Goal: Transaction & Acquisition: Purchase product/service

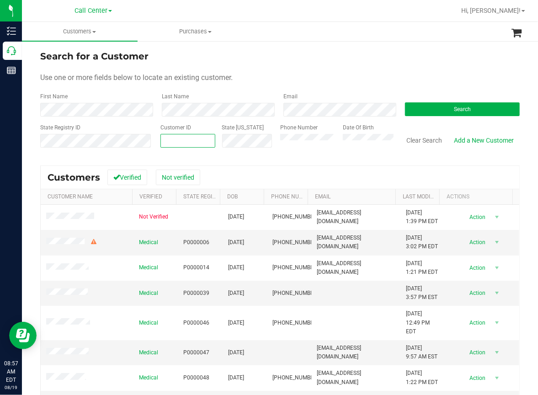
paste input "1477785"
type input "1477785"
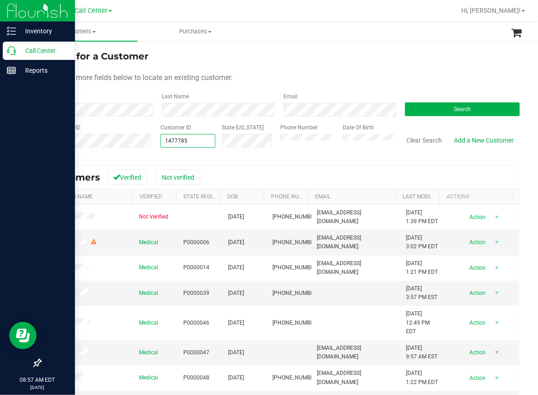
type input "1477785"
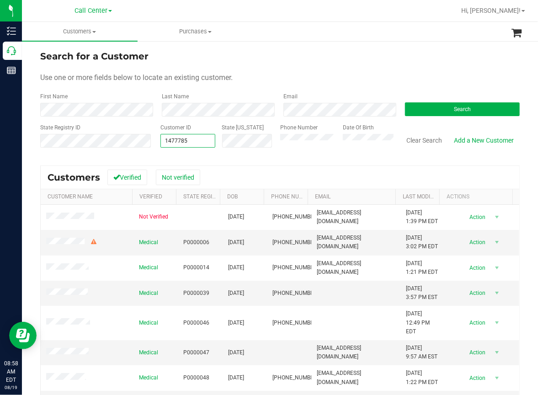
click at [191, 139] on span "1477785 1477785" at bounding box center [187, 141] width 55 height 14
type input "1"
paste input "691347"
type input "691347"
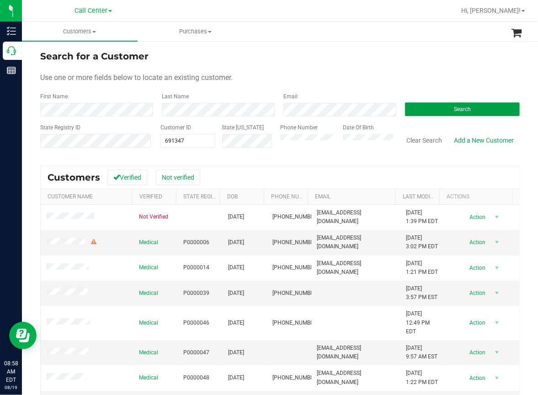
click at [438, 106] on button "Search" at bounding box center [462, 109] width 115 height 14
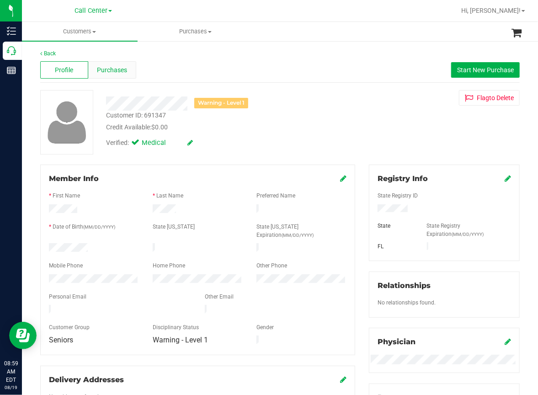
click at [117, 69] on span "Purchases" at bounding box center [112, 70] width 30 height 10
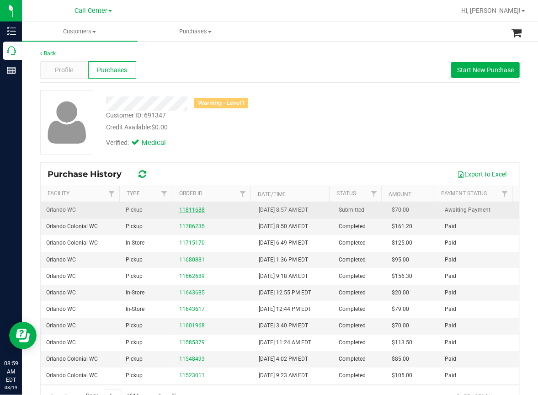
click at [190, 210] on link "11811688" at bounding box center [192, 210] width 26 height 6
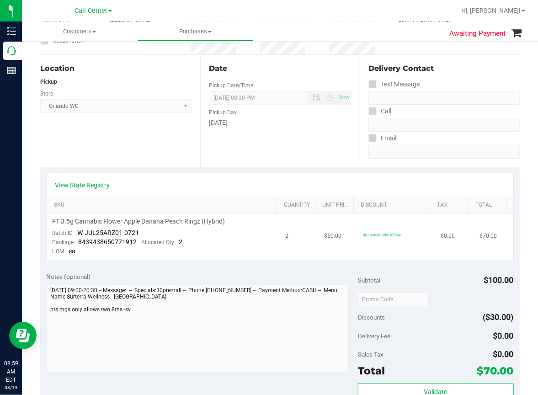
scroll to position [91, 0]
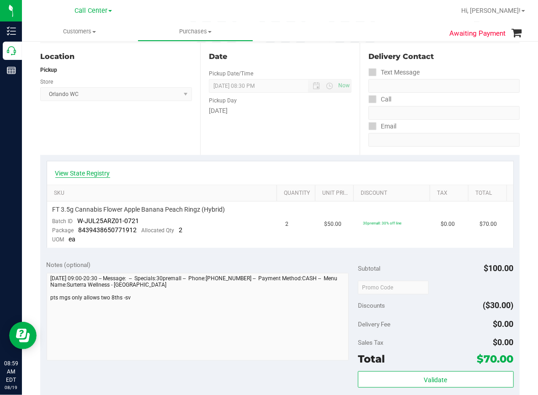
click at [93, 173] on link "View State Registry" at bounding box center [82, 173] width 55 height 9
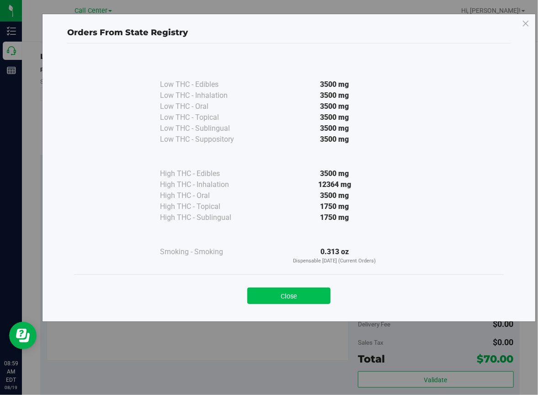
click at [300, 295] on button "Close" at bounding box center [288, 295] width 83 height 16
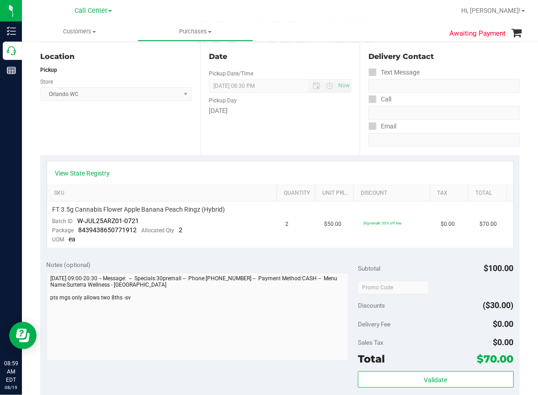
drag, startPoint x: 167, startPoint y: 146, endPoint x: 160, endPoint y: 147, distance: 7.0
click at [167, 146] on div "Location Pickup Store [GEOGRAPHIC_DATA] WC Select Store [PERSON_NAME][GEOGRAPHI…" at bounding box center [120, 99] width 160 height 112
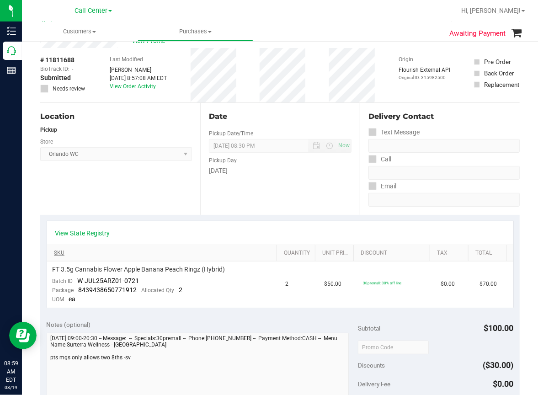
scroll to position [0, 0]
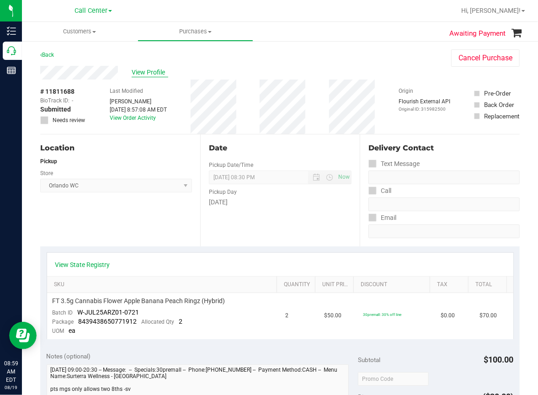
click at [158, 72] on span "View Profile" at bounding box center [150, 73] width 37 height 10
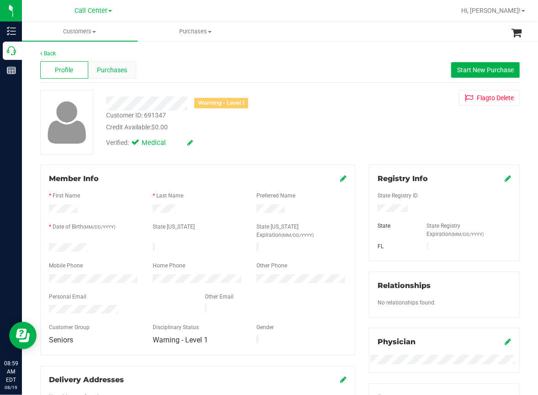
click at [115, 70] on span "Purchases" at bounding box center [112, 70] width 30 height 10
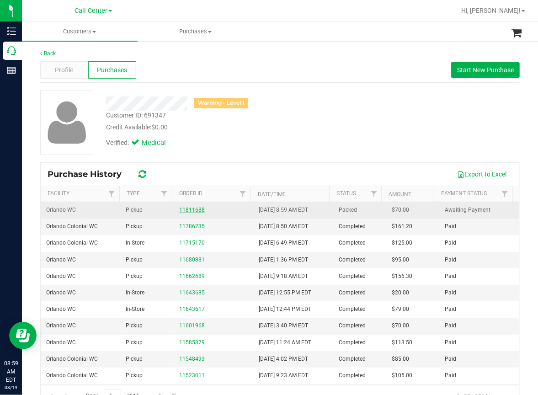
click at [191, 210] on link "11811688" at bounding box center [192, 210] width 26 height 6
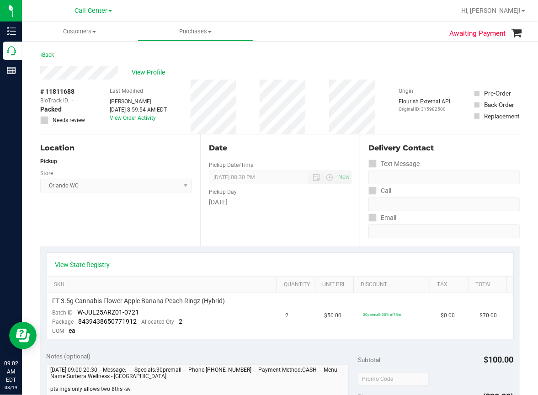
click at [350, 40] on ul "Customers All customers Add a new customer All physicians Purchases All purchas…" at bounding box center [291, 32] width 538 height 20
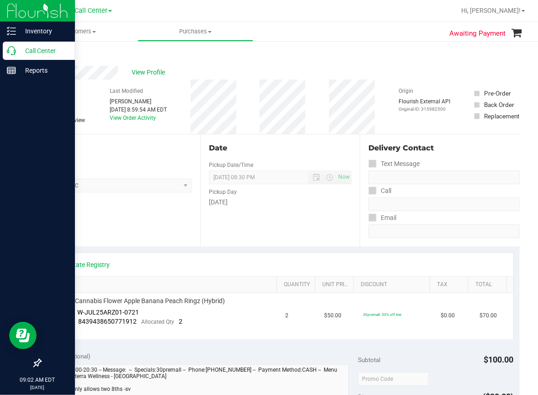
click at [12, 53] on icon at bounding box center [11, 50] width 9 height 9
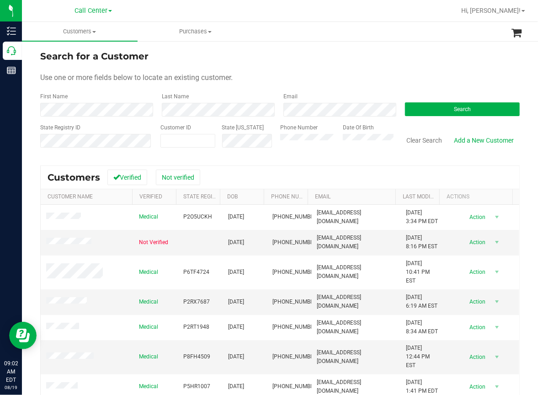
click at [264, 71] on form "Search for a Customer Use one or more fields below to locate an existing custom…" at bounding box center [279, 102] width 479 height 106
click at [453, 105] on button "Search" at bounding box center [462, 109] width 115 height 14
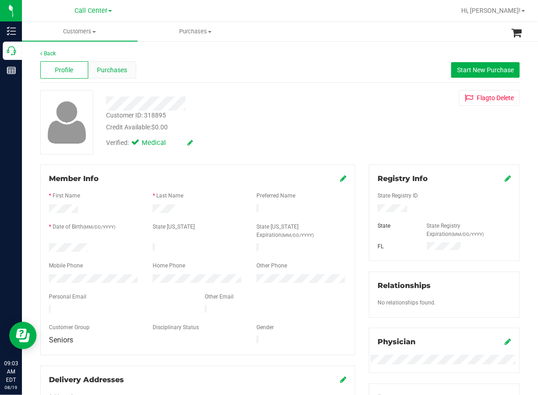
click at [114, 73] on span "Purchases" at bounding box center [112, 70] width 30 height 10
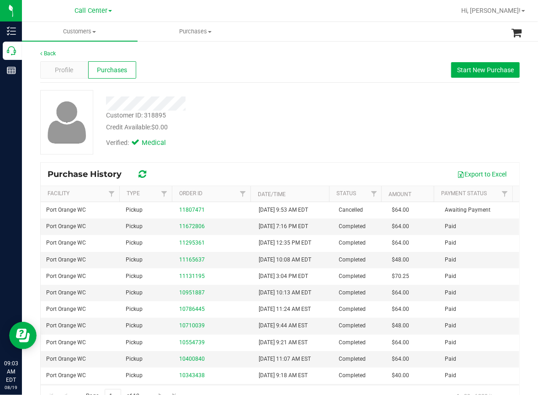
click at [29, 155] on div "Back Profile Purchases Start New Purchase Customer ID: 318895 Credit Available:…" at bounding box center [280, 228] width 516 height 376
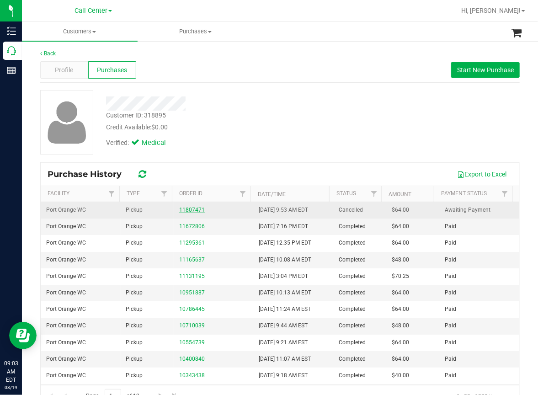
click at [186, 212] on link "11807471" at bounding box center [192, 210] width 26 height 6
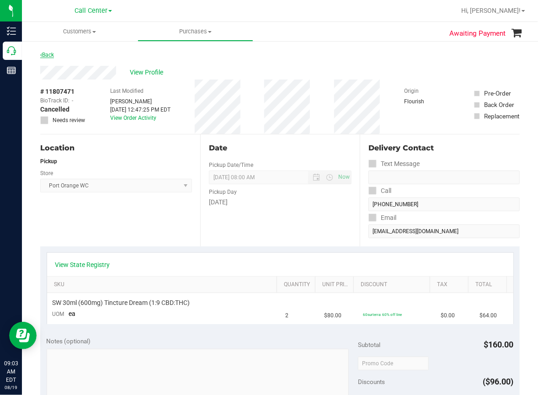
click at [50, 54] on link "Back" at bounding box center [47, 55] width 14 height 6
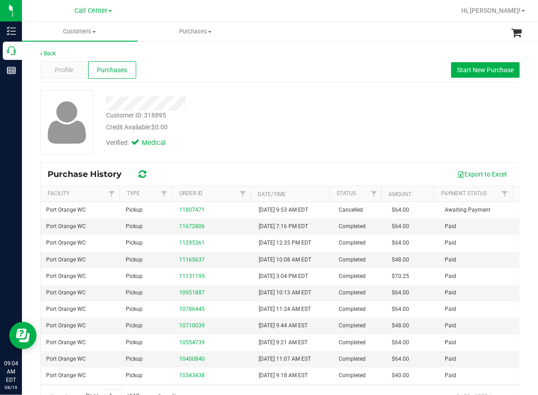
click at [159, 58] on div "Profile Purchases Start New Purchase" at bounding box center [279, 70] width 479 height 25
click at [469, 71] on span "Start New Purchase" at bounding box center [485, 69] width 57 height 7
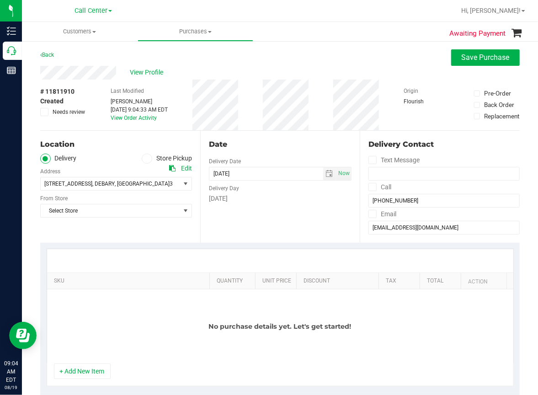
click at [144, 159] on icon at bounding box center [146, 159] width 5 height 0
click at [0, 0] on input "Store Pickup" at bounding box center [0, 0] width 0 height 0
click at [85, 186] on span "Select Store" at bounding box center [110, 183] width 139 height 13
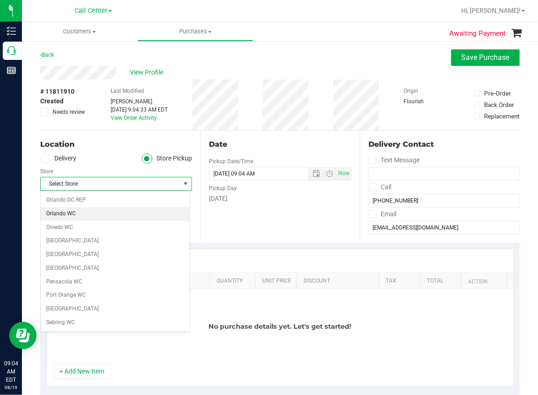
scroll to position [457, 0]
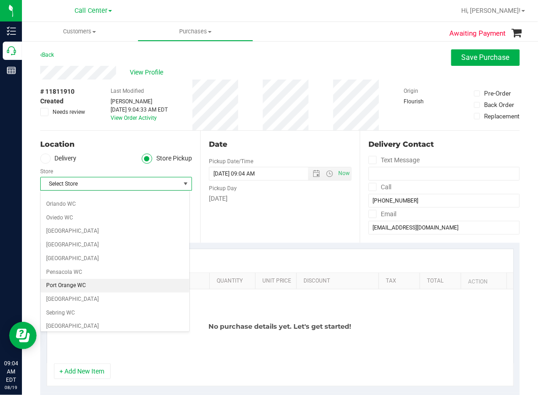
click at [60, 280] on li "Port Orange WC" at bounding box center [115, 286] width 149 height 14
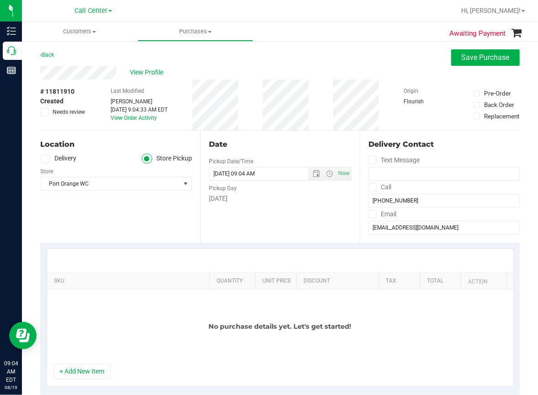
click at [357, 48] on div "Awaiting Payment Back Save Purchase View Profile # 11811910 Created Needs revie…" at bounding box center [280, 401] width 516 height 722
click at [78, 370] on button "+ Add New Item" at bounding box center [82, 371] width 57 height 16
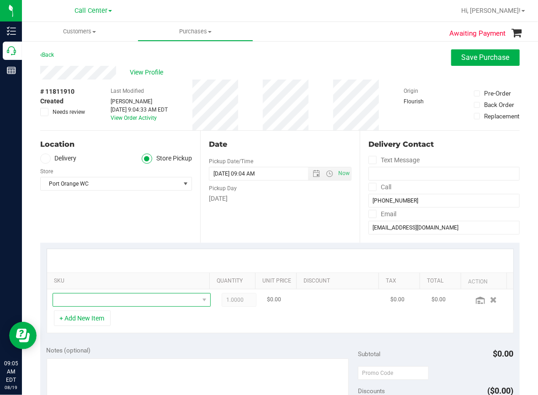
click at [102, 299] on span "NO DATA FOUND" at bounding box center [126, 299] width 146 height 13
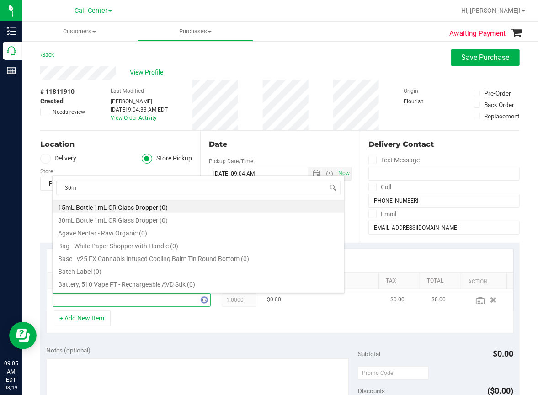
type input "30ml"
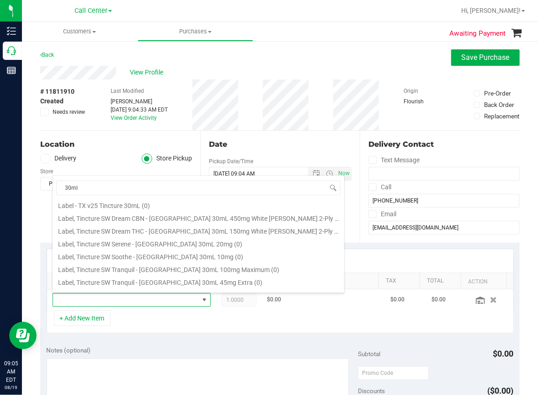
scroll to position [457, 0]
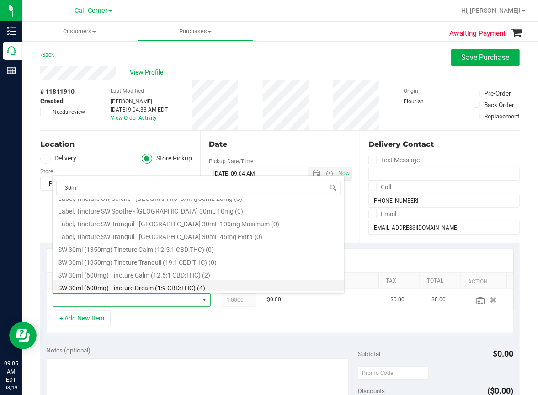
click at [153, 286] on li "SW 30ml (600mg) Tincture Dream (1:9 CBD:THC) (4)" at bounding box center [199, 286] width 292 height 13
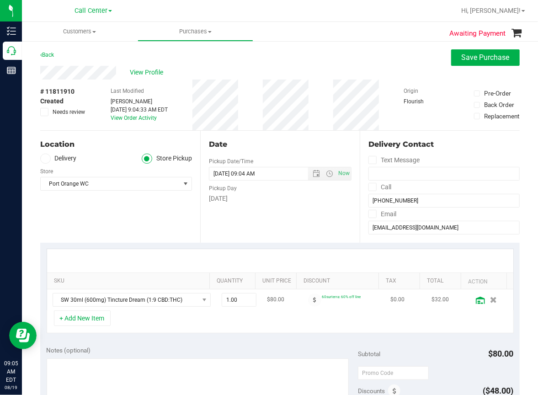
click at [476, 301] on icon at bounding box center [480, 300] width 9 height 7
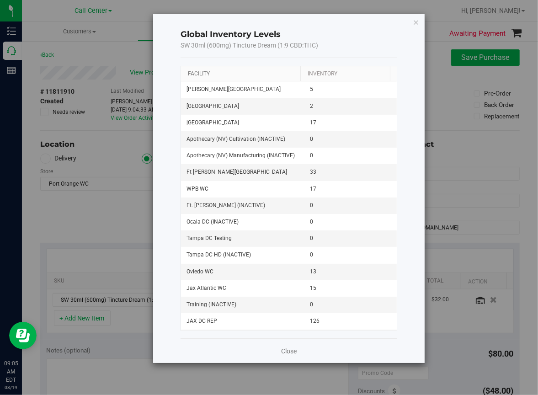
click at [199, 74] on link "Facility" at bounding box center [199, 73] width 22 height 6
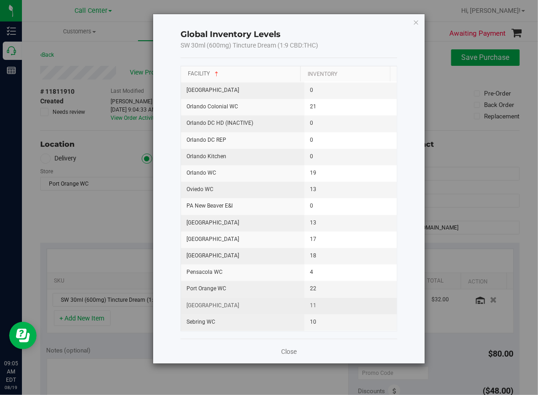
scroll to position [777, 0]
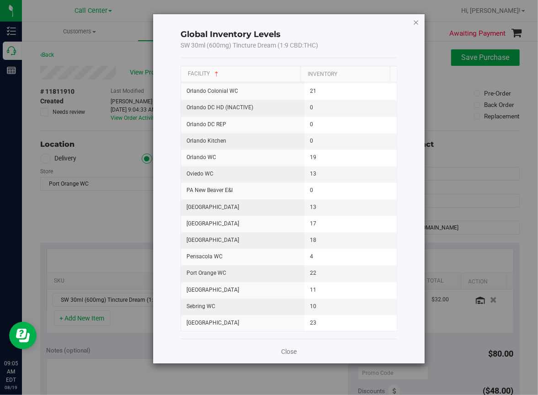
click at [416, 22] on icon "button" at bounding box center [416, 21] width 6 height 11
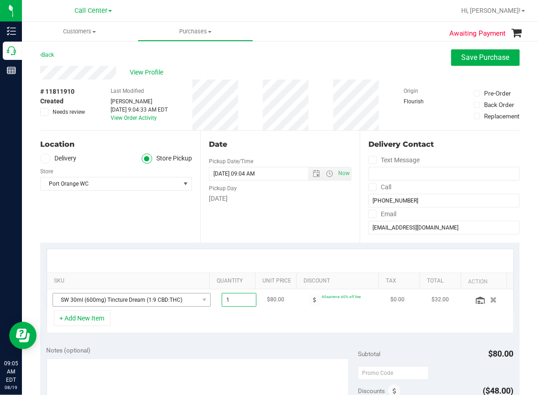
drag, startPoint x: 234, startPoint y: 296, endPoint x: 184, endPoint y: 306, distance: 51.7
click at [194, 303] on tr "SW 30ml (600mg) Tincture Dream (1:9 CBD:THC) 1.00 1 $80.00 60surterra: 60% off …" at bounding box center [280, 299] width 466 height 21
type input "2"
type input "3"
type input "3.00"
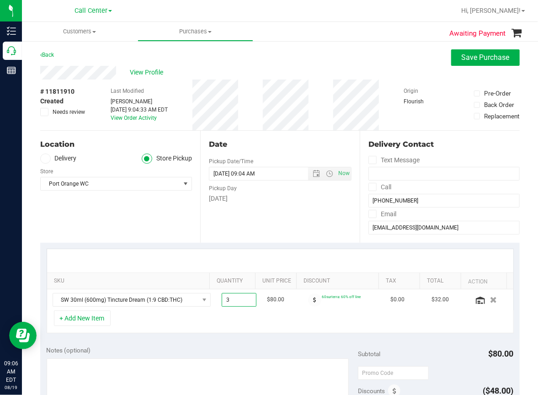
click at [266, 324] on div "+ Add New Item" at bounding box center [280, 321] width 467 height 23
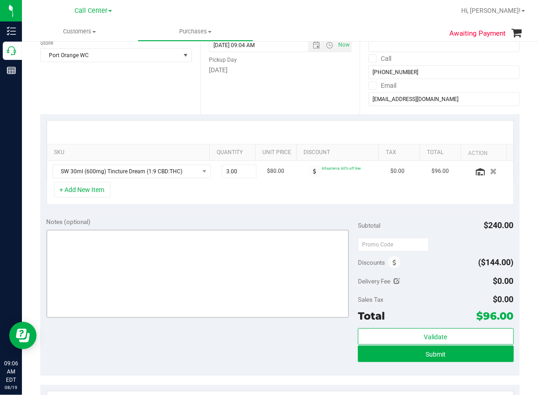
scroll to position [137, 0]
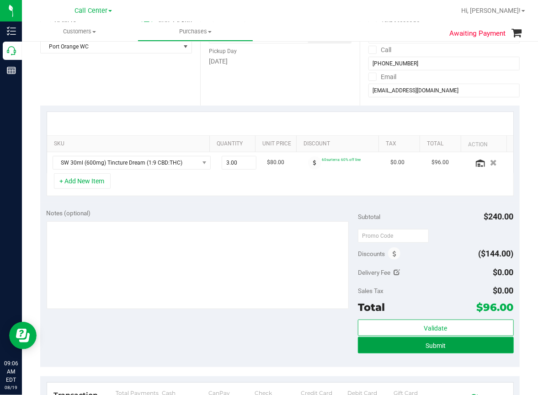
click at [426, 342] on span "Submit" at bounding box center [435, 345] width 20 height 7
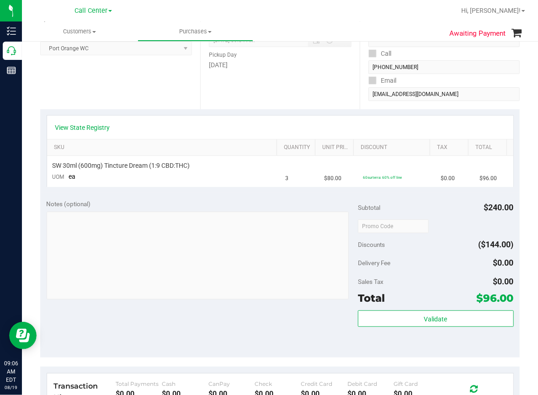
click at [278, 335] on div "Notes (optional) Subtotal $240.00 Discounts ($144.00) Delivery Fee $0.00 Sales …" at bounding box center [279, 275] width 479 height 165
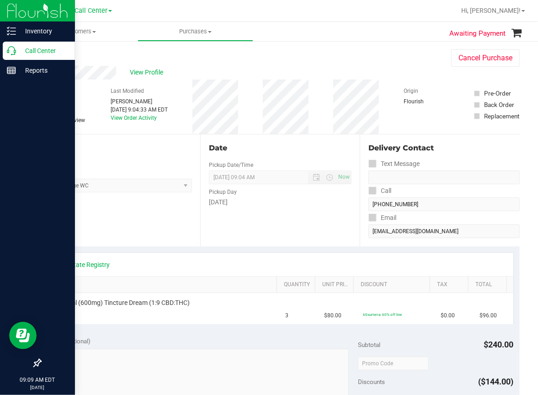
click at [13, 52] on icon at bounding box center [11, 50] width 9 height 9
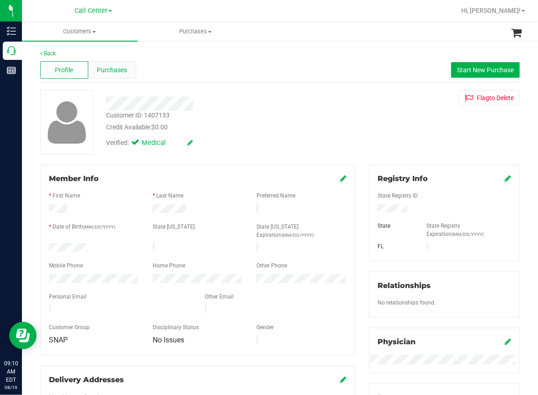
click at [117, 69] on span "Purchases" at bounding box center [112, 70] width 30 height 10
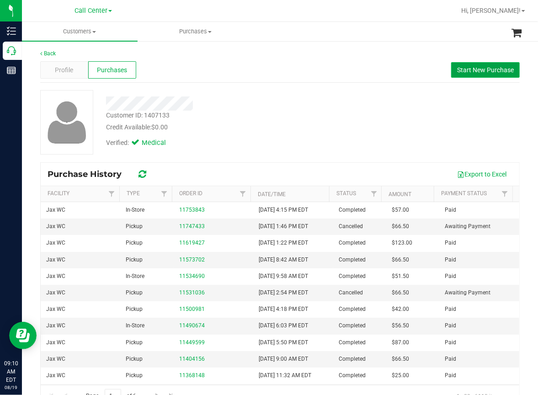
click at [465, 70] on span "Start New Purchase" at bounding box center [485, 69] width 57 height 7
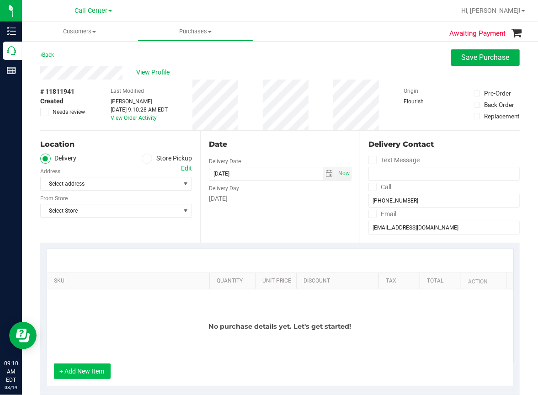
click at [83, 371] on button "+ Add New Item" at bounding box center [82, 371] width 57 height 16
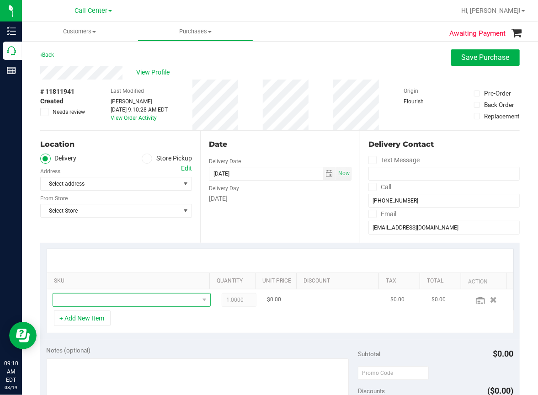
click at [82, 300] on span "NO DATA FOUND" at bounding box center [126, 299] width 146 height 13
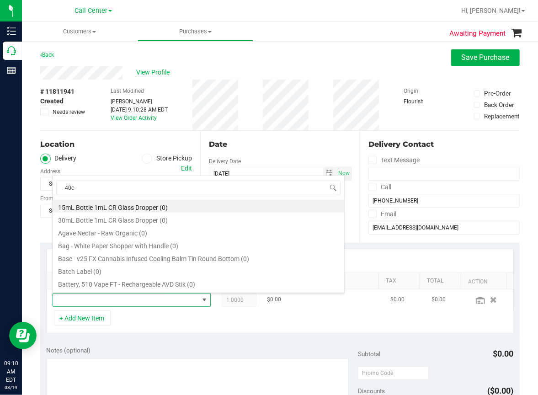
type input "40ct"
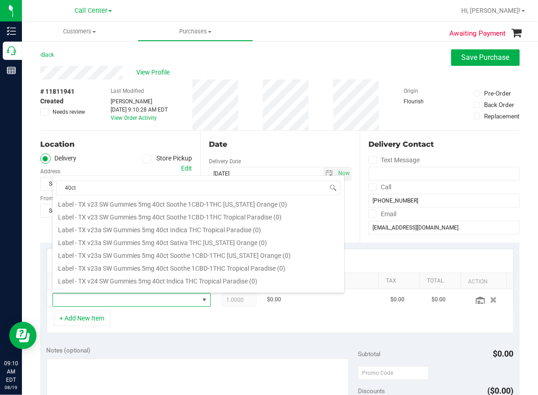
scroll to position [0, 0]
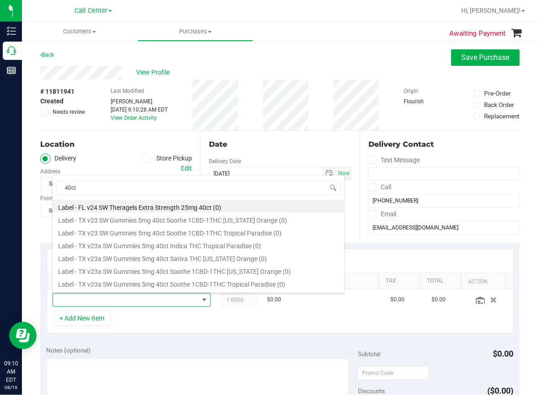
click at [314, 48] on div "Awaiting Payment Back Save Purchase View Profile # 11811941 Created Needs revie…" at bounding box center [280, 374] width 516 height 669
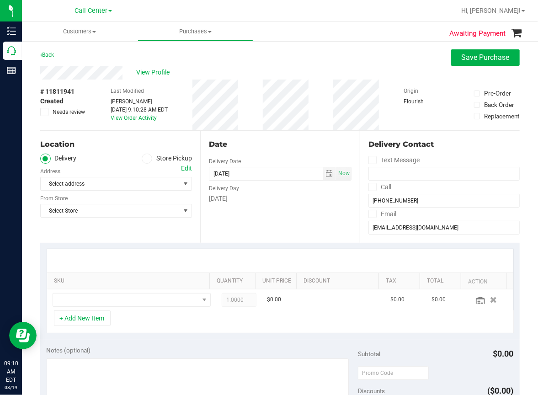
click at [144, 159] on icon at bounding box center [146, 159] width 5 height 0
click at [0, 0] on input "Store Pickup" at bounding box center [0, 0] width 0 height 0
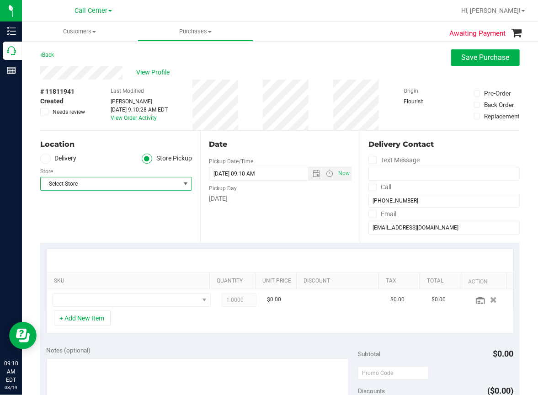
click at [79, 181] on span "Select Store" at bounding box center [110, 183] width 139 height 13
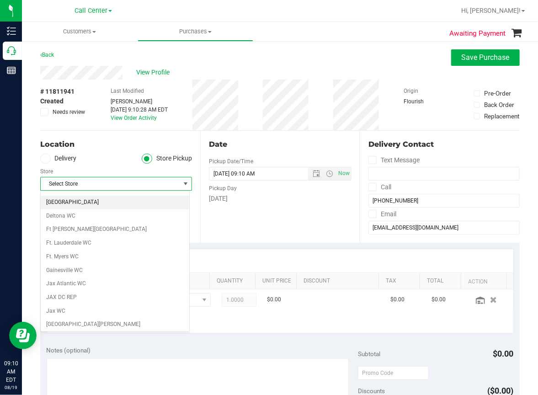
scroll to position [137, 0]
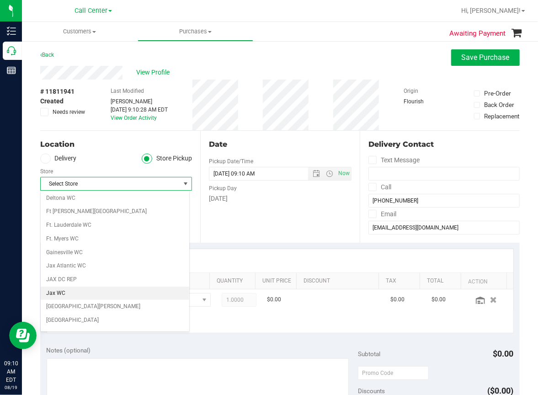
click at [53, 293] on li "Jax WC" at bounding box center [115, 294] width 149 height 14
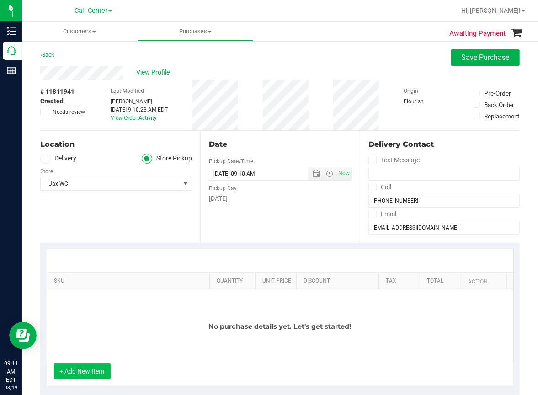
click at [80, 373] on button "+ Add New Item" at bounding box center [82, 371] width 57 height 16
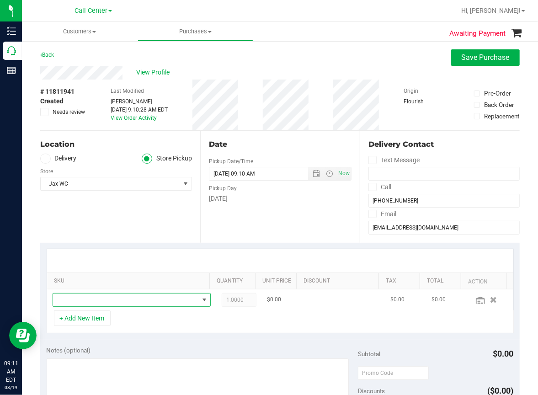
click at [85, 302] on span "NO DATA FOUND" at bounding box center [126, 299] width 146 height 13
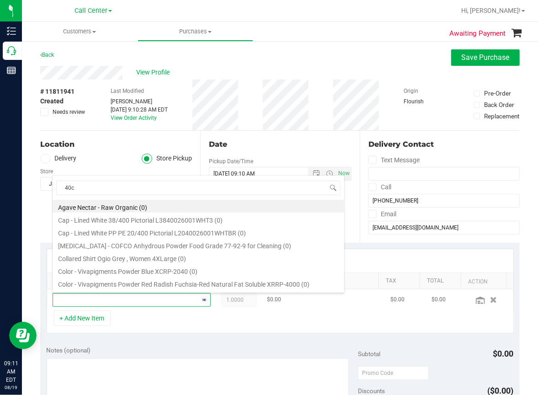
type input "40ct"
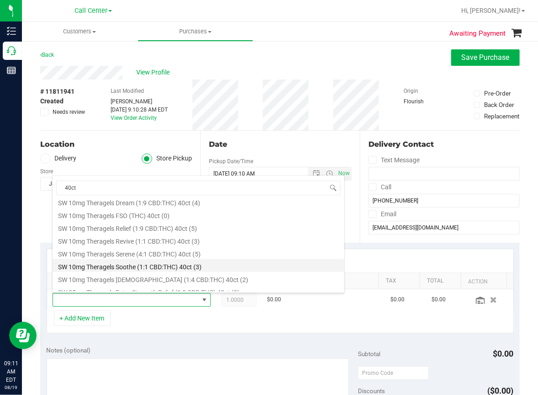
scroll to position [548, 0]
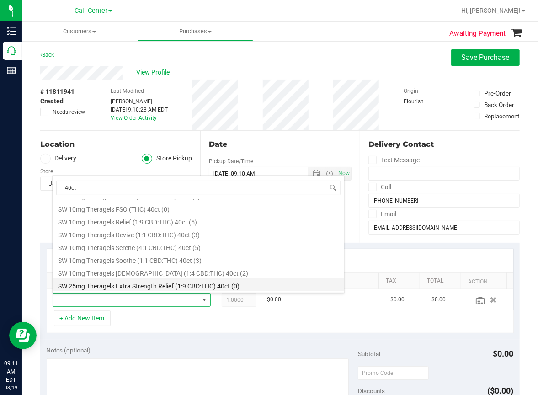
click at [146, 287] on li "SW 25mg Theragels Extra Strength Relief (1:9 CBD:THC) 40ct (0)" at bounding box center [199, 284] width 292 height 13
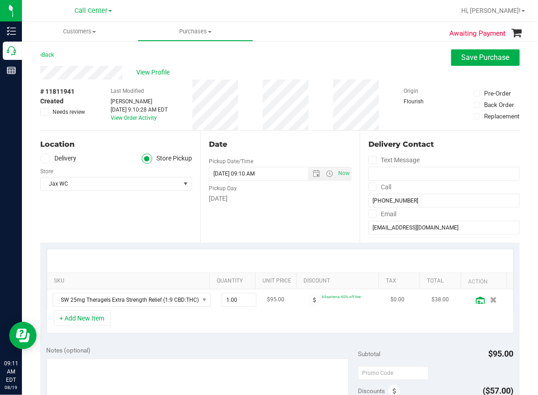
click at [476, 301] on icon at bounding box center [480, 300] width 9 height 7
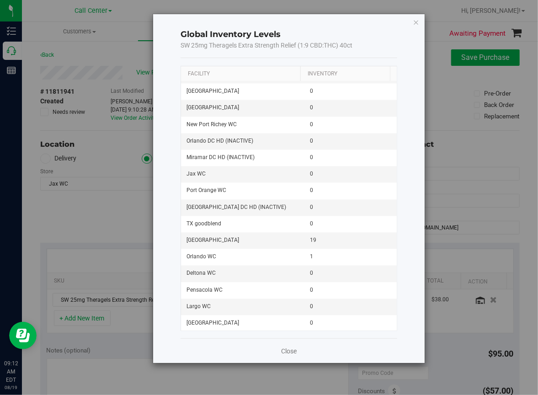
scroll to position [760, 0]
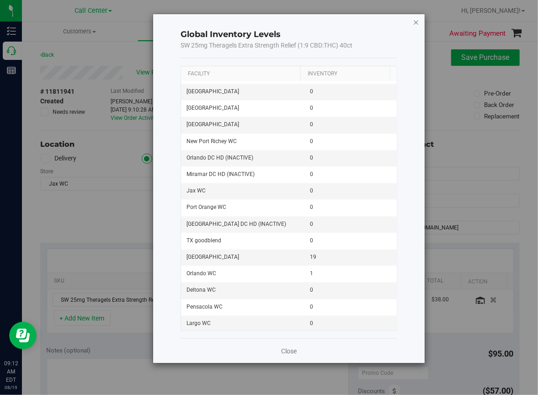
click at [417, 21] on icon "button" at bounding box center [416, 21] width 6 height 11
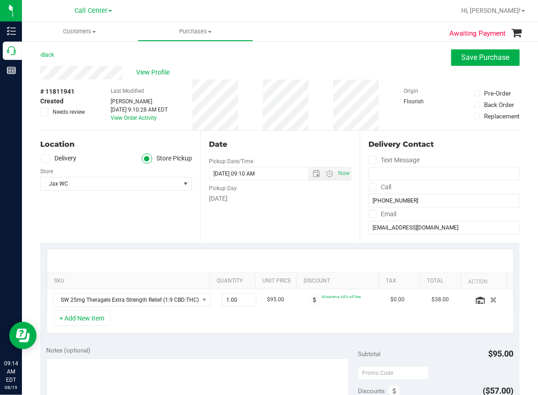
click at [371, 50] on div "Back Save Purchase" at bounding box center [279, 57] width 479 height 16
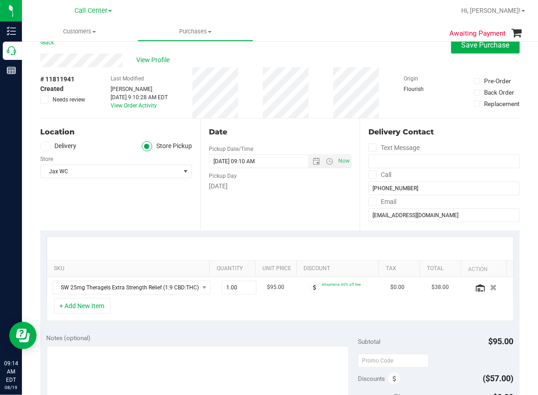
scroll to position [0, 0]
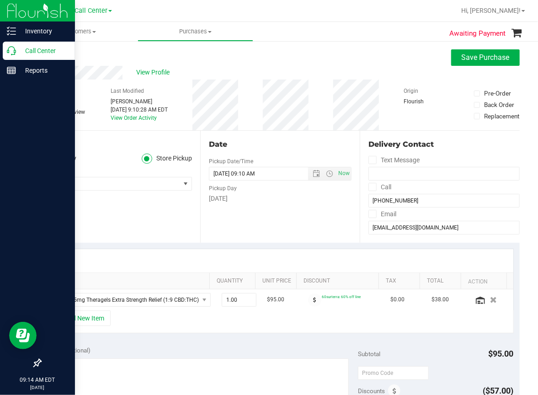
click at [15, 51] on icon at bounding box center [11, 50] width 9 height 9
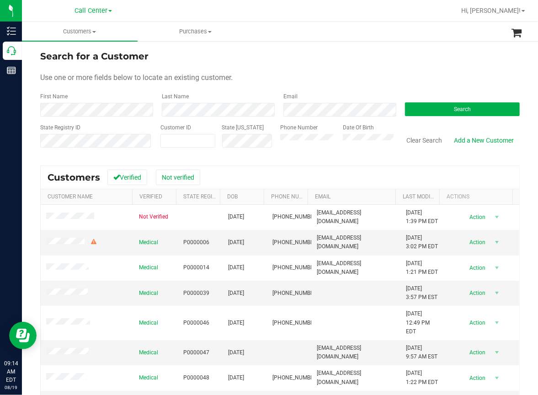
click at [204, 89] on form "Search for a Customer Use one or more fields below to locate an existing custom…" at bounding box center [279, 102] width 479 height 106
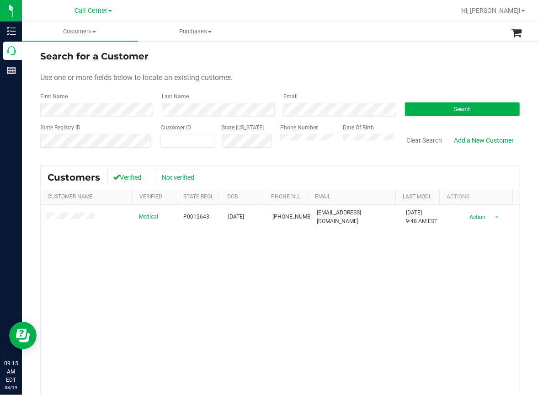
click at [133, 251] on div "Medical P0012643 [DATE] (850) 508-8817 [EMAIL_ADDRESS][DOMAIN_NAME] [DATE] 9:48…" at bounding box center [280, 329] width 478 height 249
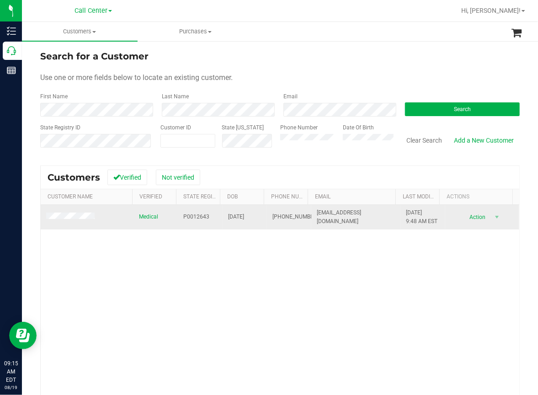
click at [191, 215] on span "P0012643" at bounding box center [196, 217] width 26 height 9
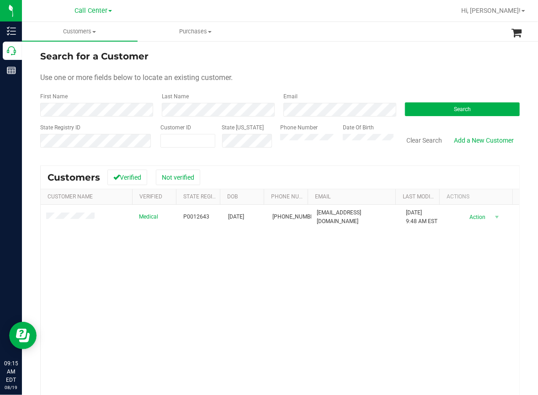
click at [156, 308] on div "Medical P0012643 [DATE] (850) 508-8817 [EMAIL_ADDRESS][DOMAIN_NAME] [DATE] 9:48…" at bounding box center [280, 329] width 478 height 249
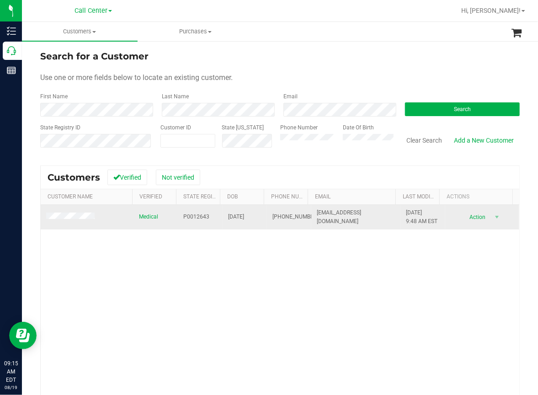
click at [235, 216] on span "[DATE]" at bounding box center [236, 217] width 16 height 9
copy span "[DATE]"
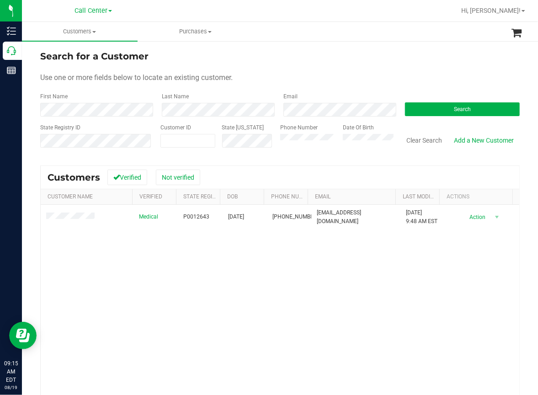
click at [112, 327] on div "Medical P0012643 [DATE] (850) 508-8817 [EMAIL_ADDRESS][DOMAIN_NAME] [DATE] 9:48…" at bounding box center [280, 329] width 478 height 249
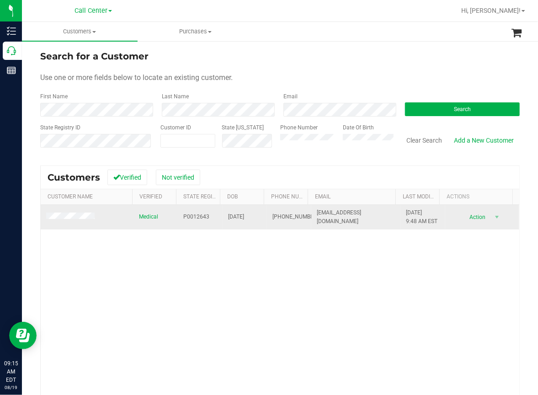
click at [62, 221] on span at bounding box center [71, 217] width 51 height 9
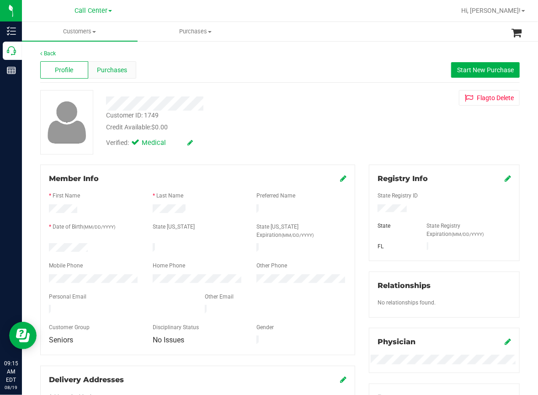
click at [116, 69] on span "Purchases" at bounding box center [112, 70] width 30 height 10
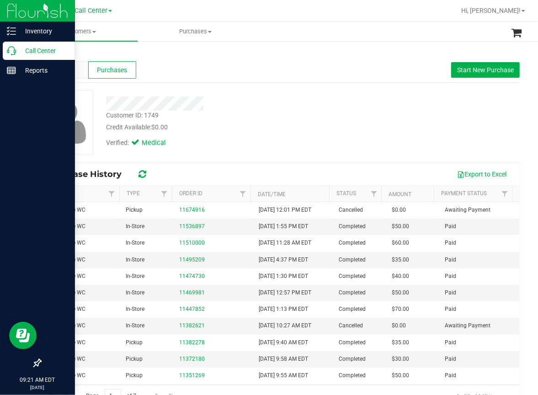
click at [15, 54] on icon at bounding box center [11, 50] width 9 height 9
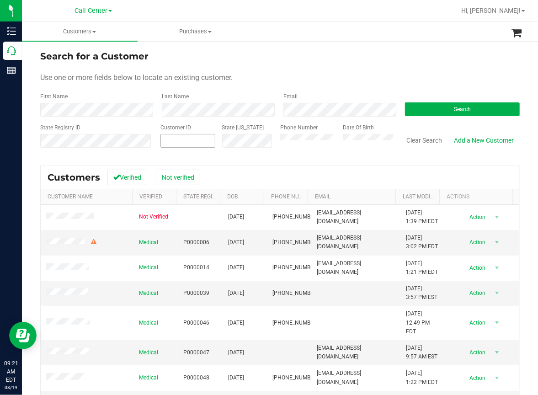
click at [170, 142] on span at bounding box center [187, 141] width 55 height 14
paste input "1444010"
type input "1444010"
click at [454, 106] on span "Search" at bounding box center [462, 109] width 17 height 6
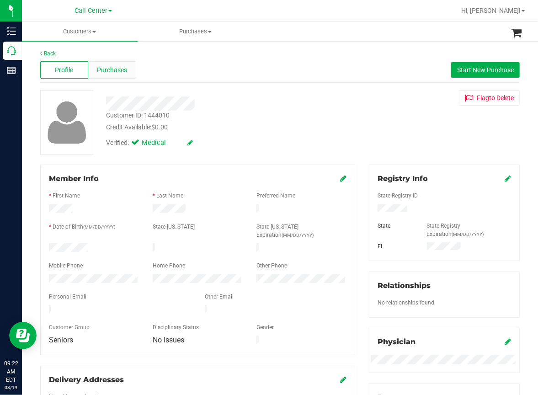
click at [116, 68] on span "Purchases" at bounding box center [112, 70] width 30 height 10
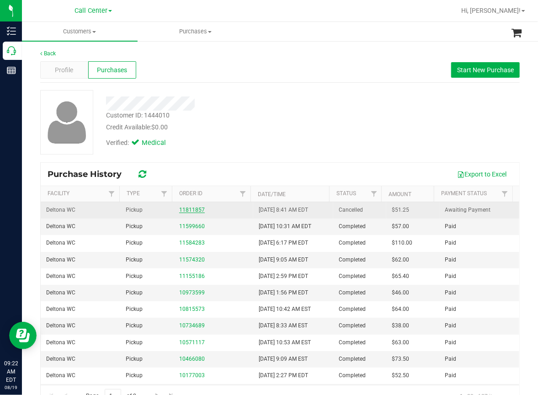
click at [188, 208] on link "11811857" at bounding box center [192, 210] width 26 height 6
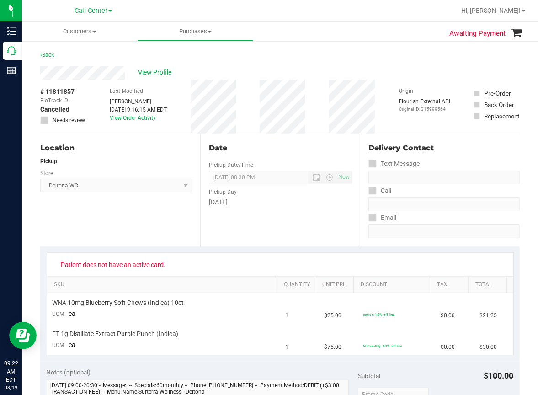
click at [120, 223] on div "Location Pickup Store Deltona WC Select Store [PERSON_NAME][GEOGRAPHIC_DATA] [P…" at bounding box center [120, 190] width 160 height 112
click at [157, 74] on span "View Profile" at bounding box center [156, 73] width 37 height 10
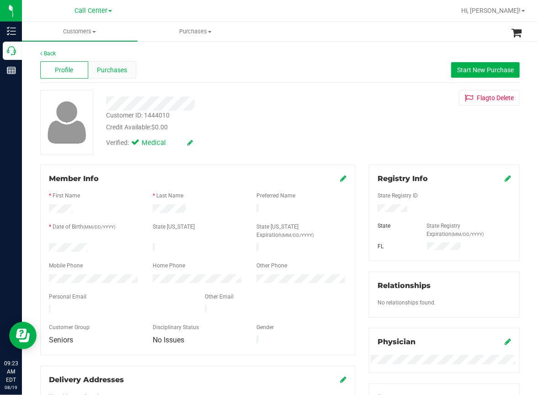
click at [106, 69] on span "Purchases" at bounding box center [112, 70] width 30 height 10
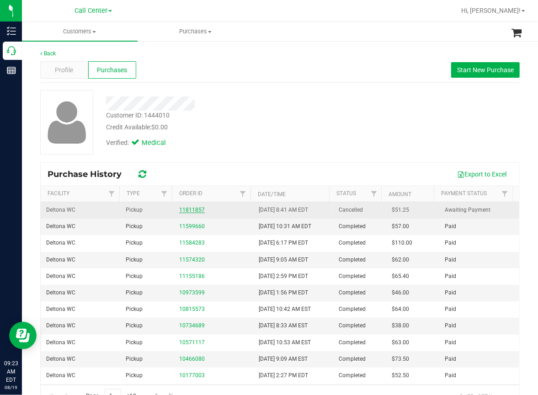
click at [190, 209] on link "11811857" at bounding box center [192, 210] width 26 height 6
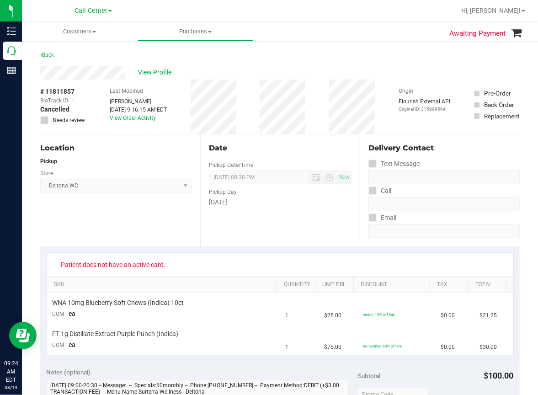
click at [165, 154] on div "Location Pickup Store Deltona WC Select Store [PERSON_NAME][GEOGRAPHIC_DATA] [P…" at bounding box center [120, 190] width 160 height 112
click at [160, 221] on div "Location Pickup Store Deltona WC Select Store [PERSON_NAME][GEOGRAPHIC_DATA] [P…" at bounding box center [120, 190] width 160 height 112
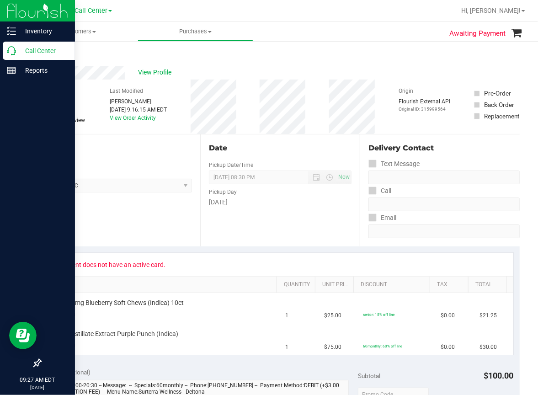
click at [8, 54] on icon at bounding box center [11, 50] width 9 height 9
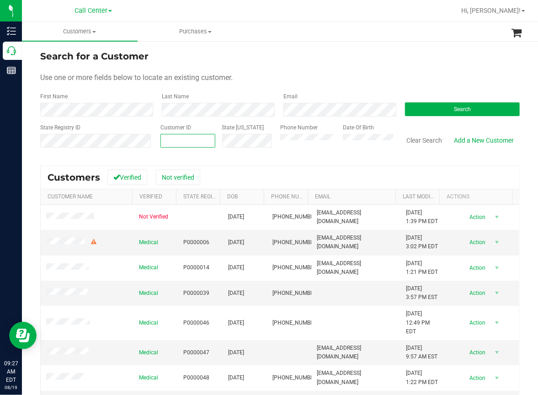
click at [166, 142] on input "text" at bounding box center [188, 140] width 54 height 13
paste input "39859"
type input "39859"
drag, startPoint x: 434, startPoint y: 109, endPoint x: 343, endPoint y: 128, distance: 93.2
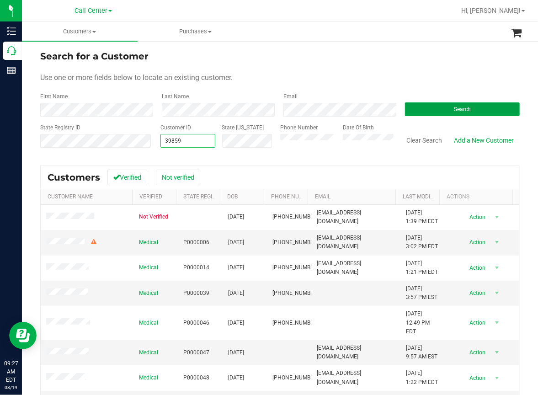
click at [428, 110] on button "Search" at bounding box center [462, 109] width 115 height 14
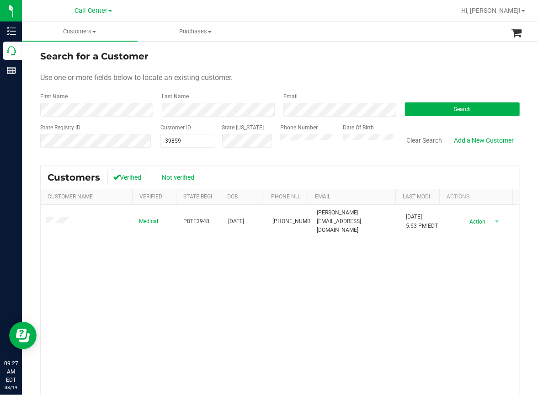
drag, startPoint x: 137, startPoint y: 300, endPoint x: 122, endPoint y: 282, distance: 23.3
click at [137, 299] on div "Medical P8TF3948 [DATE] (904) 866-9574 [PERSON_NAME][EMAIL_ADDRESS][DOMAIN_NAME…" at bounding box center [280, 329] width 478 height 249
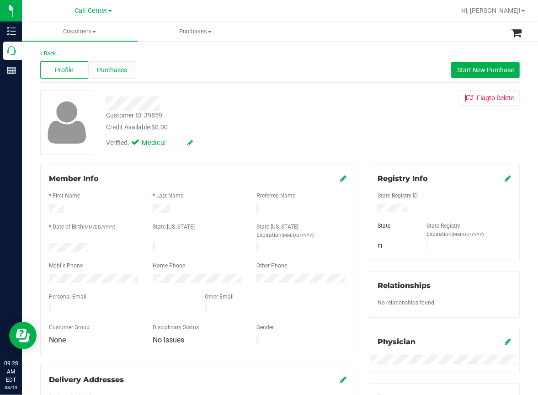
click at [111, 73] on span "Purchases" at bounding box center [112, 70] width 30 height 10
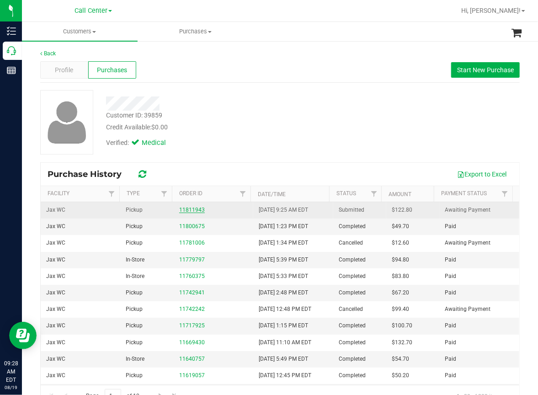
click at [185, 208] on link "11811943" at bounding box center [192, 210] width 26 height 6
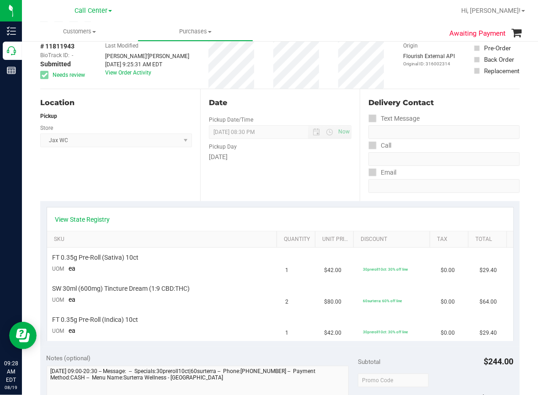
scroll to position [46, 0]
click at [90, 220] on link "View State Registry" at bounding box center [82, 218] width 55 height 9
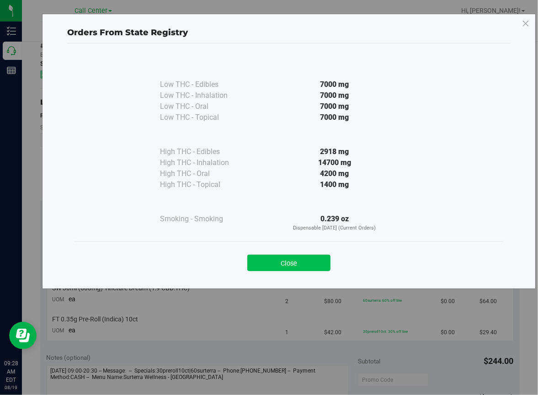
click at [295, 260] on button "Close" at bounding box center [288, 263] width 83 height 16
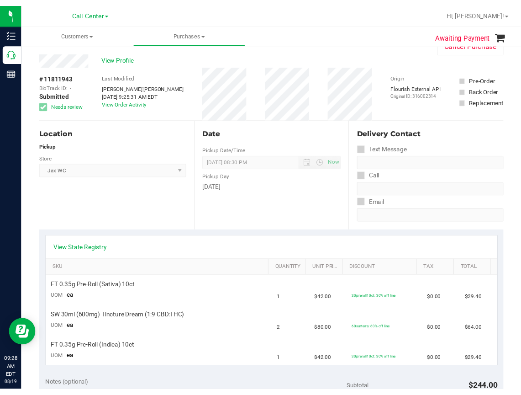
scroll to position [0, 0]
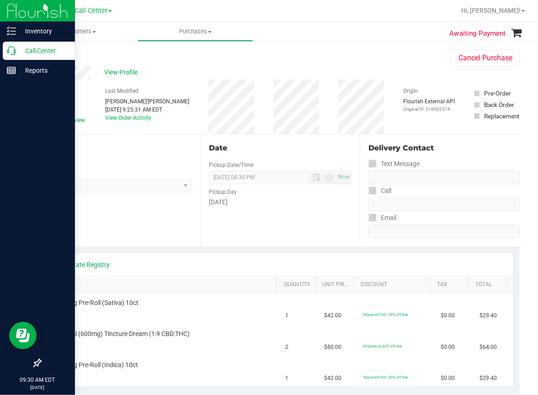
click at [15, 53] on icon at bounding box center [11, 50] width 9 height 9
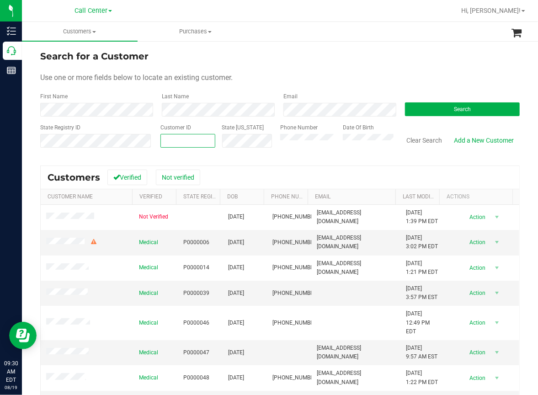
click at [169, 143] on input "text" at bounding box center [188, 140] width 54 height 13
paste input "144879"
type input "144879"
click at [423, 112] on button "Search" at bounding box center [462, 109] width 115 height 14
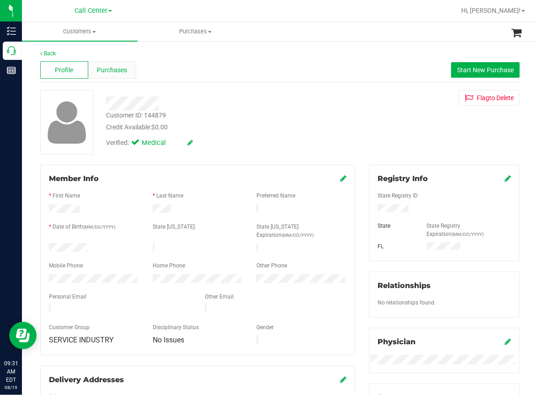
click at [115, 72] on span "Purchases" at bounding box center [112, 70] width 30 height 10
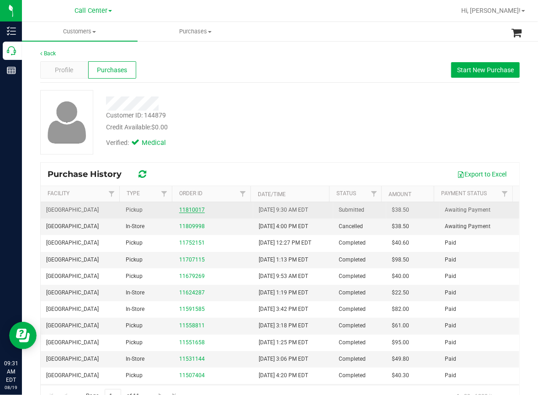
click at [185, 208] on link "11810017" at bounding box center [192, 210] width 26 height 6
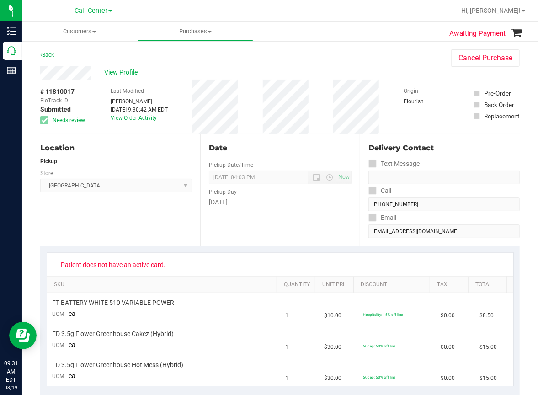
click at [173, 53] on div "Back Cancel Purchase" at bounding box center [279, 57] width 479 height 16
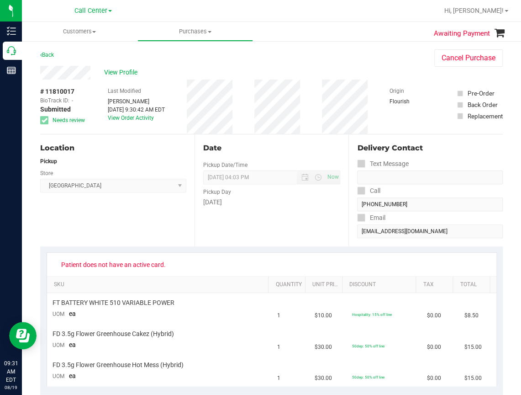
click at [185, 66] on div "View Profile" at bounding box center [228, 73] width 376 height 14
click at [169, 63] on div "Back Cancel Purchase" at bounding box center [271, 57] width 463 height 16
click at [95, 217] on div "Location Pickup Store [GEOGRAPHIC_DATA] WC Select Store [PERSON_NAME][GEOGRAPHI…" at bounding box center [117, 190] width 154 height 112
click at [116, 72] on span "View Profile" at bounding box center [122, 73] width 37 height 10
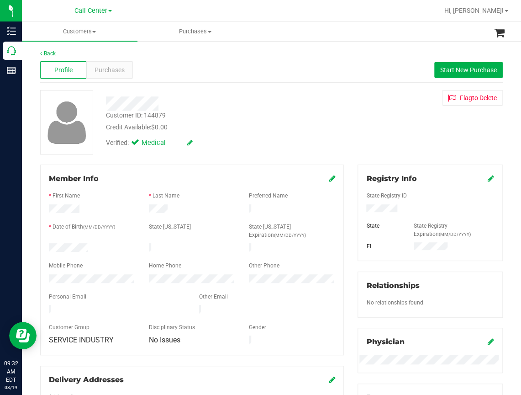
drag, startPoint x: 351, startPoint y: 105, endPoint x: 260, endPoint y: 110, distance: 91.1
click at [351, 105] on div "Flag to [GEOGRAPHIC_DATA]" at bounding box center [430, 98] width 159 height 16
click at [123, 69] on div "Purchases" at bounding box center [109, 69] width 46 height 17
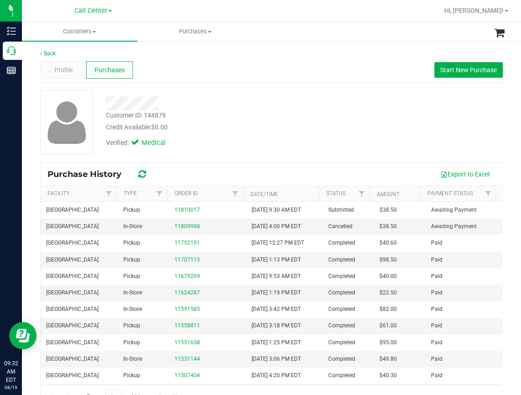
click at [311, 101] on div at bounding box center [218, 103] width 239 height 14
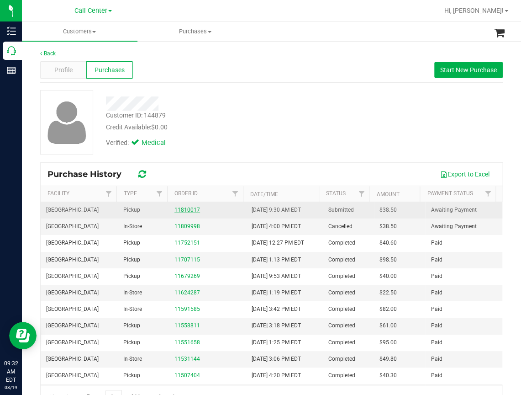
click at [177, 208] on link "11810017" at bounding box center [188, 210] width 26 height 6
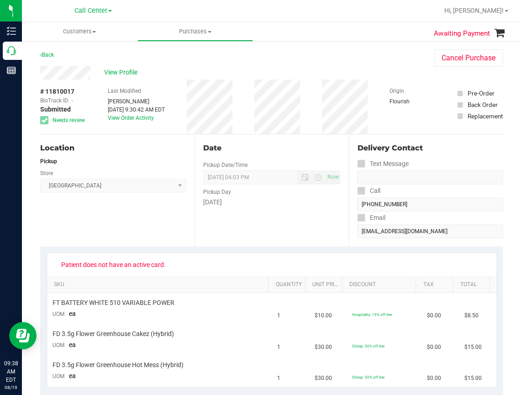
click at [126, 224] on div "Location Pickup Store [GEOGRAPHIC_DATA] WC Select Store [PERSON_NAME][GEOGRAPHI…" at bounding box center [117, 190] width 154 height 112
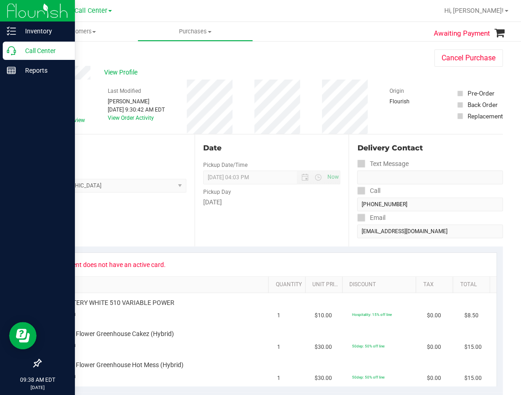
click at [11, 53] on icon at bounding box center [11, 50] width 9 height 9
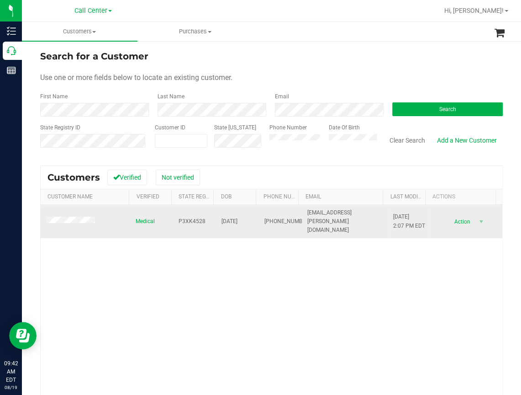
click at [71, 217] on td at bounding box center [86, 222] width 90 height 34
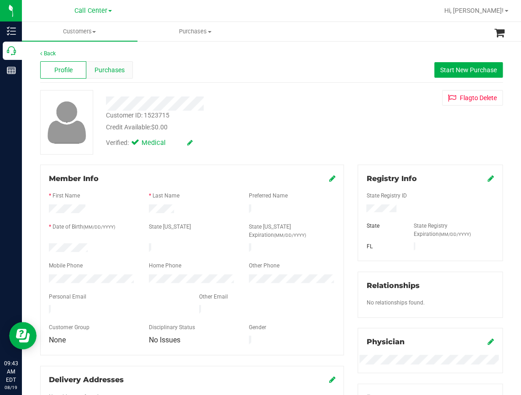
click at [110, 70] on span "Purchases" at bounding box center [110, 70] width 30 height 10
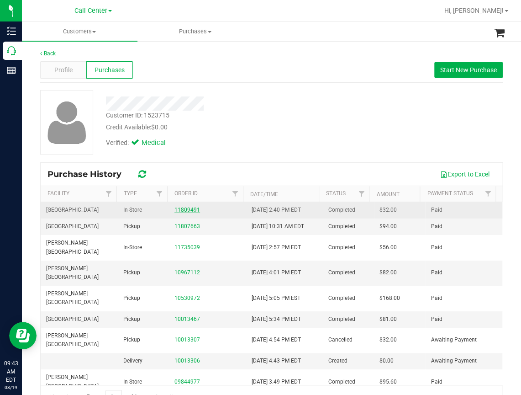
click at [189, 209] on link "11809491" at bounding box center [188, 210] width 26 height 6
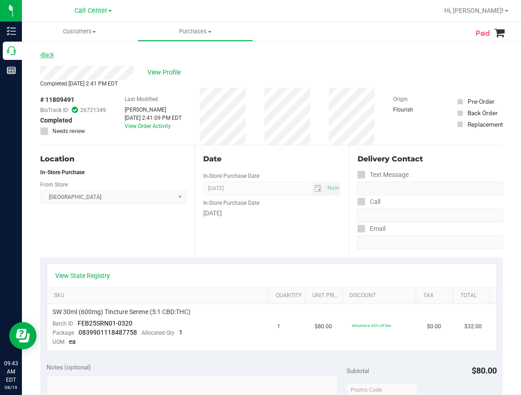
click at [49, 57] on link "Back" at bounding box center [47, 55] width 14 height 6
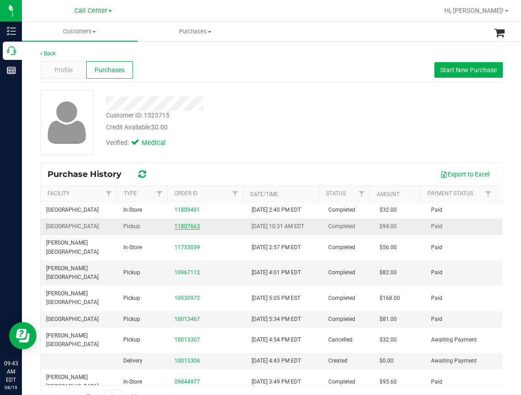
click at [187, 226] on link "11807663" at bounding box center [188, 226] width 26 height 6
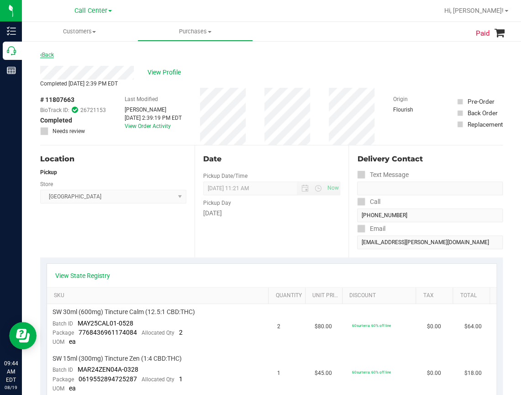
click at [51, 55] on link "Back" at bounding box center [47, 55] width 14 height 6
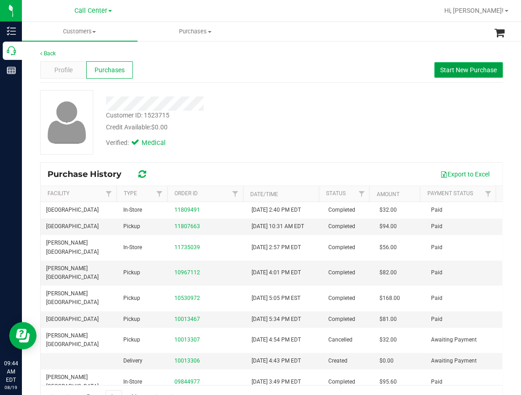
click at [450, 64] on button "Start New Purchase" at bounding box center [469, 70] width 69 height 16
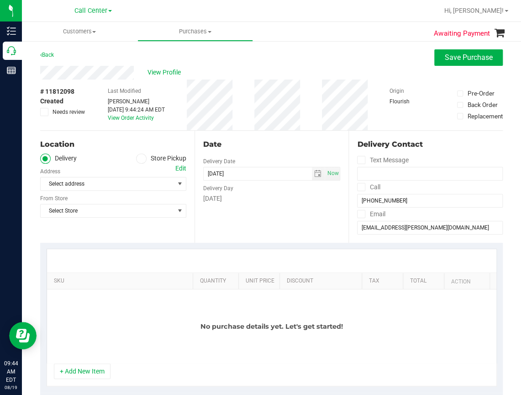
click at [138, 159] on icon at bounding box center [140, 159] width 5 height 0
click at [0, 0] on input "Store Pickup" at bounding box center [0, 0] width 0 height 0
click at [107, 184] on span "Select Store" at bounding box center [108, 183] width 134 height 13
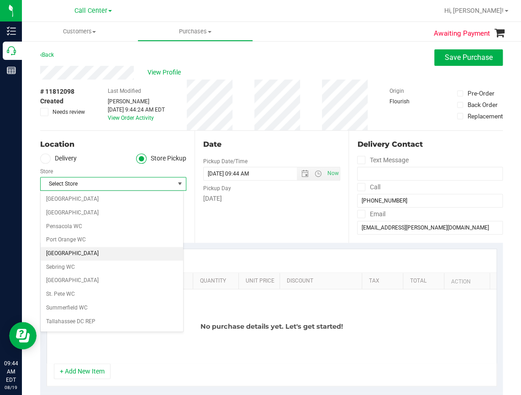
scroll to position [457, 0]
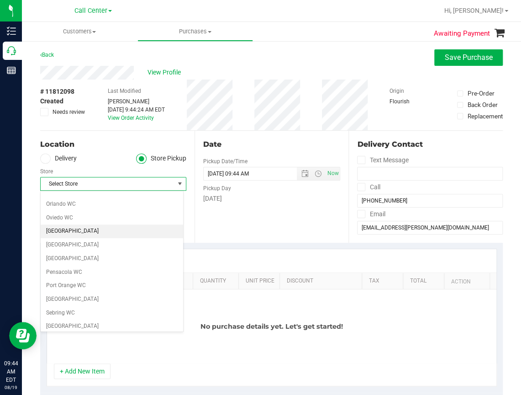
click at [61, 231] on li "[GEOGRAPHIC_DATA]" at bounding box center [112, 231] width 143 height 14
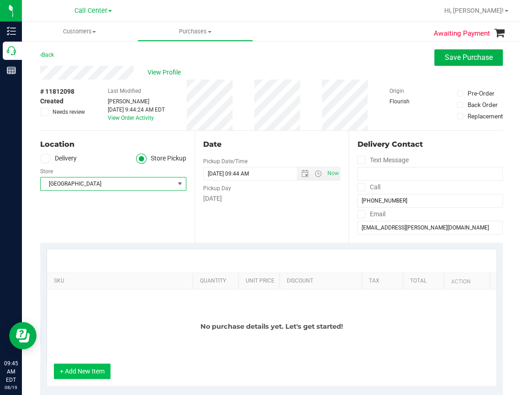
click at [86, 372] on button "+ Add New Item" at bounding box center [82, 371] width 57 height 16
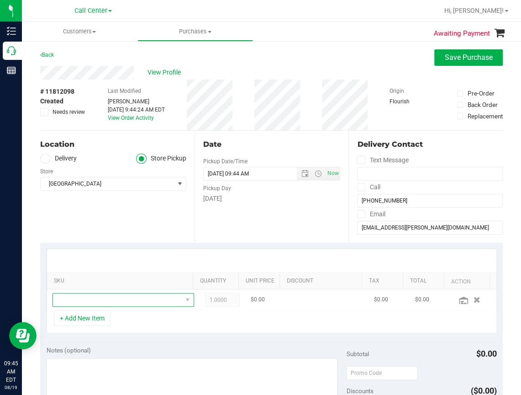
click at [94, 300] on span "NO DATA FOUND" at bounding box center [117, 299] width 129 height 13
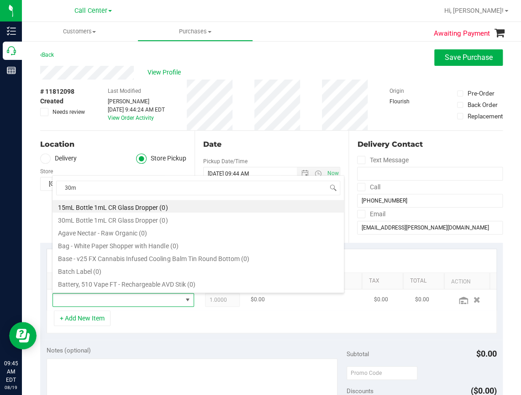
type input "30ml"
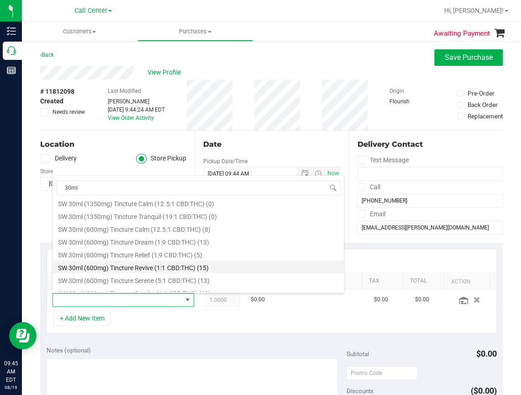
scroll to position [548, 0]
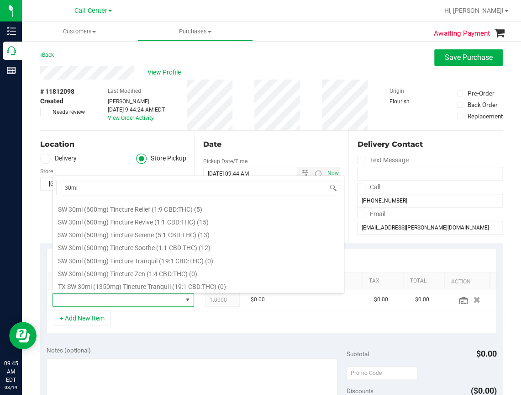
click at [133, 271] on li "SW 30ml (600mg) Tincture Zen (1:4 CBD:THC) (0)" at bounding box center [199, 272] width 292 height 13
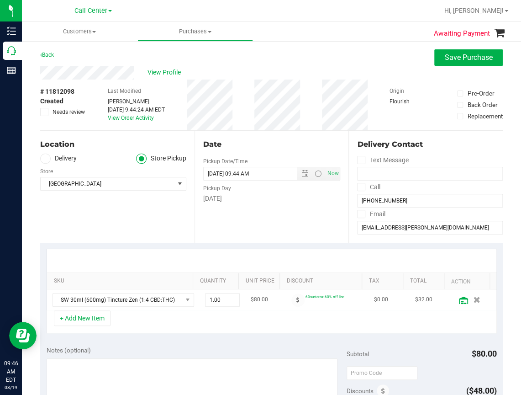
click at [459, 301] on icon at bounding box center [463, 300] width 9 height 7
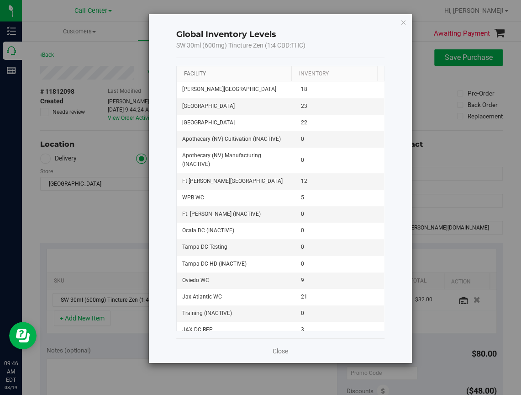
click at [193, 73] on link "Facility" at bounding box center [195, 73] width 22 height 6
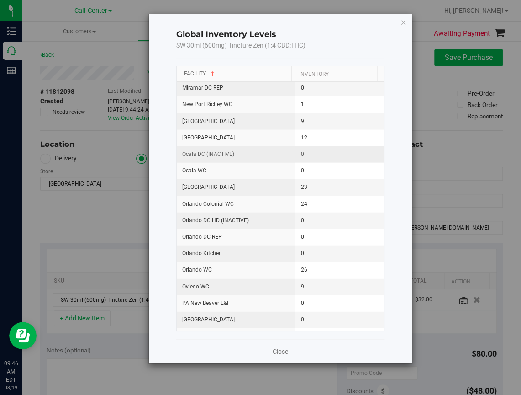
scroll to position [686, 0]
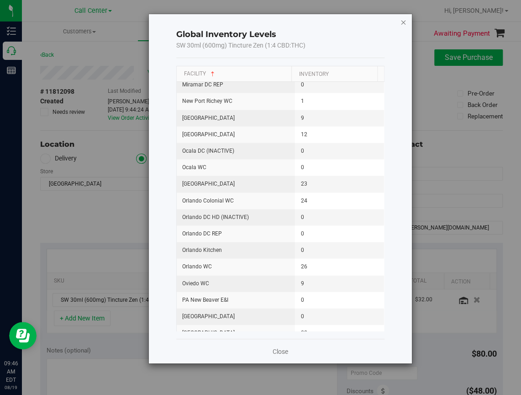
click at [403, 22] on icon "button" at bounding box center [403, 21] width 6 height 11
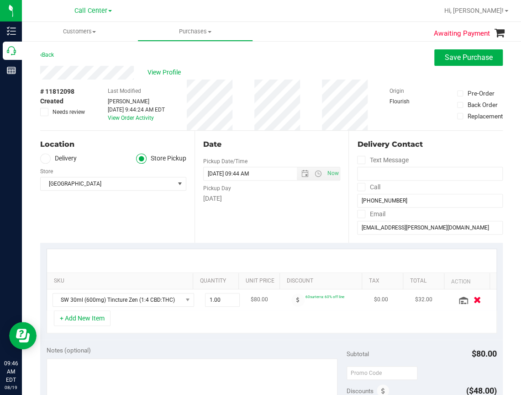
click at [473, 300] on icon "button" at bounding box center [477, 299] width 8 height 7
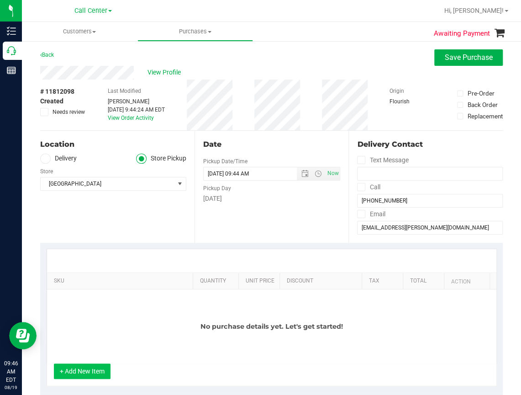
click at [83, 376] on button "+ Add New Item" at bounding box center [82, 371] width 57 height 16
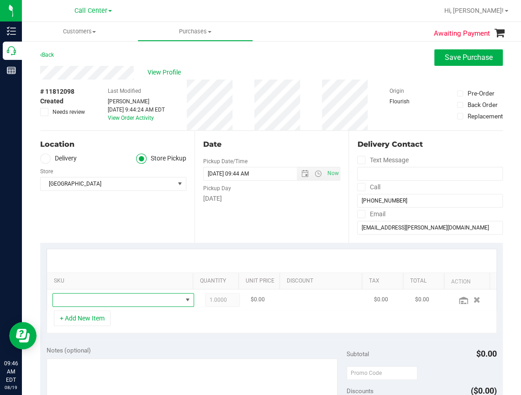
click at [67, 301] on span "NO DATA FOUND" at bounding box center [117, 299] width 129 height 13
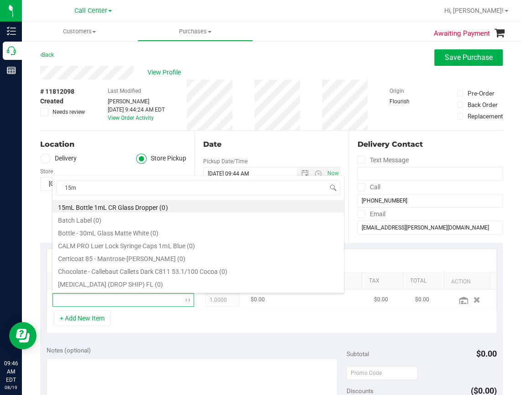
type input "15ml"
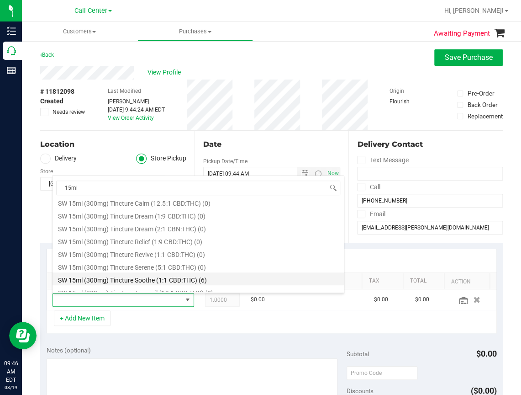
scroll to position [203, 0]
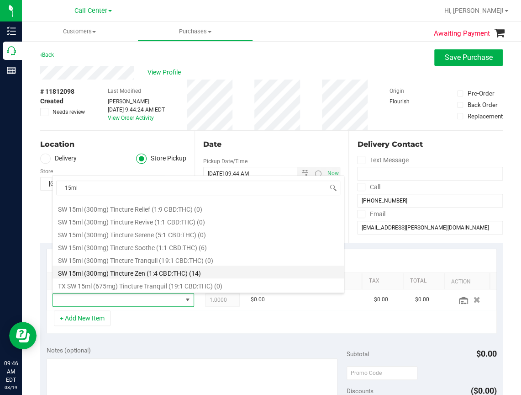
click at [176, 271] on li "SW 15ml (300mg) Tincture Zen (1:4 CBD:THC) (14)" at bounding box center [199, 272] width 292 height 13
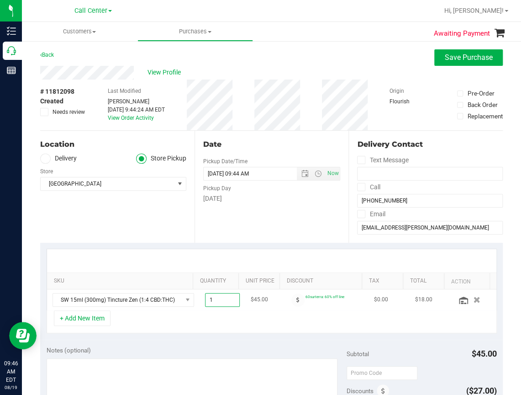
drag, startPoint x: 209, startPoint y: 299, endPoint x: 185, endPoint y: 295, distance: 24.5
click at [200, 295] on td "1.00 1" at bounding box center [223, 299] width 46 height 21
type input "2"
type input "2.00"
click at [80, 318] on button "+ Add New Item" at bounding box center [82, 318] width 57 height 16
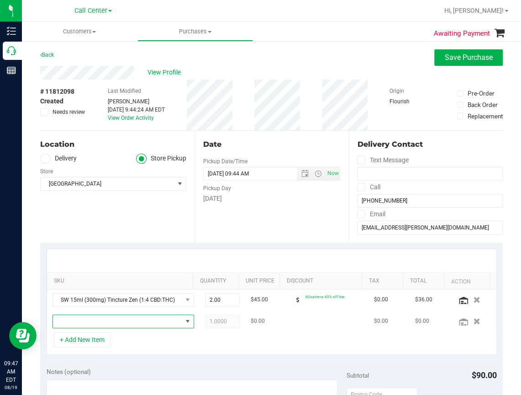
click at [74, 324] on span "NO DATA FOUND" at bounding box center [117, 321] width 129 height 13
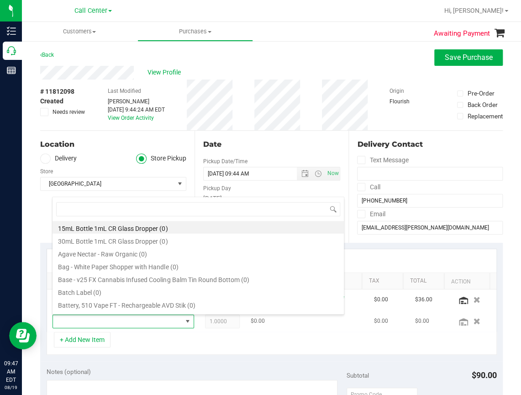
scroll to position [13, 121]
type input "30ml"
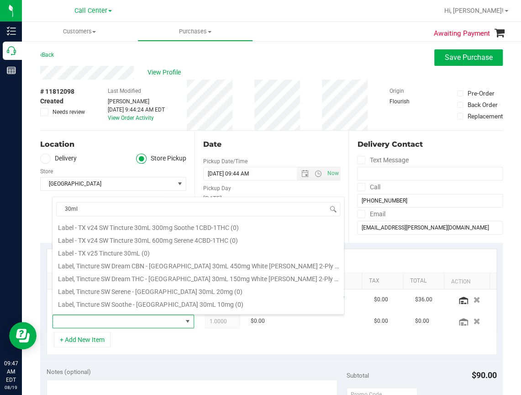
scroll to position [548, 0]
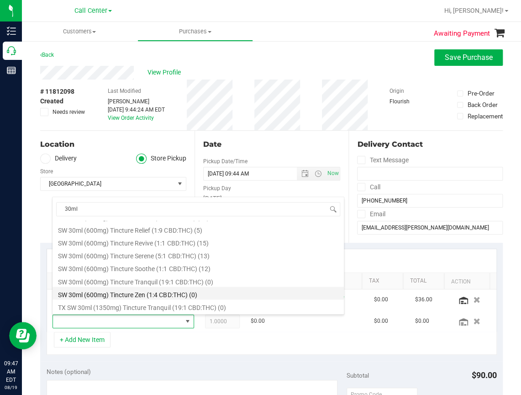
click at [137, 295] on li "SW 30ml (600mg) Tincture Zen (1:4 CBD:THC) (0)" at bounding box center [199, 293] width 292 height 13
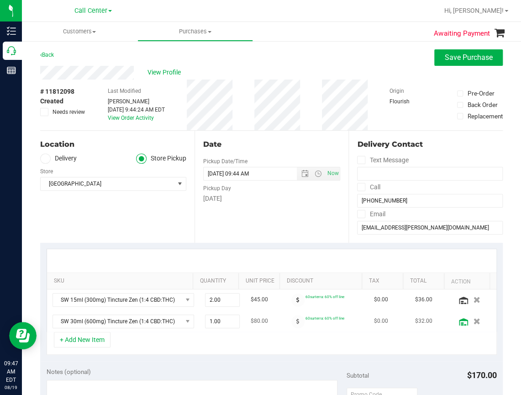
click at [459, 325] on icon at bounding box center [463, 321] width 9 height 7
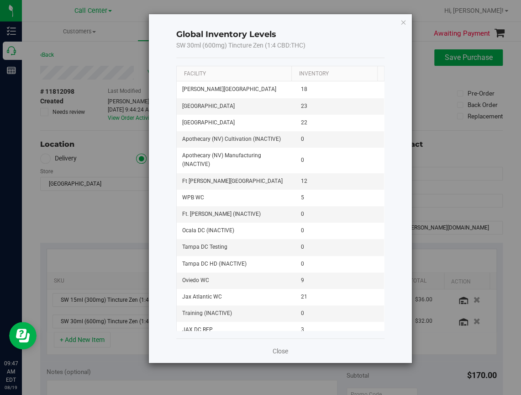
click at [431, 103] on div "Global Inventory Levels SW 30ml (600mg) Tincture Zen (1:4 CBD:THC) Facility Inv…" at bounding box center [264, 197] width 528 height 395
click at [280, 354] on link "Close" at bounding box center [281, 350] width 16 height 9
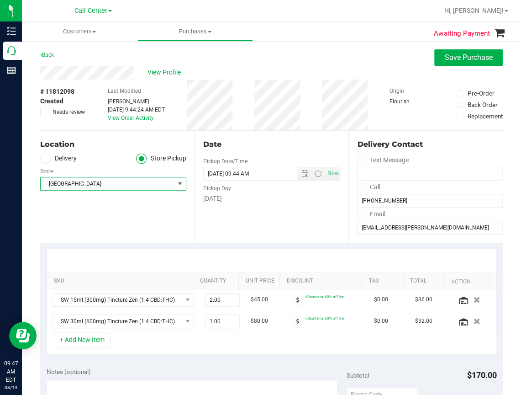
click at [72, 183] on span "[GEOGRAPHIC_DATA]" at bounding box center [108, 183] width 134 height 13
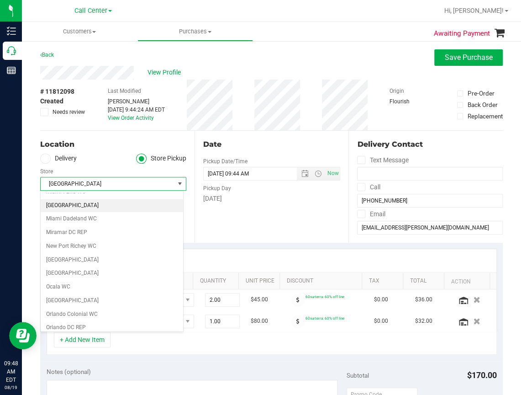
scroll to position [229, 0]
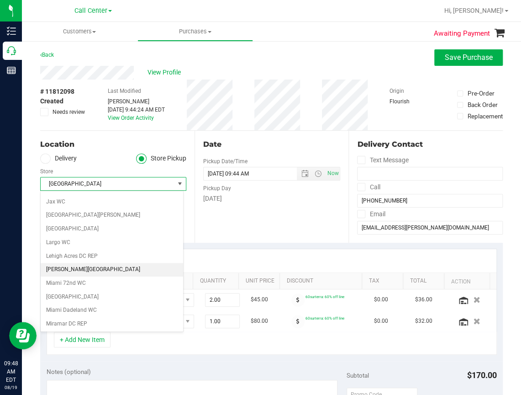
click at [68, 269] on li "[PERSON_NAME][GEOGRAPHIC_DATA]" at bounding box center [112, 270] width 143 height 14
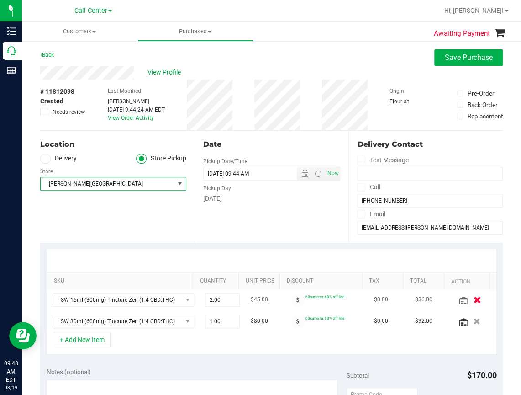
click at [473, 299] on icon "button" at bounding box center [477, 299] width 8 height 7
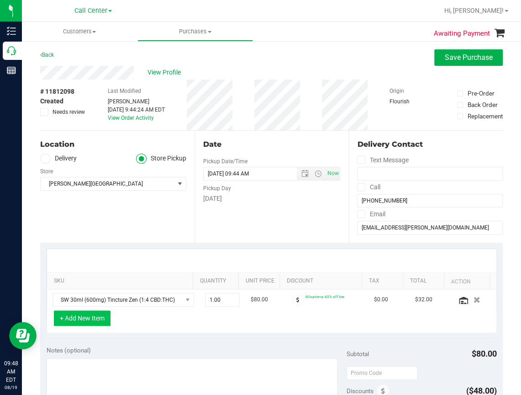
click at [89, 320] on button "+ Add New Item" at bounding box center [82, 318] width 57 height 16
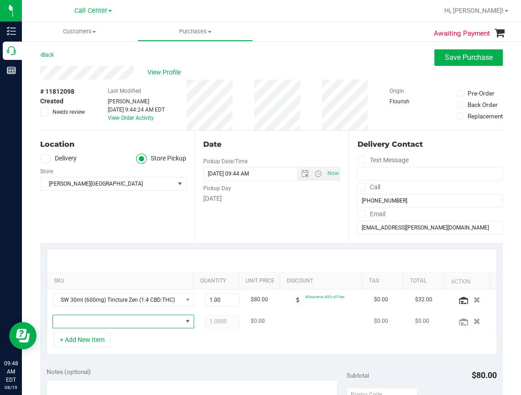
click at [91, 321] on span "NO DATA FOUND" at bounding box center [117, 321] width 129 height 13
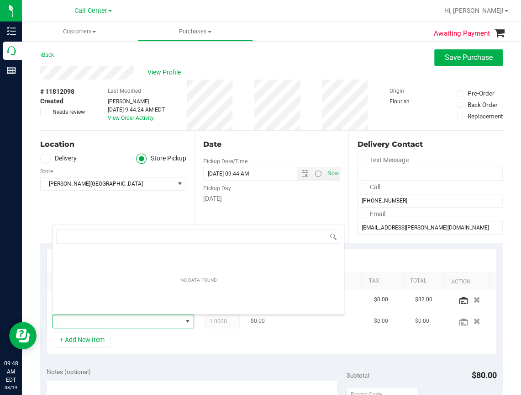
scroll to position [13, 121]
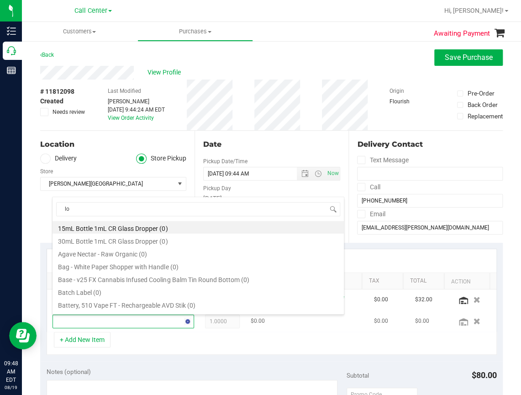
type input "loz"
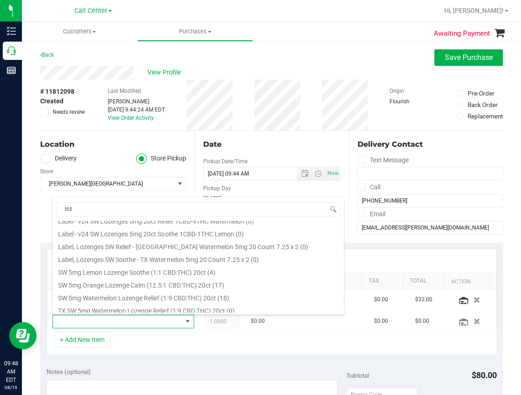
scroll to position [88, 0]
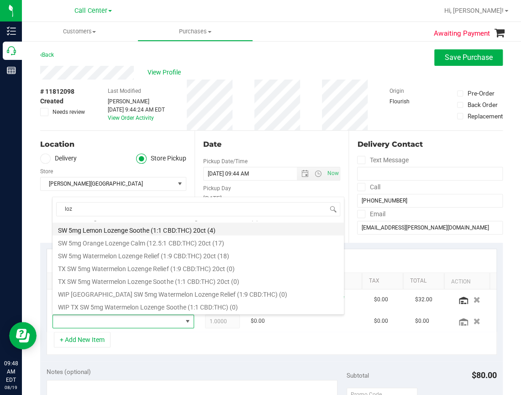
click at [173, 230] on li "SW 5mg Lemon Lozenge Soothe (1:1 CBD:THC) 20ct (4)" at bounding box center [199, 229] width 292 height 13
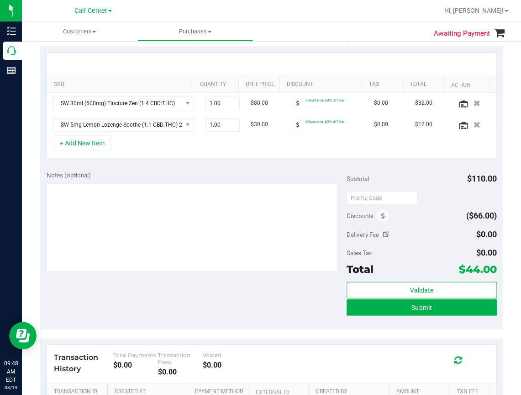
scroll to position [183, 0]
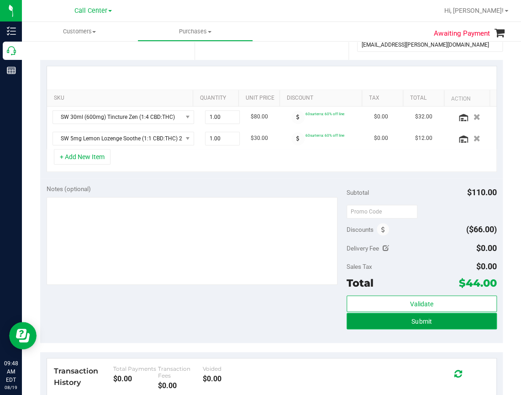
click at [404, 320] on button "Submit" at bounding box center [422, 321] width 150 height 16
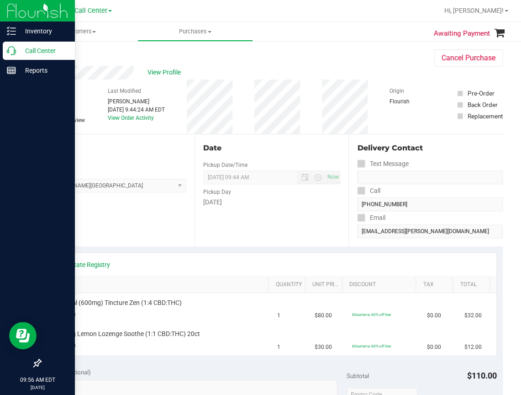
click at [16, 55] on p "Call Center" at bounding box center [43, 50] width 55 height 11
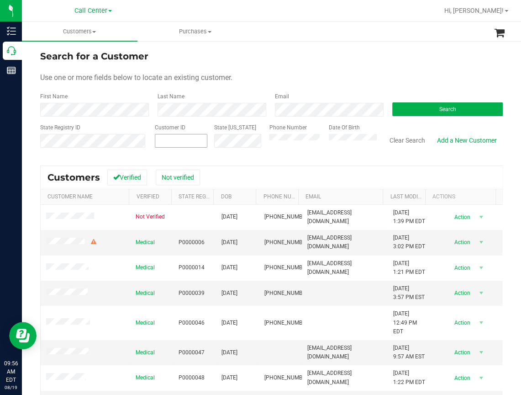
click at [0, 0] on input "text" at bounding box center [0, 0] width 0 height 0
paste input "572732"
type input "572732"
click at [409, 105] on button "Search" at bounding box center [448, 109] width 111 height 14
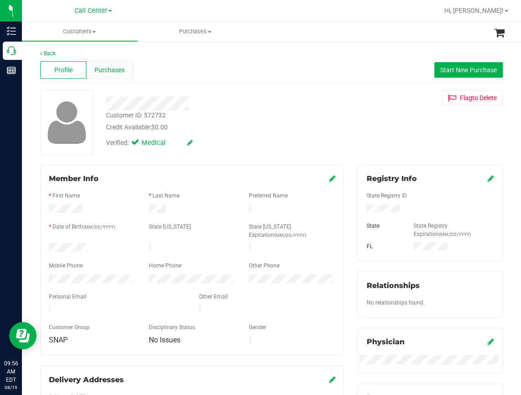
click at [117, 69] on span "Purchases" at bounding box center [110, 70] width 30 height 10
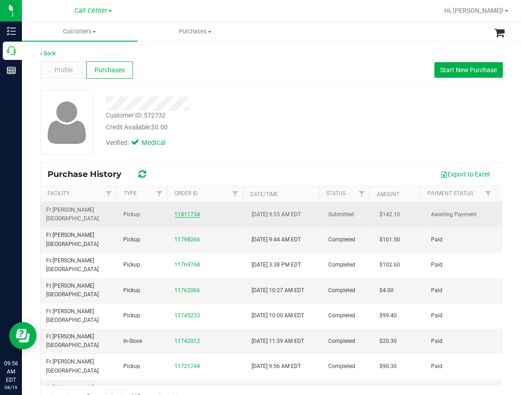
click at [182, 211] on link "11811734" at bounding box center [188, 214] width 26 height 6
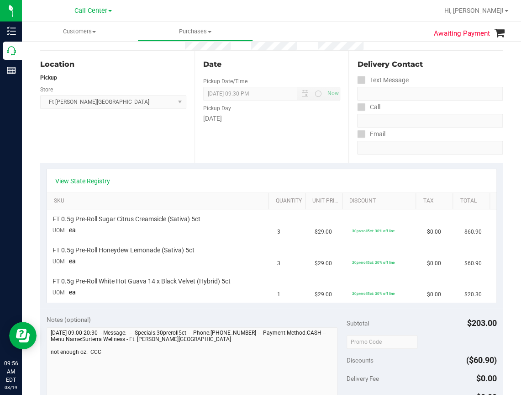
scroll to position [28, 0]
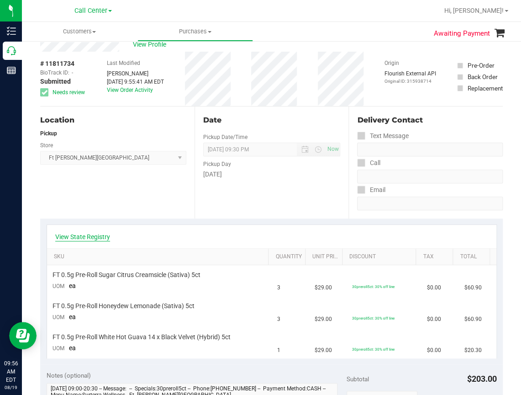
click at [81, 233] on link "View State Registry" at bounding box center [82, 236] width 55 height 9
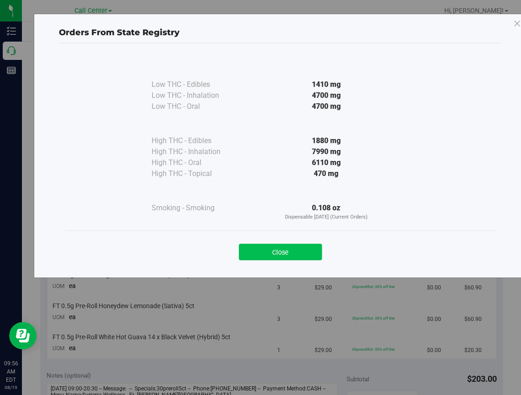
click at [296, 249] on button "Close" at bounding box center [280, 252] width 83 height 16
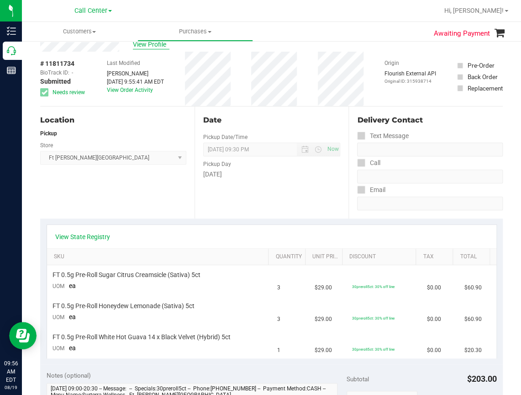
click at [147, 45] on span "View Profile" at bounding box center [151, 45] width 37 height 10
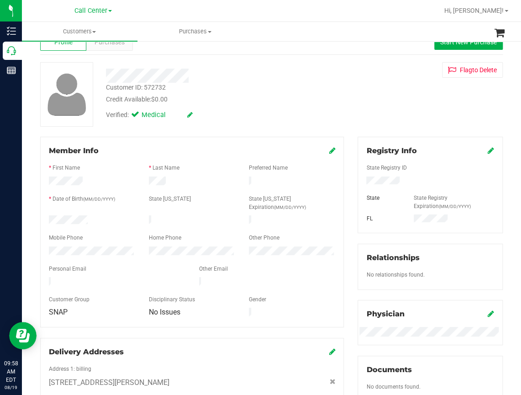
click at [290, 70] on div at bounding box center [218, 76] width 239 height 14
click at [280, 91] on div "Customer ID: 572732 Credit Available: $0.00" at bounding box center [218, 93] width 239 height 21
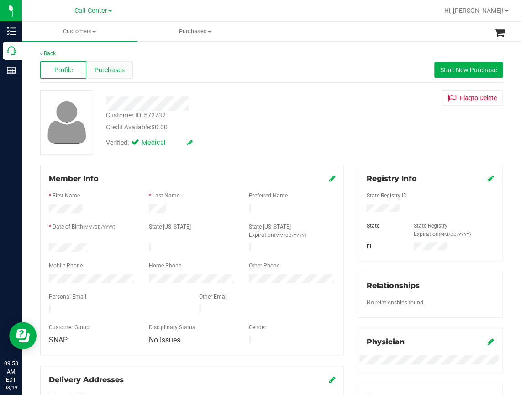
click at [106, 71] on span "Purchases" at bounding box center [110, 70] width 30 height 10
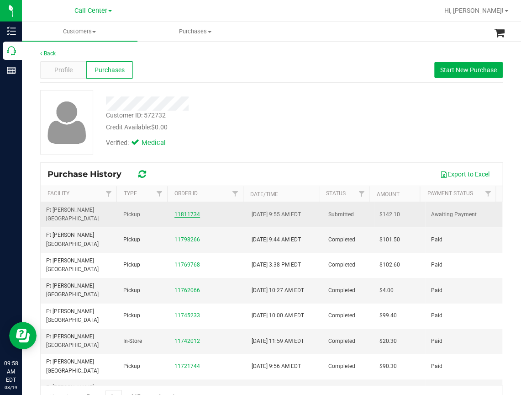
click at [191, 212] on link "11811734" at bounding box center [188, 214] width 26 height 6
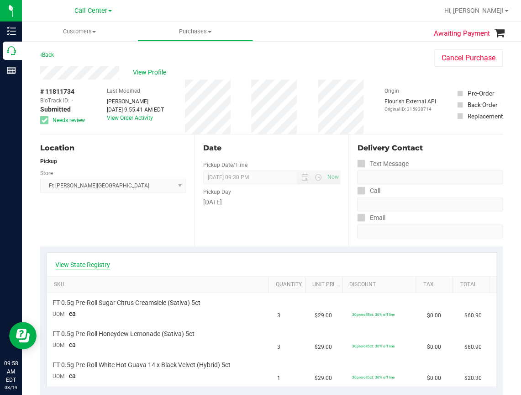
click at [91, 266] on link "View State Registry" at bounding box center [82, 264] width 55 height 9
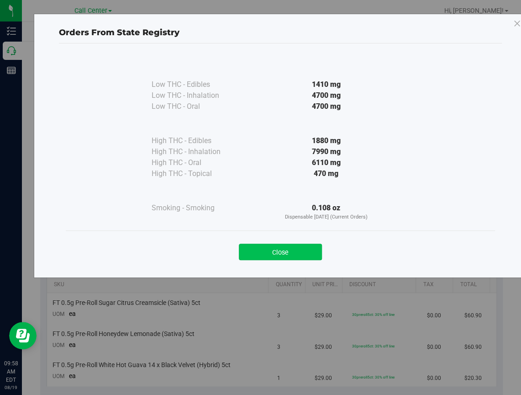
click at [286, 249] on button "Close" at bounding box center [280, 252] width 83 height 16
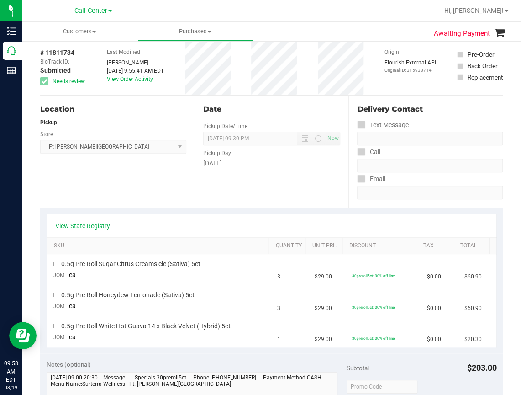
scroll to position [137, 0]
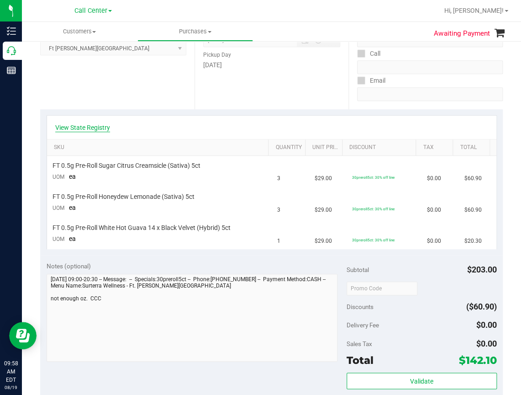
click at [97, 128] on link "View State Registry" at bounding box center [82, 127] width 55 height 9
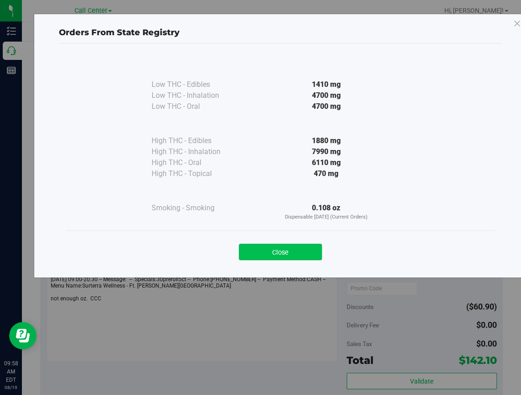
click at [292, 250] on button "Close" at bounding box center [280, 252] width 83 height 16
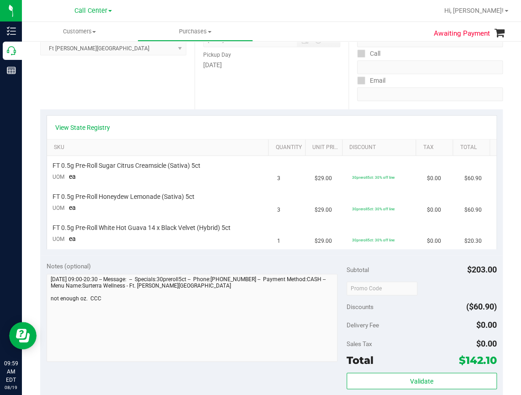
click at [95, 82] on div "Location Pickup Store [GEOGRAPHIC_DATA][PERSON_NAME] WC Select Store [PERSON_NA…" at bounding box center [117, 53] width 154 height 112
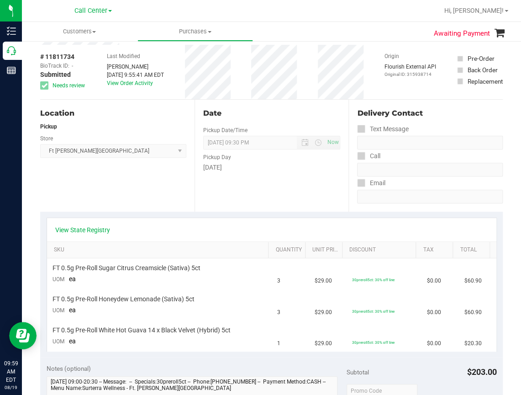
scroll to position [0, 0]
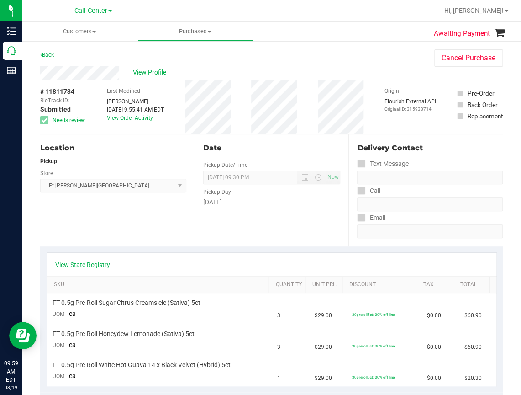
click at [160, 218] on div "Location Pickup Store [GEOGRAPHIC_DATA][PERSON_NAME] WC Select Store [PERSON_NA…" at bounding box center [117, 190] width 154 height 112
click at [159, 211] on div "Location Pickup Store [GEOGRAPHIC_DATA][PERSON_NAME] WC Select Store [PERSON_NA…" at bounding box center [117, 190] width 154 height 112
drag, startPoint x: 96, startPoint y: 302, endPoint x: 163, endPoint y: 301, distance: 66.7
click at [165, 302] on span "FT 0.5g Pre-Roll Sugar Citrus Creamsicle (Sativa) 5ct" at bounding box center [127, 302] width 148 height 9
copy span "Sugar Citrus Creamsicle"
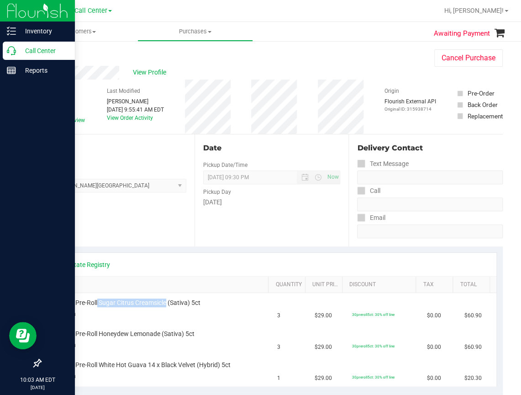
click at [12, 52] on icon at bounding box center [11, 50] width 9 height 9
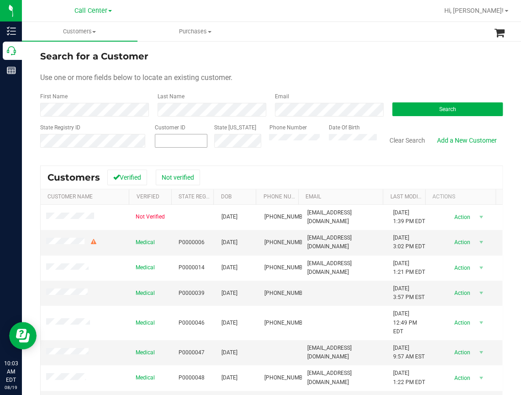
click at [0, 0] on input "text" at bounding box center [0, 0] width 0 height 0
paste input "1613072"
type input "1613072"
click at [409, 103] on button "Search" at bounding box center [448, 109] width 111 height 14
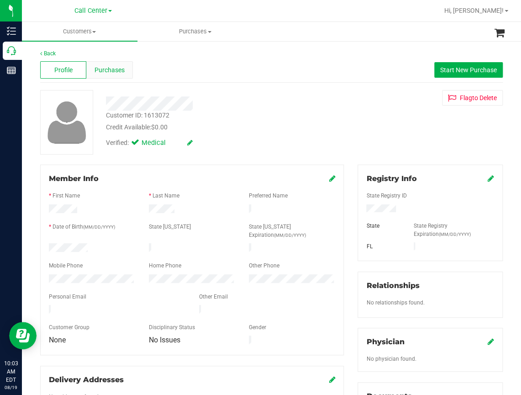
click at [113, 71] on span "Purchases" at bounding box center [110, 70] width 30 height 10
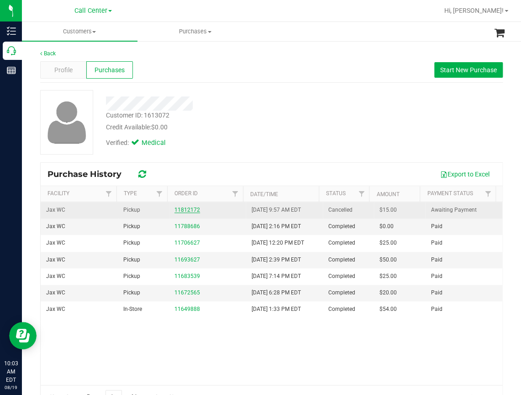
click at [181, 207] on link "11812172" at bounding box center [188, 210] width 26 height 6
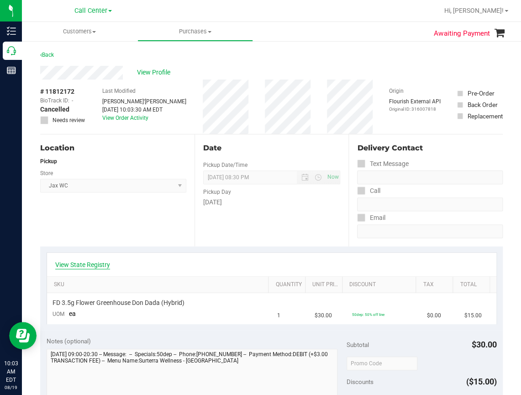
click at [93, 265] on link "View State Registry" at bounding box center [82, 264] width 55 height 9
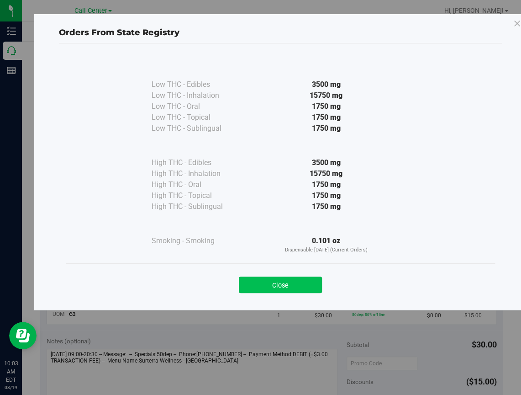
click at [304, 288] on button "Close" at bounding box center [280, 284] width 83 height 16
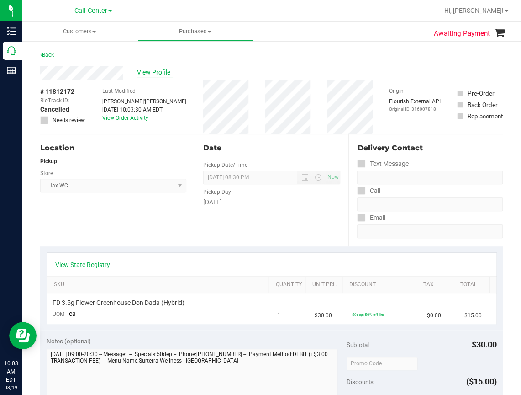
click at [148, 72] on span "View Profile" at bounding box center [155, 73] width 37 height 10
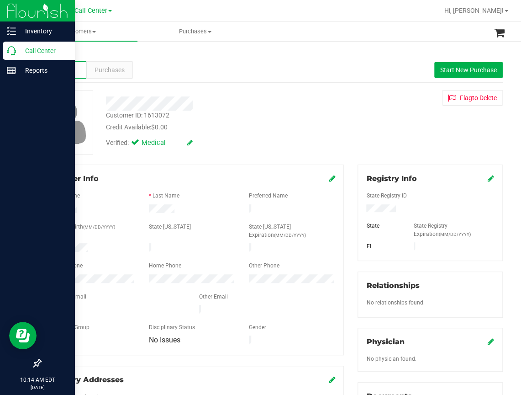
click at [14, 51] on icon at bounding box center [11, 50] width 9 height 9
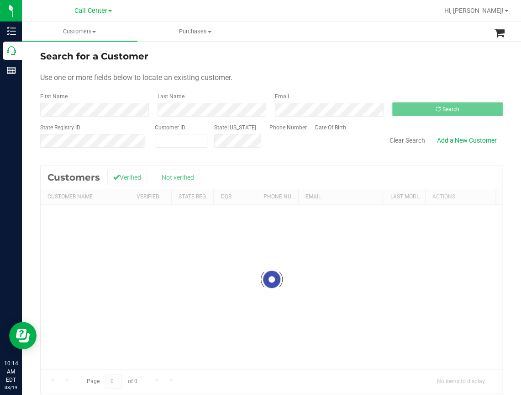
click at [393, 77] on div "Use one or more fields below to locate an existing customer." at bounding box center [271, 77] width 463 height 11
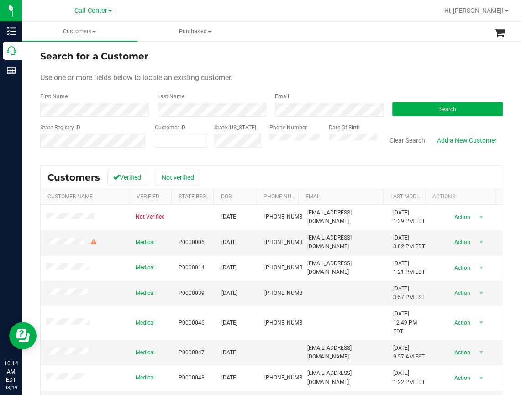
click at [388, 158] on div "Search for a Customer Use one or more fields below to locate an existing custom…" at bounding box center [271, 263] width 463 height 428
click at [421, 111] on button "Search" at bounding box center [448, 109] width 111 height 14
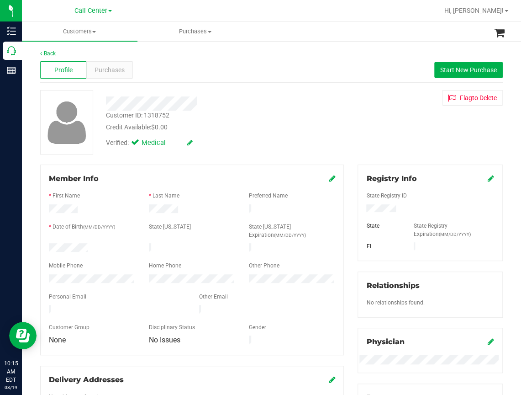
click at [149, 173] on div "Member Info" at bounding box center [192, 178] width 287 height 11
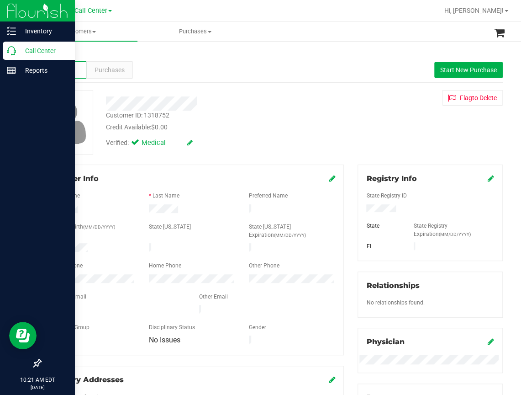
click at [14, 52] on icon at bounding box center [11, 50] width 9 height 9
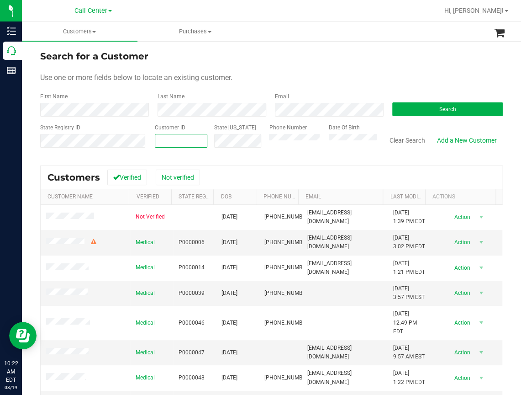
click at [160, 142] on input "text" at bounding box center [181, 140] width 52 height 13
drag, startPoint x: 160, startPoint y: 142, endPoint x: 431, endPoint y: 110, distance: 272.9
click at [431, 110] on button "Search" at bounding box center [448, 109] width 111 height 14
click at [421, 108] on button "Search" at bounding box center [448, 109] width 111 height 14
paste input "1407133"
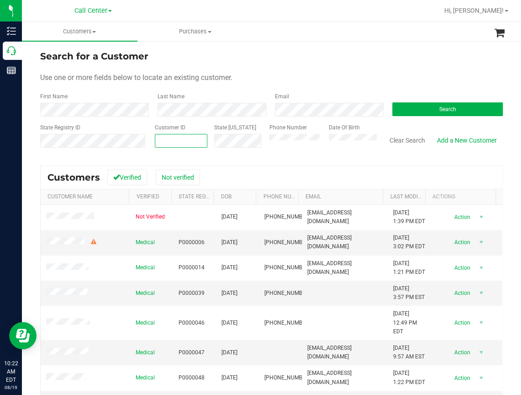
type input "1407133"
click at [436, 104] on button "Search" at bounding box center [448, 109] width 111 height 14
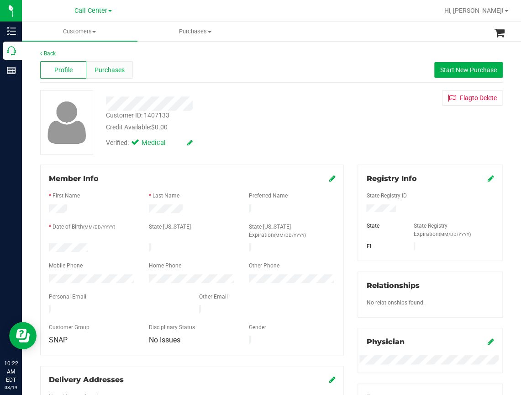
click at [109, 69] on span "Purchases" at bounding box center [110, 70] width 30 height 10
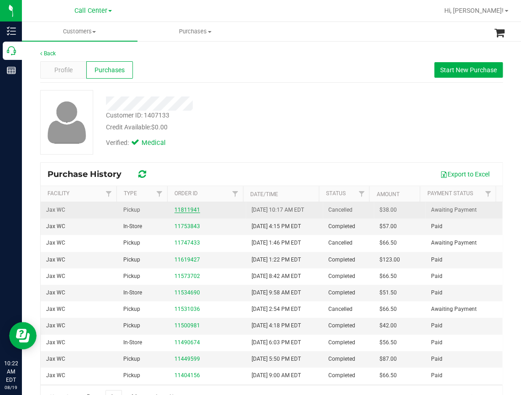
click at [182, 211] on link "11811941" at bounding box center [188, 210] width 26 height 6
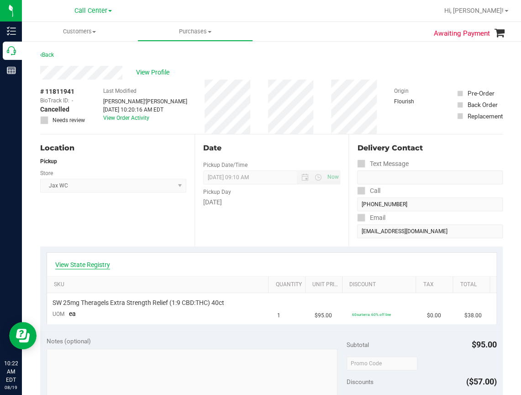
click at [82, 260] on link "View State Registry" at bounding box center [82, 264] width 55 height 9
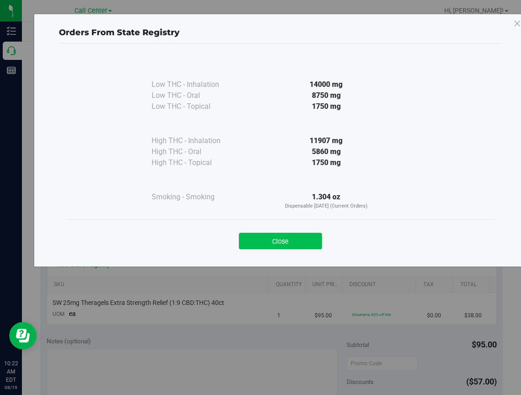
click at [277, 236] on button "Close" at bounding box center [280, 241] width 83 height 16
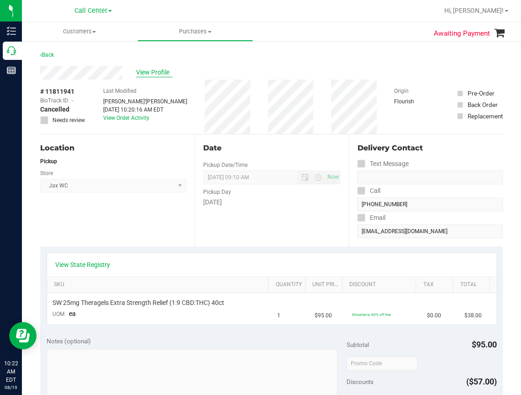
click at [146, 73] on span "View Profile" at bounding box center [154, 73] width 37 height 10
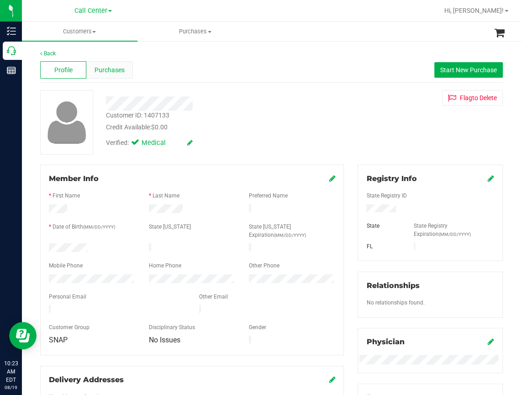
click at [109, 69] on span "Purchases" at bounding box center [110, 70] width 30 height 10
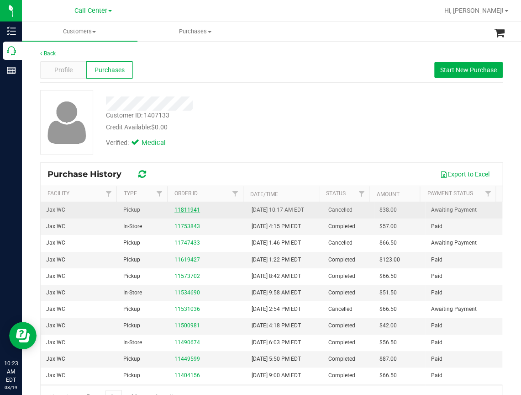
click at [186, 209] on link "11811941" at bounding box center [188, 210] width 26 height 6
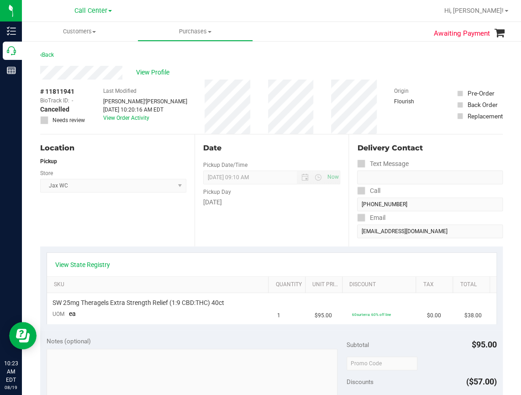
click at [333, 41] on ul "Customers All customers Add a new customer All physicians Purchases All purchas…" at bounding box center [282, 32] width 521 height 20
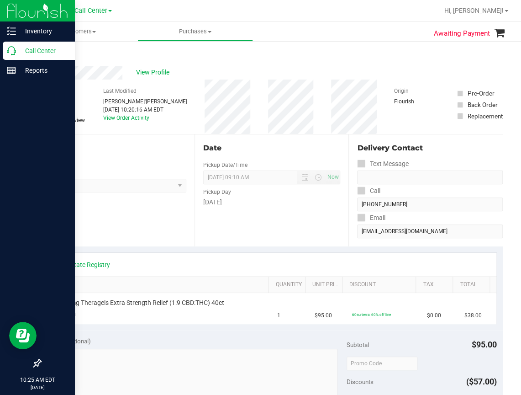
click at [16, 52] on p "Call Center" at bounding box center [43, 50] width 55 height 11
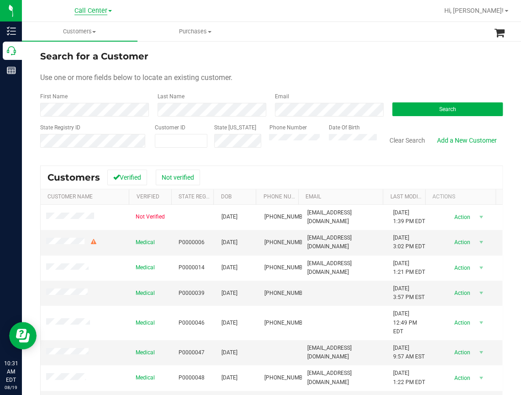
click at [86, 11] on span "Call Center" at bounding box center [90, 11] width 33 height 8
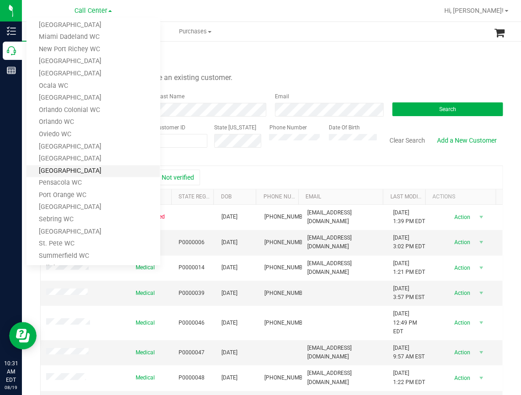
scroll to position [320, 0]
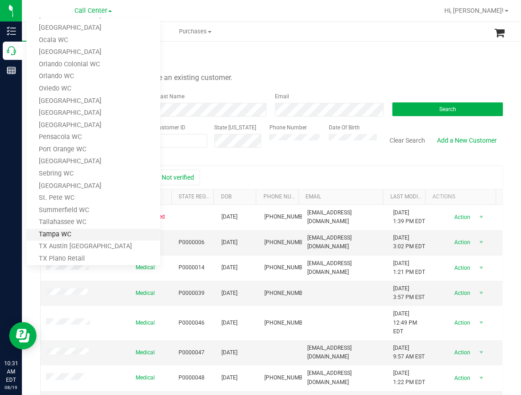
click at [53, 232] on link "Tampa WC" at bounding box center [93, 235] width 133 height 12
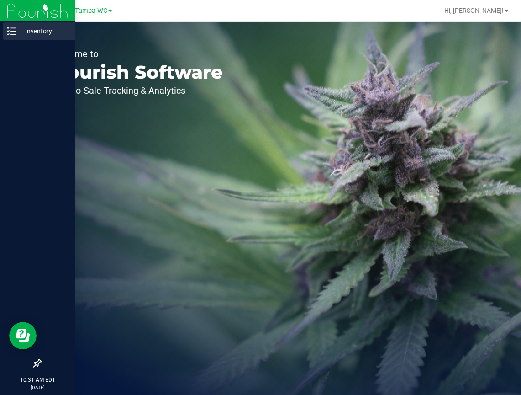
click at [14, 29] on icon at bounding box center [11, 31] width 9 height 9
click at [13, 28] on icon at bounding box center [11, 31] width 9 height 9
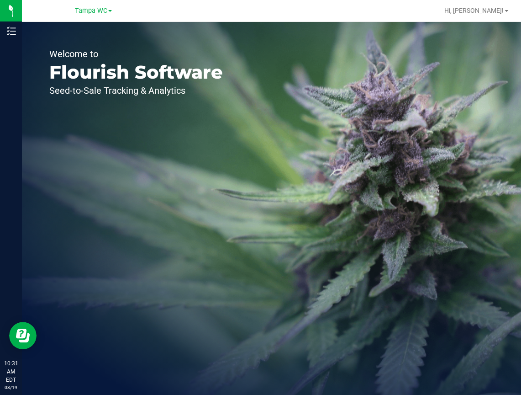
click at [167, 42] on div "Welcome to Flourish Software Seed-to-Sale Tracking & Analytics" at bounding box center [136, 208] width 229 height 373
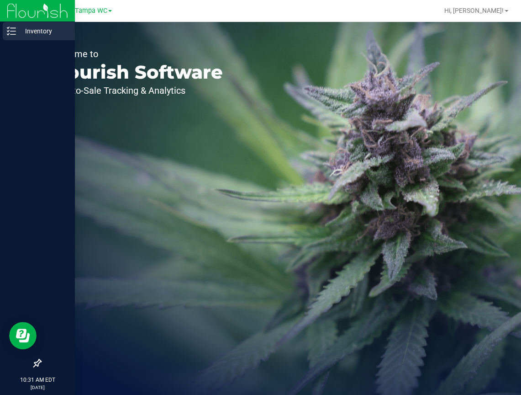
click at [13, 30] on icon at bounding box center [11, 31] width 9 height 9
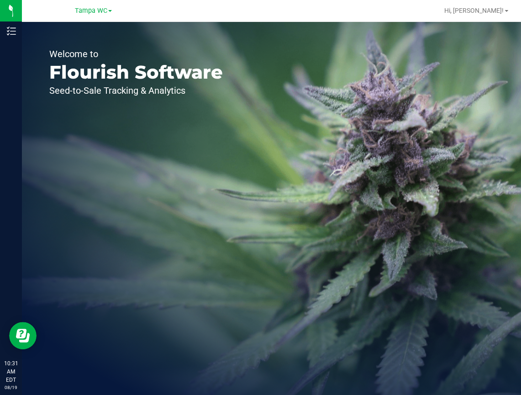
click at [186, 46] on div "Welcome to Flourish Software Seed-to-Sale Tracking & Analytics" at bounding box center [136, 208] width 229 height 373
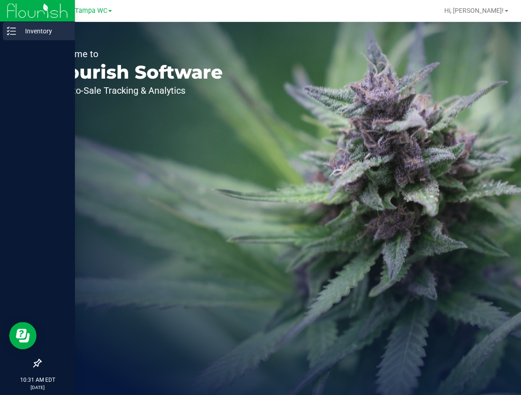
click at [11, 31] on line at bounding box center [13, 31] width 5 height 0
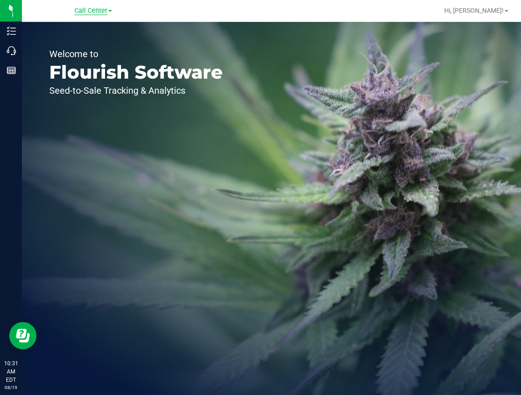
click at [94, 10] on span "Call Center" at bounding box center [90, 11] width 33 height 8
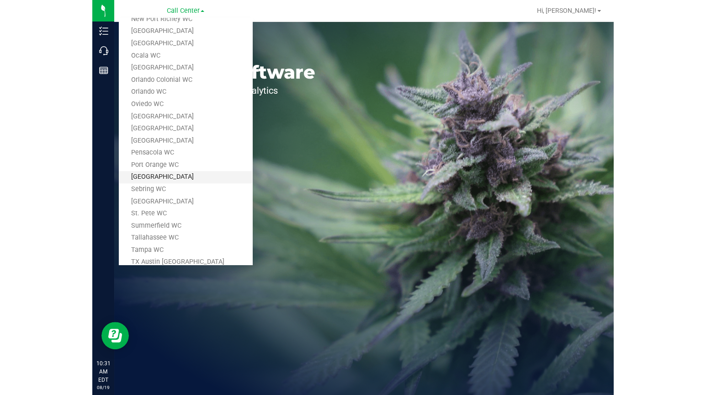
scroll to position [320, 0]
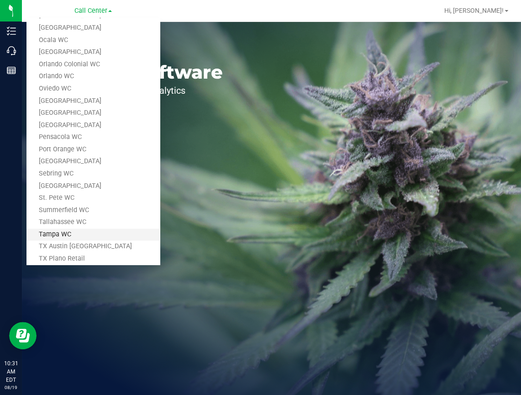
click at [56, 235] on link "Tampa WC" at bounding box center [93, 235] width 133 height 12
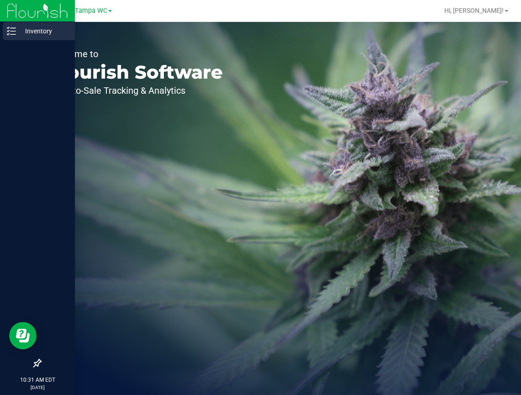
click at [11, 30] on icon at bounding box center [11, 31] width 9 height 9
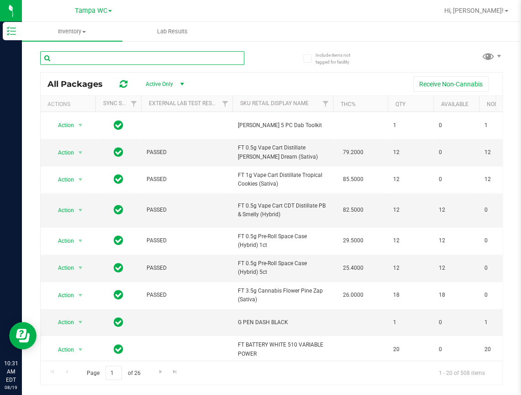
click at [72, 59] on input "text" at bounding box center [142, 58] width 204 height 14
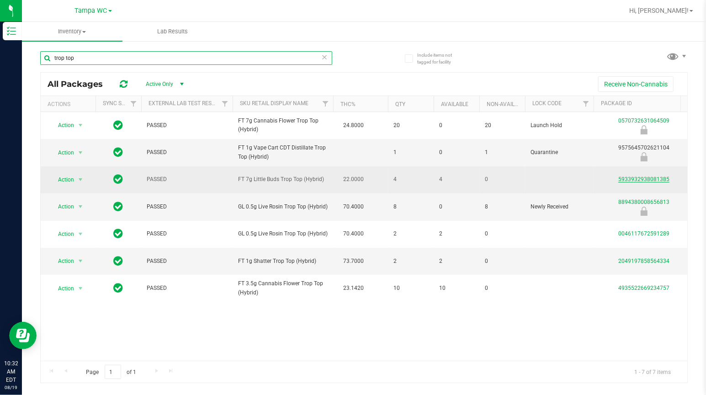
type input "trop top"
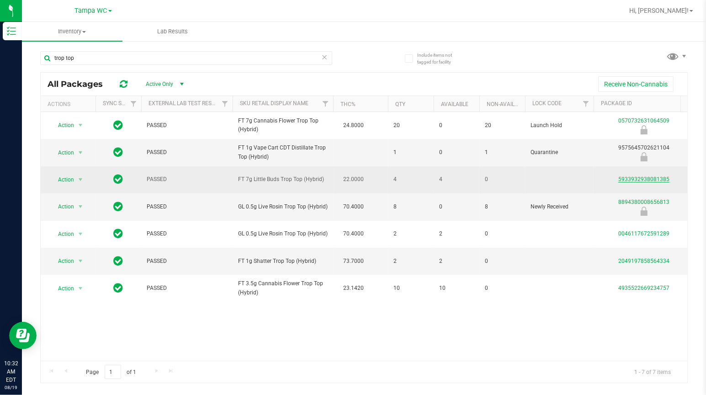
click at [521, 180] on link "5933932938081385" at bounding box center [643, 179] width 51 height 6
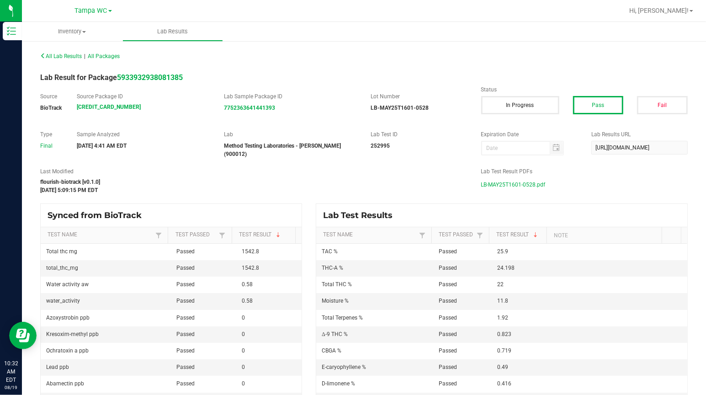
click at [505, 181] on span "LB-MAY25T1601-0528.pdf" at bounding box center [513, 185] width 64 height 14
click at [84, 11] on span "Tampa WC" at bounding box center [91, 11] width 32 height 8
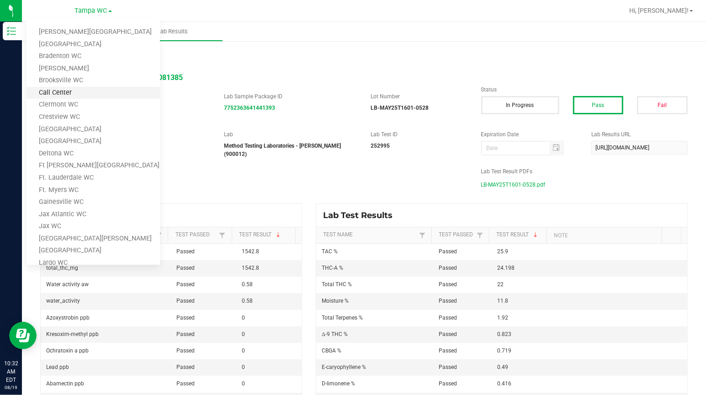
click at [55, 94] on link "Call Center" at bounding box center [93, 93] width 133 height 12
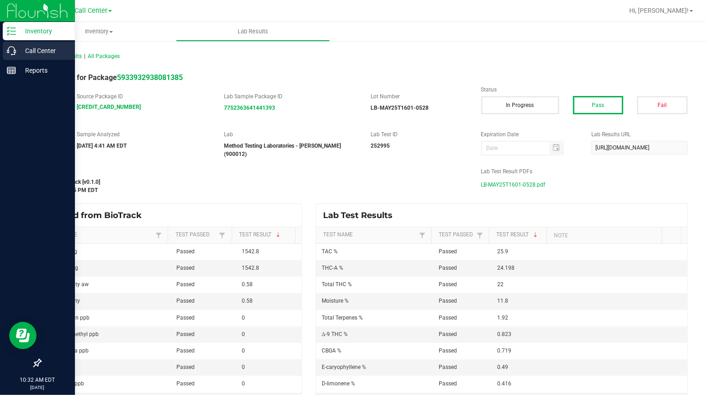
click at [27, 49] on p "Call Center" at bounding box center [43, 50] width 55 height 11
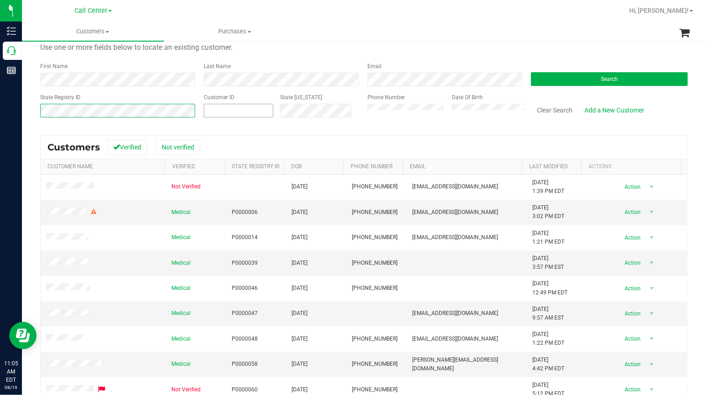
scroll to position [46, 0]
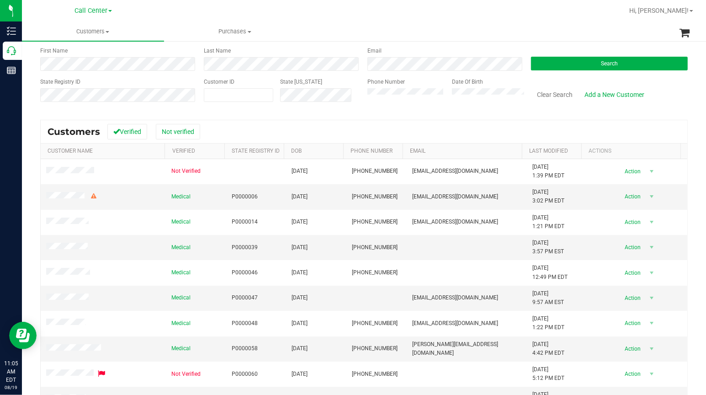
click at [521, 54] on div "Search" at bounding box center [606, 59] width 164 height 24
click at [521, 63] on button "Search" at bounding box center [609, 64] width 157 height 14
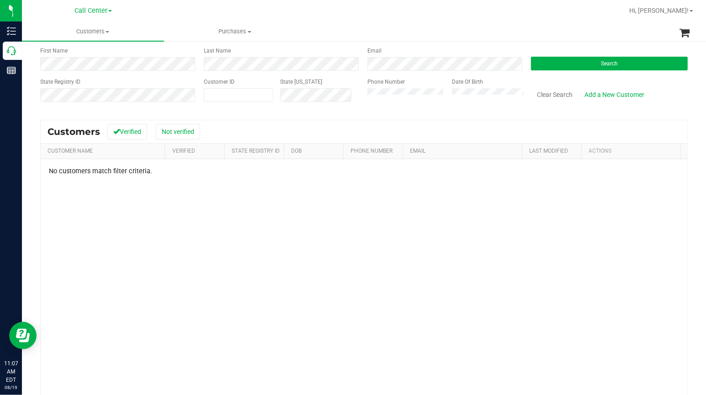
drag, startPoint x: 88, startPoint y: 265, endPoint x: 114, endPoint y: 245, distance: 33.2
click at [88, 265] on div "No customers match filter criteria." at bounding box center [364, 287] width 647 height 257
click at [521, 93] on button "Clear Search" at bounding box center [555, 95] width 48 height 16
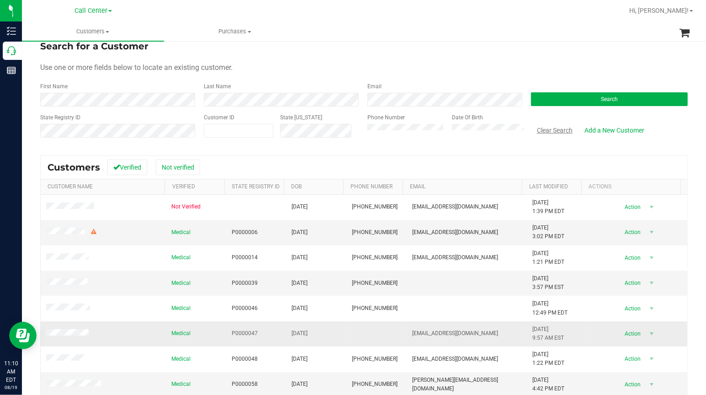
scroll to position [0, 0]
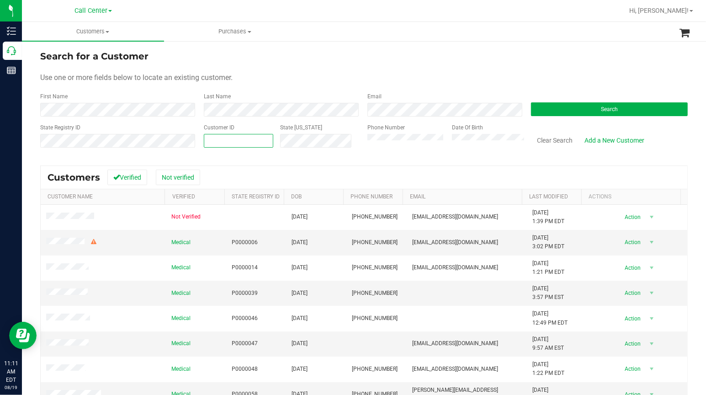
click at [209, 140] on input "text" at bounding box center [238, 140] width 69 height 13
paste input "983630"
type input "983630"
click at [521, 105] on button "Search" at bounding box center [609, 109] width 157 height 14
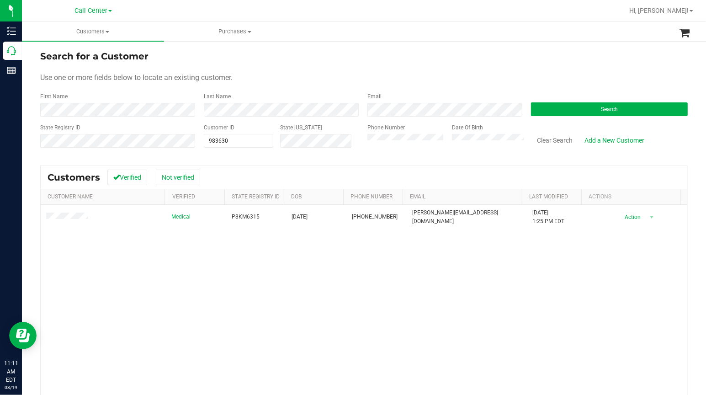
click at [165, 277] on div "Medical P8KM6315 04/21/1969 (401) 641-0391 kelly.leclaire13@gmail.com 6/7/2025 …" at bounding box center [364, 329] width 647 height 249
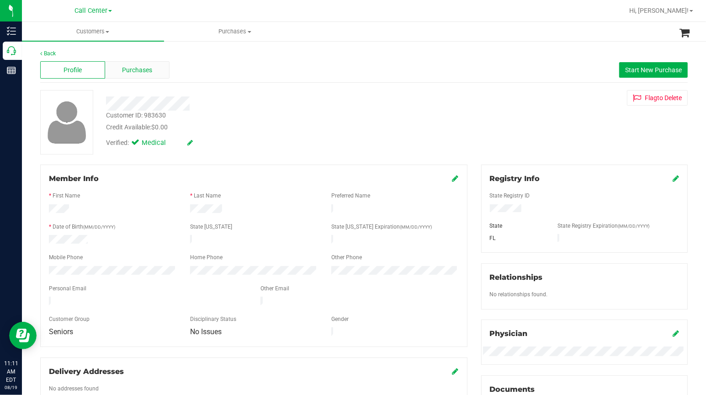
click at [153, 70] on div "Purchases" at bounding box center [137, 69] width 65 height 17
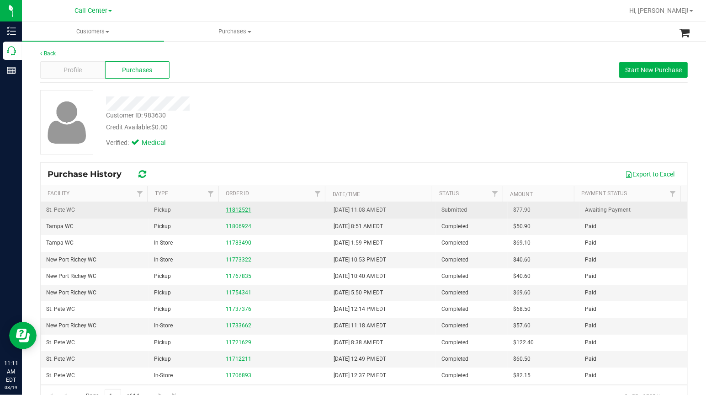
click at [234, 211] on link "11812521" at bounding box center [239, 210] width 26 height 6
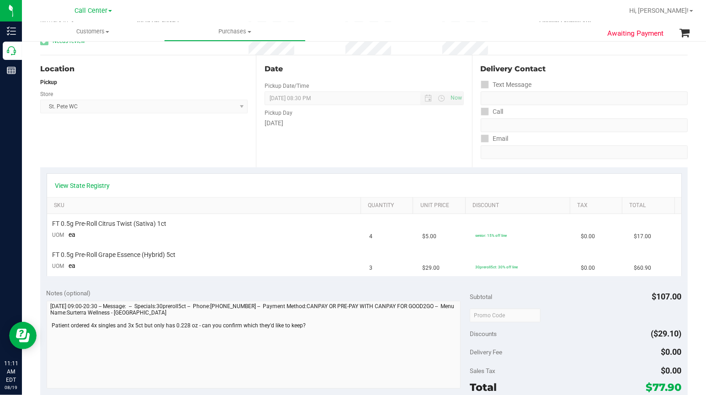
scroll to position [91, 0]
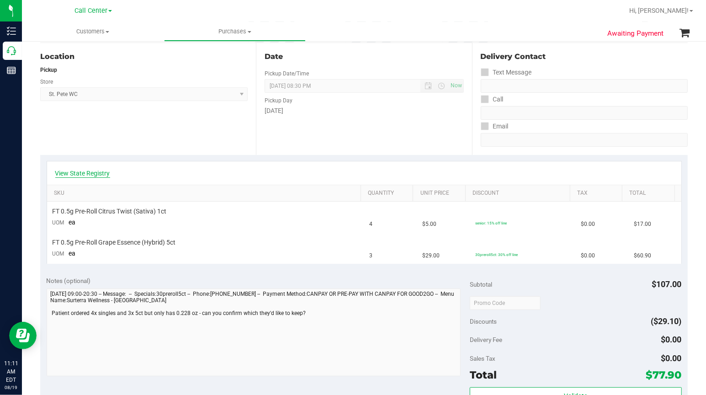
click at [93, 174] on link "View State Registry" at bounding box center [82, 173] width 55 height 9
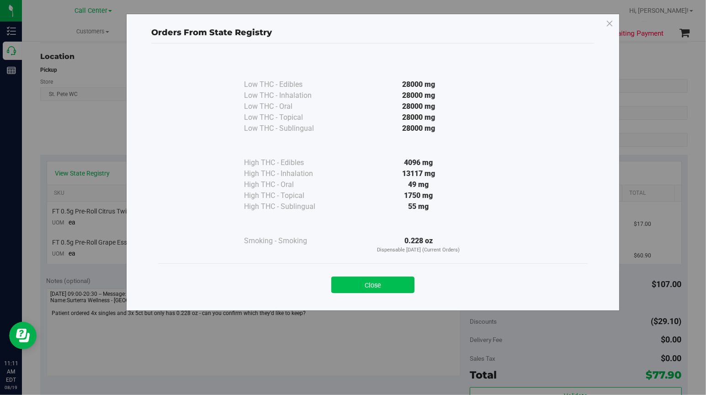
click at [366, 283] on button "Close" at bounding box center [372, 284] width 83 height 16
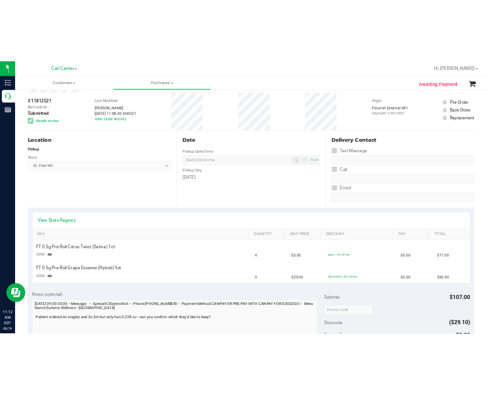
scroll to position [0, 0]
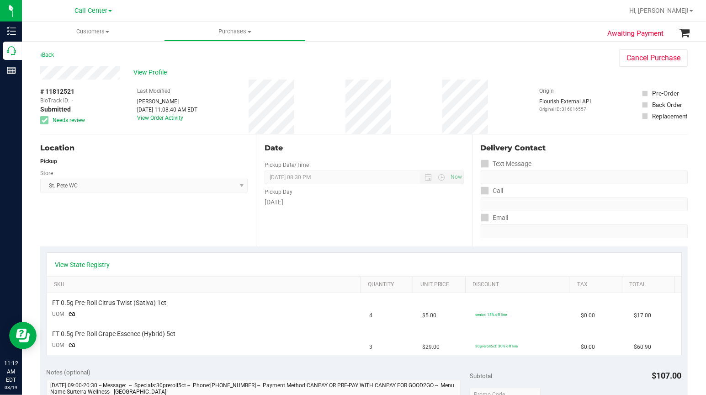
click at [330, 217] on div "Date Pickup Date/Time 08/19/2025 Now 08/19/2025 08:30 PM Now Pickup Day Tuesday" at bounding box center [364, 190] width 216 height 112
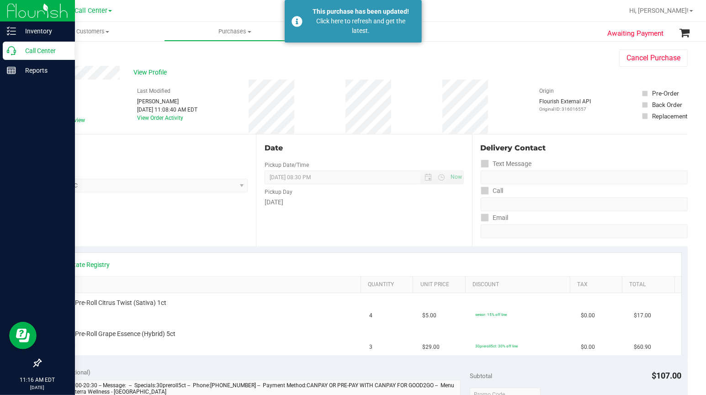
click at [11, 51] on icon at bounding box center [11, 50] width 9 height 9
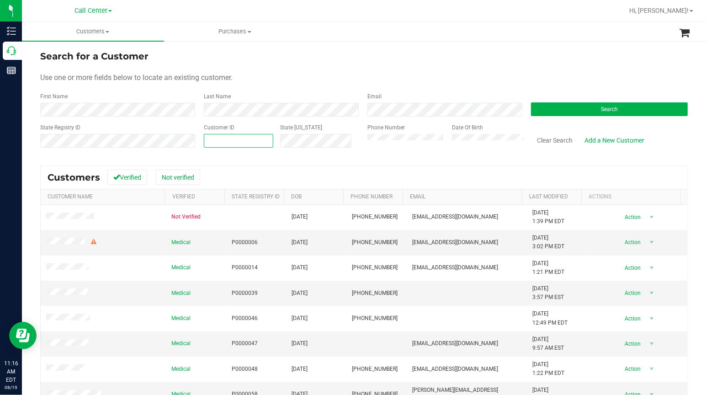
click at [210, 140] on input "text" at bounding box center [238, 140] width 69 height 13
paste input "76000"
type input "76000"
click at [521, 104] on button "Search" at bounding box center [609, 109] width 157 height 14
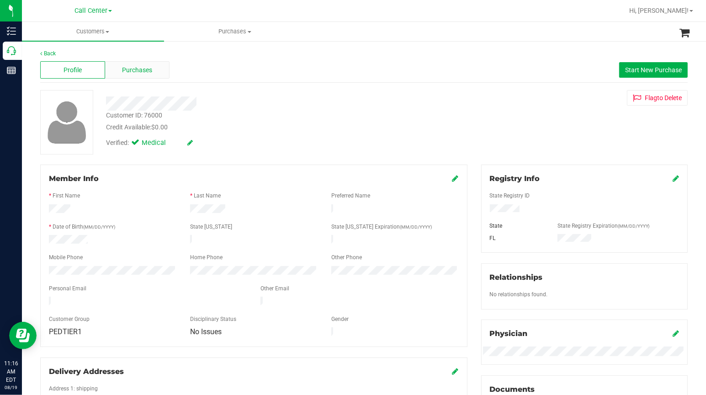
click at [143, 74] on span "Purchases" at bounding box center [137, 70] width 30 height 10
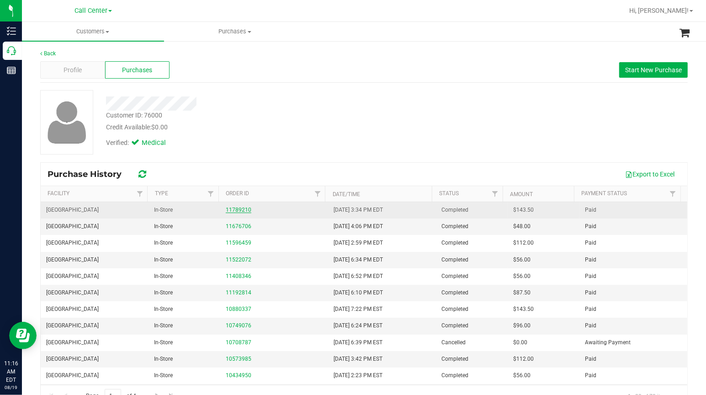
click at [239, 210] on link "11789210" at bounding box center [239, 210] width 26 height 6
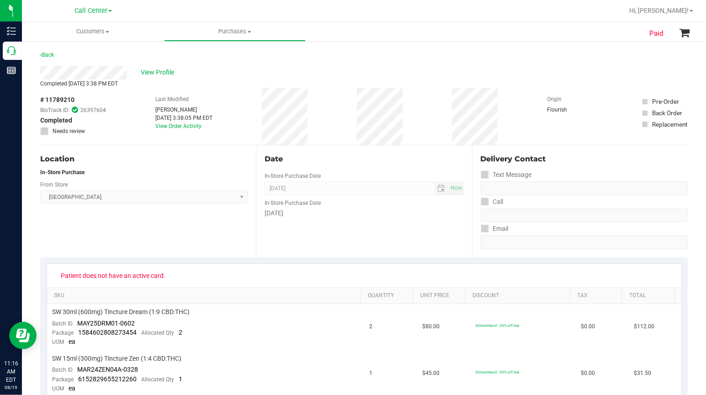
click at [115, 240] on div "Location In-Store Purchase From Store South Tampa WC Select Store Bonita Spring…" at bounding box center [148, 201] width 216 height 112
click at [163, 166] on div "Location In-Store Purchase From Store South Tampa WC Select Store Bonita Spring…" at bounding box center [148, 201] width 216 height 112
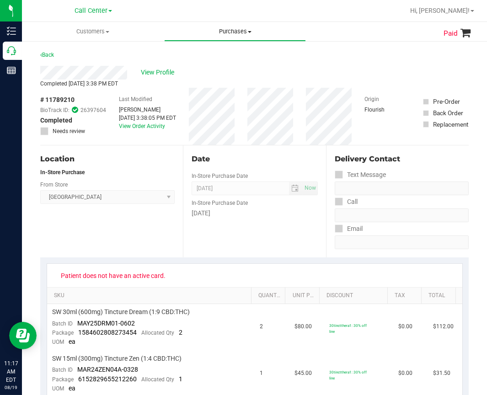
click at [168, 25] on uib-tab-heading "Purchases All purchases" at bounding box center [235, 31] width 141 height 18
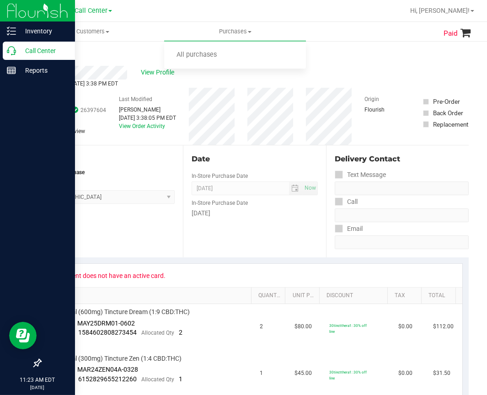
click at [10, 54] on icon at bounding box center [11, 50] width 9 height 9
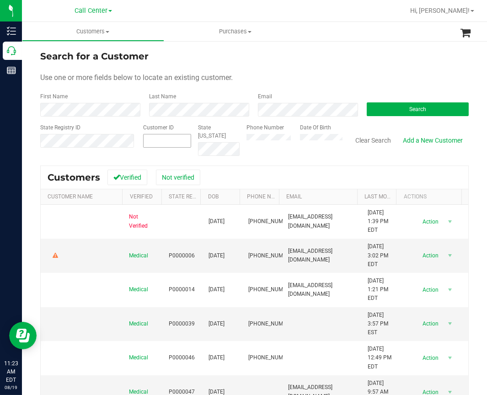
click at [151, 139] on input "text" at bounding box center [167, 140] width 47 height 13
paste input "63740"
type input "63740"
click at [393, 112] on button "Search" at bounding box center [418, 109] width 102 height 14
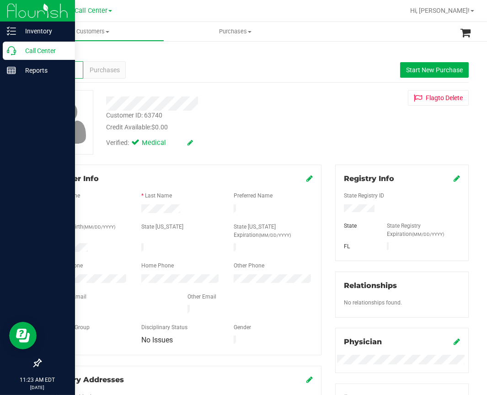
click at [7, 51] on icon at bounding box center [11, 50] width 9 height 9
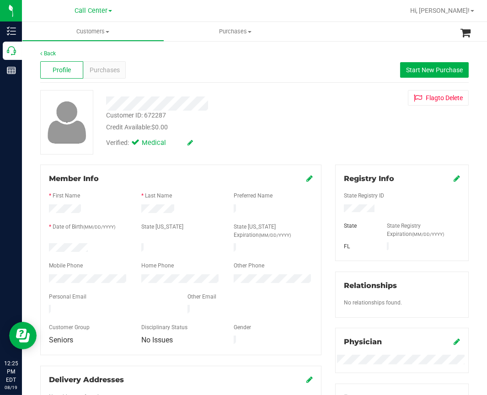
click at [152, 158] on div "Back Profile Purchases Start New Purchase Customer ID: 672287 Credit Available:…" at bounding box center [254, 344] width 428 height 591
click at [159, 50] on div "Back" at bounding box center [254, 53] width 428 height 8
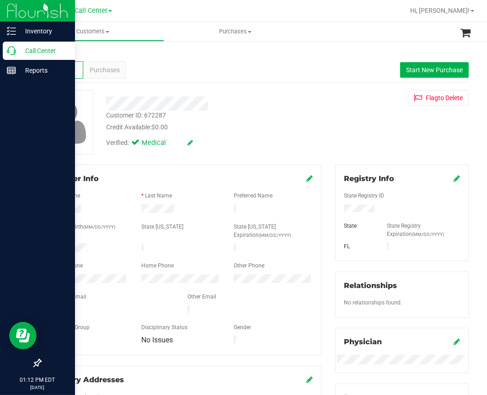
click at [12, 48] on icon at bounding box center [11, 50] width 9 height 9
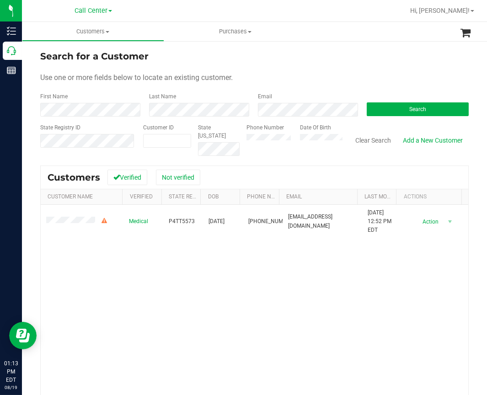
click at [144, 287] on div "Medical P4TT5573 06/18/1989 (904) 347-9212 coryski17@gmail.com 4/30/2025 12:52 …" at bounding box center [254, 329] width 427 height 249
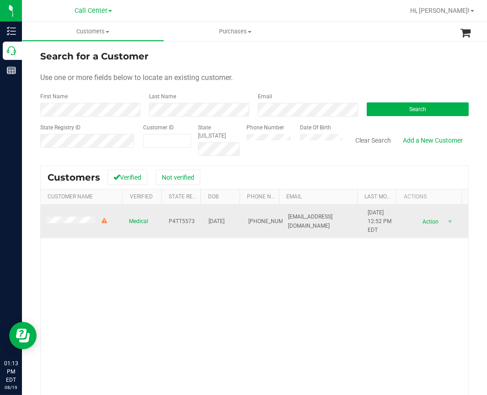
click at [297, 218] on span "coryski17@gmail.com" at bounding box center [322, 221] width 69 height 17
copy span "coryski17@gmail.com"
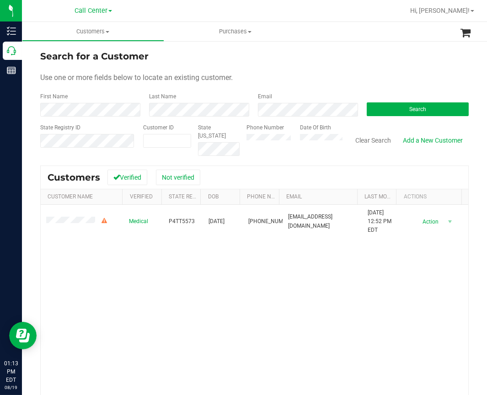
click at [117, 274] on div "Medical P4TT5573 06/18/1989 (904) 347-9212 coryski17@gmail.com 4/30/2025 12:52 …" at bounding box center [254, 329] width 427 height 249
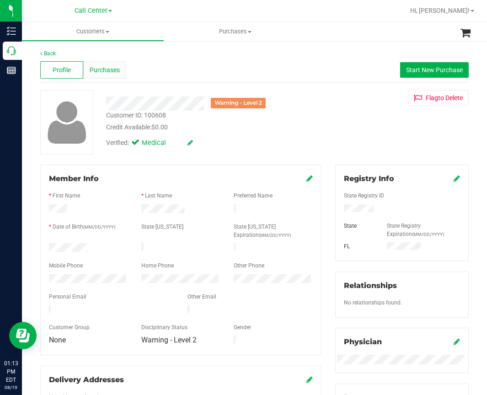
click at [99, 70] on span "Purchases" at bounding box center [105, 70] width 30 height 10
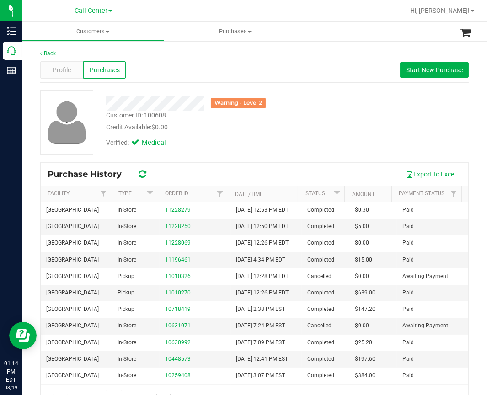
click at [170, 53] on div "Back" at bounding box center [254, 53] width 428 height 8
click at [164, 53] on div "Back" at bounding box center [254, 53] width 428 height 8
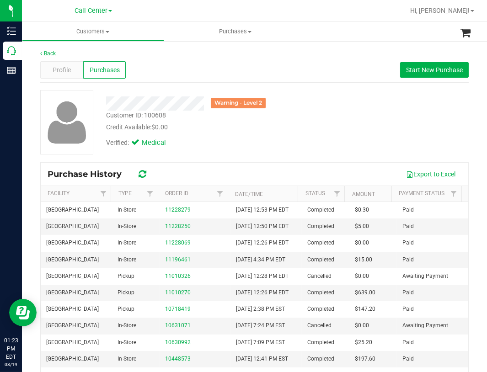
click at [131, 113] on div "Customer ID: 100608" at bounding box center [136, 116] width 60 height 10
click at [63, 73] on span "Profile" at bounding box center [62, 70] width 18 height 10
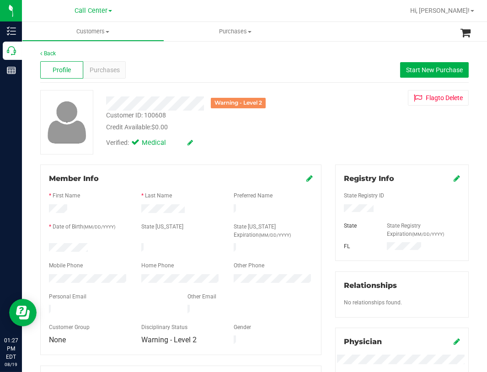
click at [320, 71] on div "Profile Purchases Start New Purchase" at bounding box center [254, 70] width 428 height 25
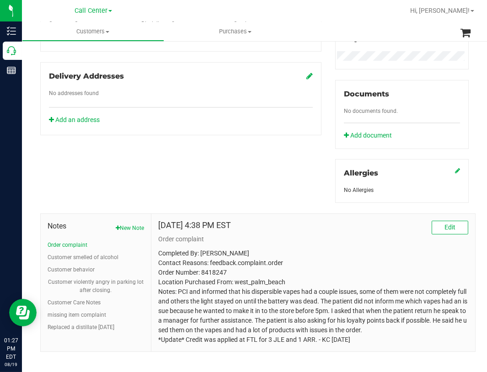
scroll to position [312, 0]
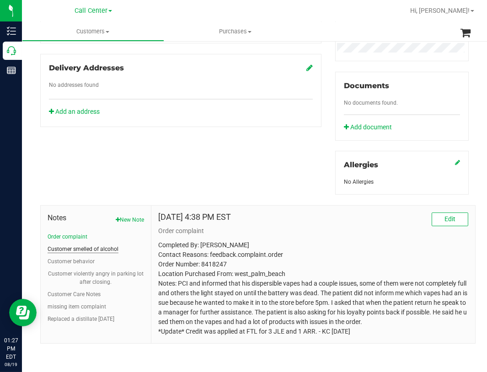
click at [73, 247] on button "Customer smelled of alcohol" at bounding box center [83, 249] width 71 height 8
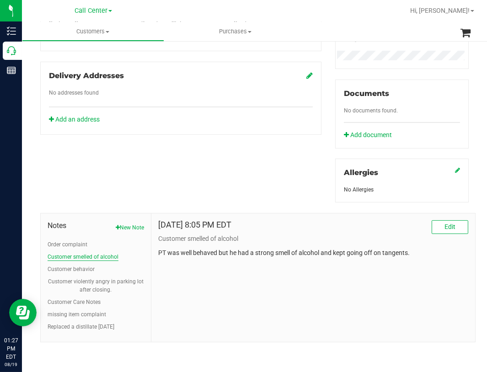
scroll to position [302, 0]
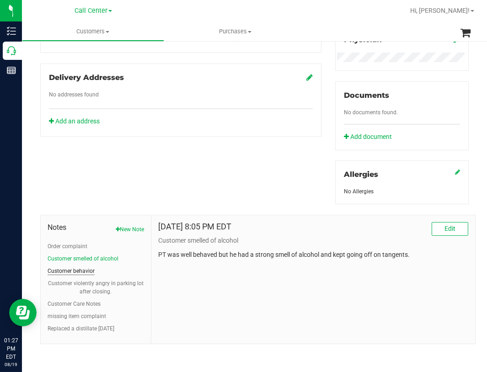
click at [69, 269] on button "Customer behavior" at bounding box center [71, 271] width 47 height 8
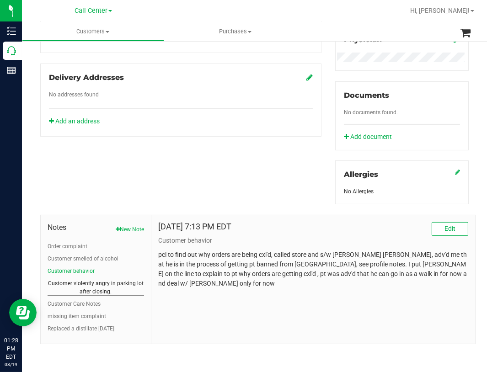
click at [91, 283] on button "Customer violently angry in parking lot after closing." at bounding box center [96, 287] width 96 height 16
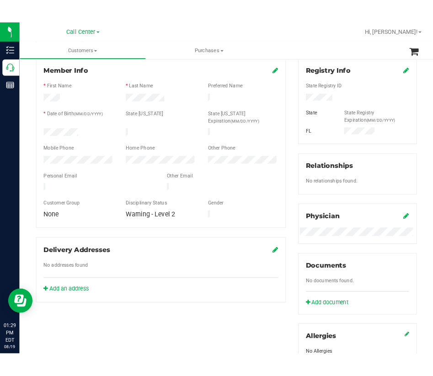
scroll to position [0, 0]
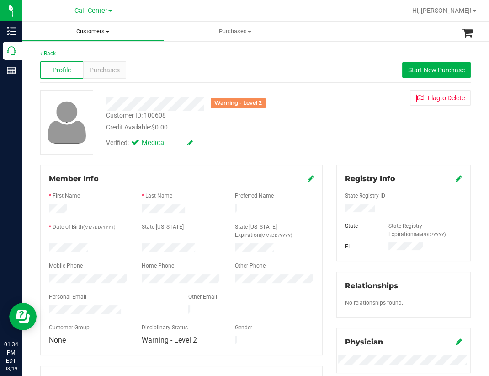
click at [160, 37] on uib-tab-heading "Customers All customers Add a new customer All physicians" at bounding box center [92, 31] width 141 height 18
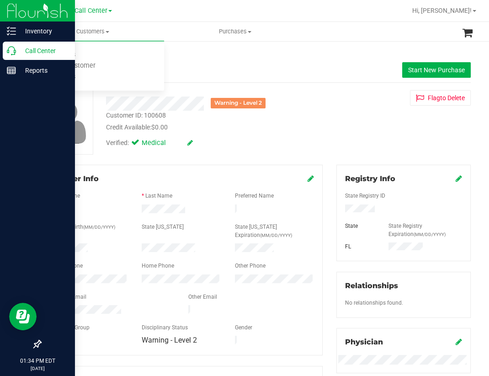
click at [11, 52] on icon at bounding box center [11, 50] width 9 height 9
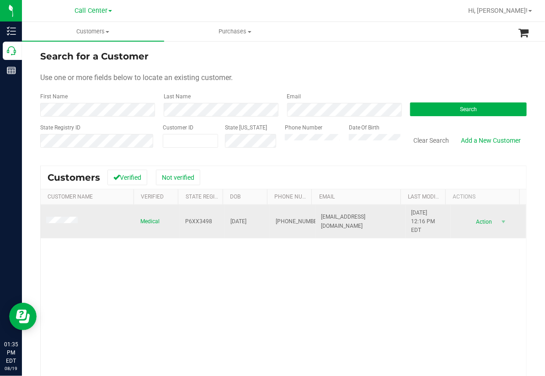
click at [54, 225] on span at bounding box center [63, 221] width 34 height 9
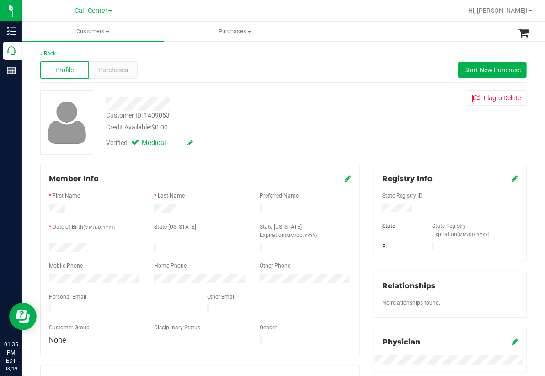
click at [160, 167] on div "Member Info * First Name * Last Name Preferred Name * Date of Birth (MM/DD/YYYY…" at bounding box center [199, 260] width 319 height 191
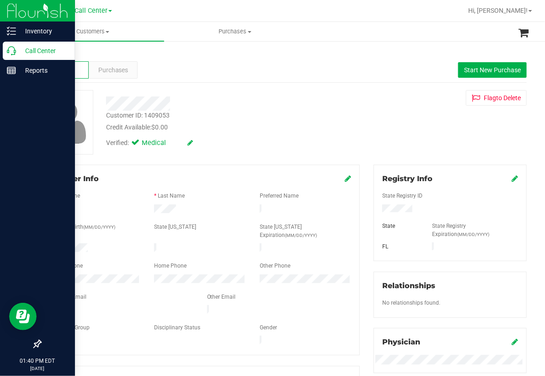
click at [13, 52] on icon at bounding box center [11, 50] width 9 height 9
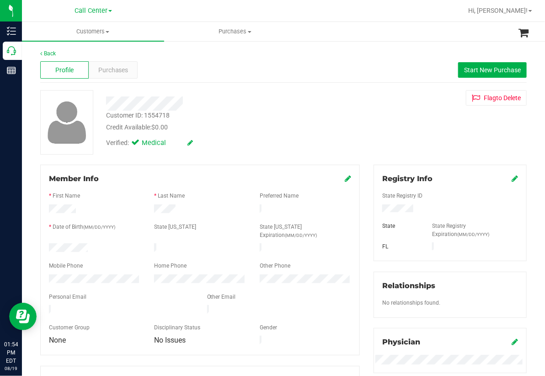
click at [163, 54] on div "Back" at bounding box center [283, 53] width 486 height 8
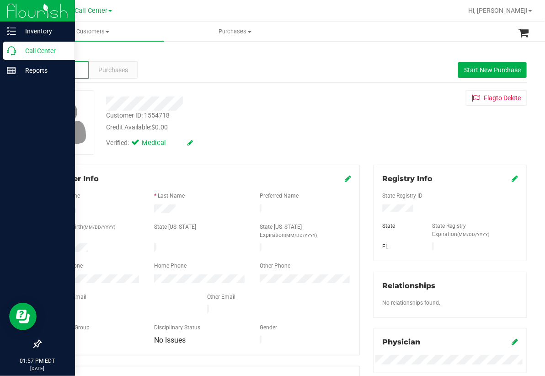
click at [12, 50] on icon at bounding box center [11, 50] width 9 height 9
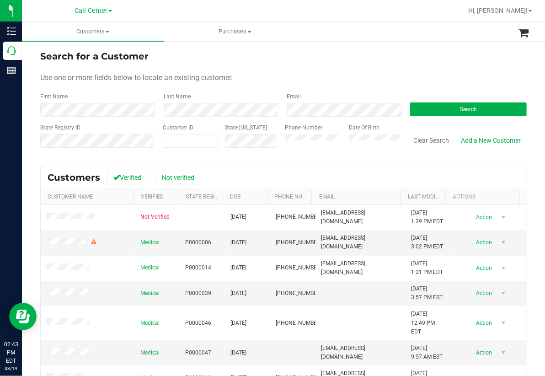
click at [155, 156] on div "Search for a Customer Use one or more fields below to locate an existing custom…" at bounding box center [283, 256] width 486 height 414
click at [222, 80] on span "Use one or more fields below to locate an existing customer." at bounding box center [136, 77] width 192 height 9
click at [449, 108] on button "Search" at bounding box center [468, 109] width 117 height 14
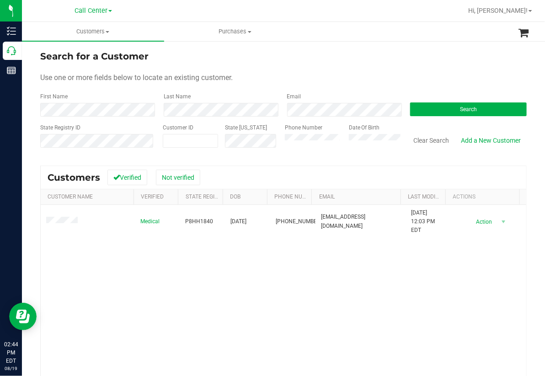
click at [116, 292] on div "Medical P8HH1840 05/11/1996 (270) 363-5945 dtorres1196@icloud.com 6/5/2025 12:0…" at bounding box center [283, 323] width 485 height 237
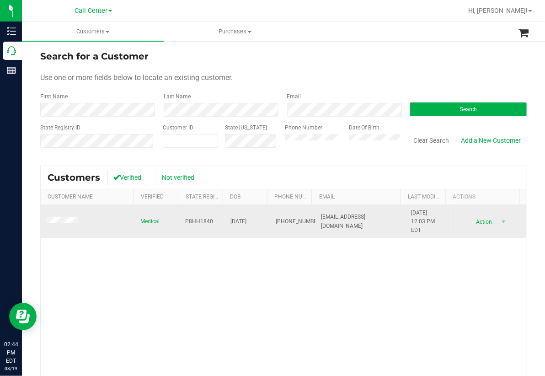
click at [193, 222] on span "P8HH1840" at bounding box center [200, 221] width 28 height 9
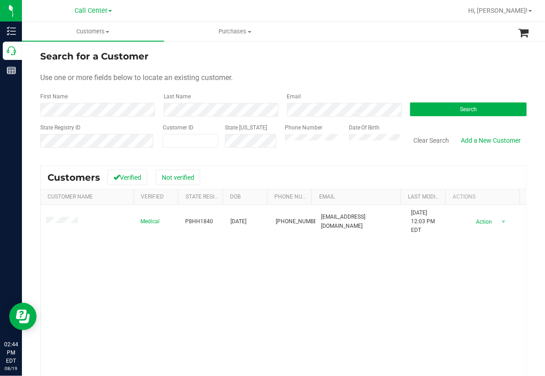
click at [170, 295] on div "Medical P8HH1840 05/11/1996 (270) 363-5945 dtorres1196@icloud.com 6/5/2025 12:0…" at bounding box center [283, 323] width 485 height 237
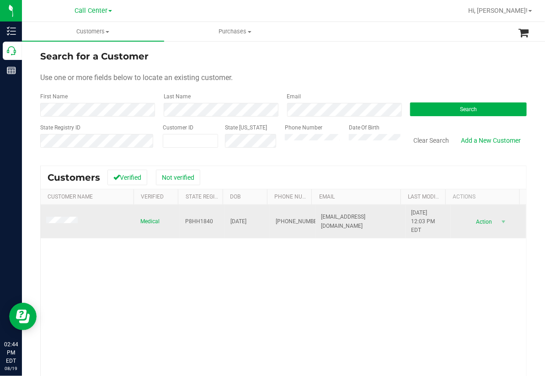
click at [236, 220] on span "05/11/1996" at bounding box center [238, 221] width 16 height 9
copy span "05/11/1996"
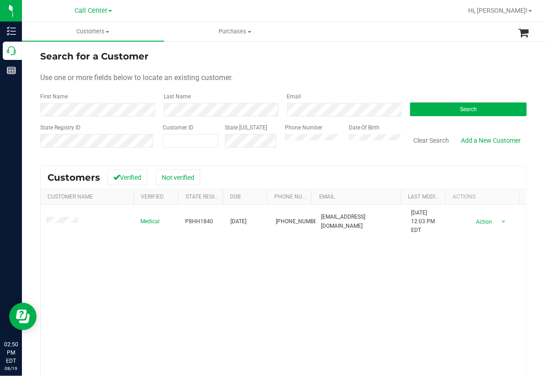
drag, startPoint x: 142, startPoint y: 285, endPoint x: 144, endPoint y: 281, distance: 4.9
click at [142, 285] on div "Medical P8HH1840 05/11/1996 (270) 363-5945 dtorres1196@icloud.com 6/5/2025 12:0…" at bounding box center [283, 323] width 485 height 237
click at [427, 137] on button "Clear Search" at bounding box center [431, 141] width 48 height 16
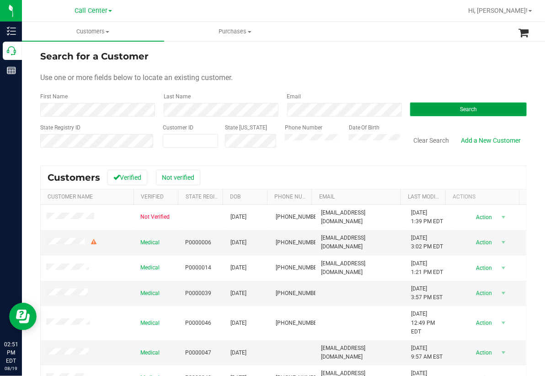
click at [433, 110] on button "Search" at bounding box center [468, 109] width 117 height 14
click at [181, 41] on ul "Customers All customers Add a new customer All physicians Purchases All purchas…" at bounding box center [294, 32] width 545 height 20
click at [120, 155] on div "State Registry ID" at bounding box center [98, 139] width 116 height 32
click at [461, 106] on span "Search" at bounding box center [468, 109] width 17 height 6
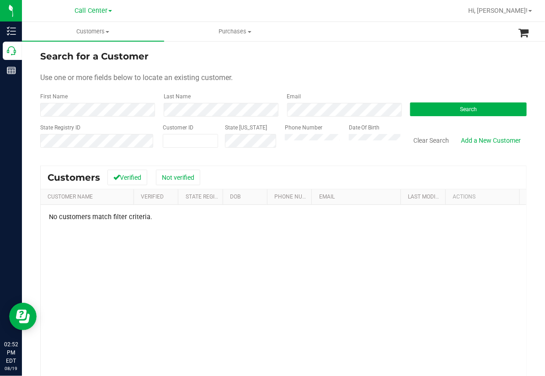
click at [150, 308] on div "No customers match filter criteria." at bounding box center [283, 327] width 485 height 245
click at [482, 139] on link "Add a New Customer" at bounding box center [491, 141] width 72 height 16
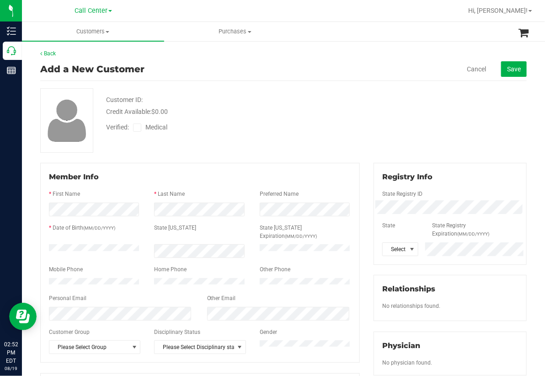
click at [283, 158] on div "Back Add a New Customer Cancel Save Customer ID: Credit Available: $0.00 Verifi…" at bounding box center [283, 340] width 486 height 583
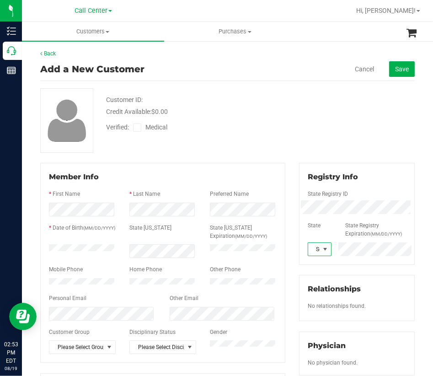
click at [321, 250] on span at bounding box center [324, 248] width 7 height 7
click at [312, 203] on li "FL" at bounding box center [314, 205] width 22 height 16
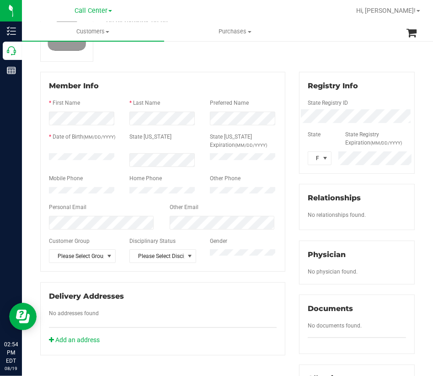
scroll to position [91, 0]
click at [199, 64] on div "Back Add a New Customer Cancel Save Customer ID: Credit Available: $0.00 Verifi…" at bounding box center [227, 249] width 374 height 583
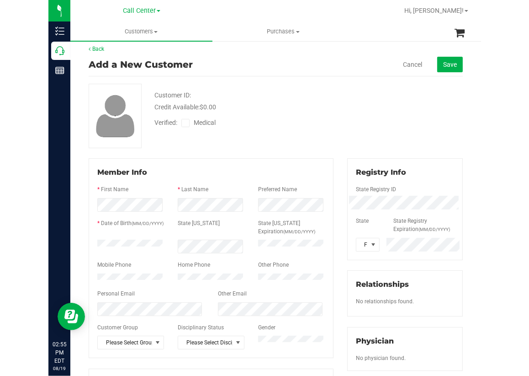
scroll to position [0, 0]
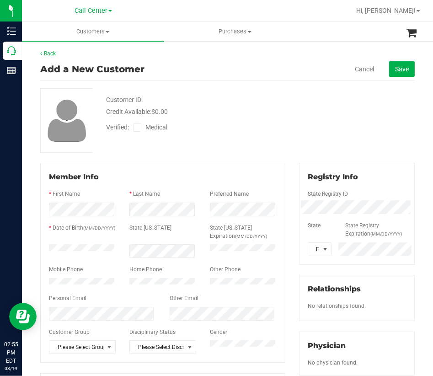
click at [287, 89] on div at bounding box center [196, 91] width 194 height 7
click at [395, 65] on span "Save" at bounding box center [402, 68] width 14 height 7
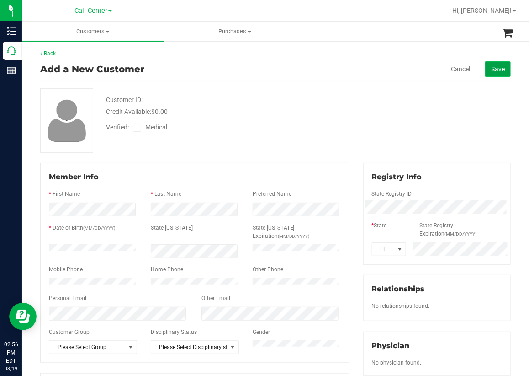
click at [492, 69] on span "Save" at bounding box center [498, 68] width 14 height 7
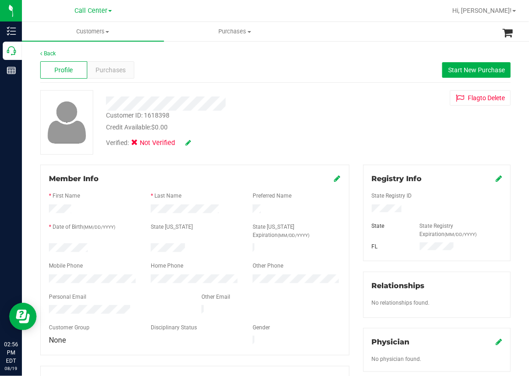
click at [188, 143] on icon at bounding box center [188, 142] width 5 height 6
click at [138, 144] on icon at bounding box center [137, 144] width 6 height 0
click at [0, 0] on input "Medical" at bounding box center [0, 0] width 0 height 0
click at [289, 109] on div at bounding box center [220, 103] width 242 height 14
click at [325, 114] on div "Customer ID: 1618398 Credit Available: $0.00" at bounding box center [220, 121] width 242 height 21
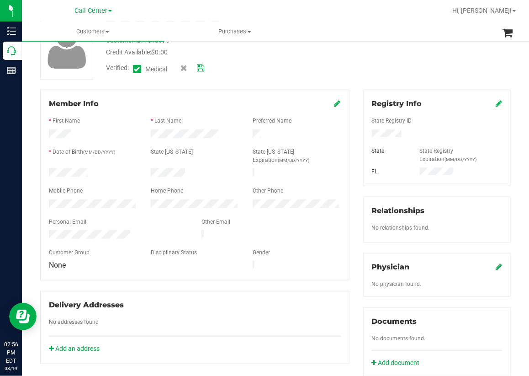
scroll to position [91, 0]
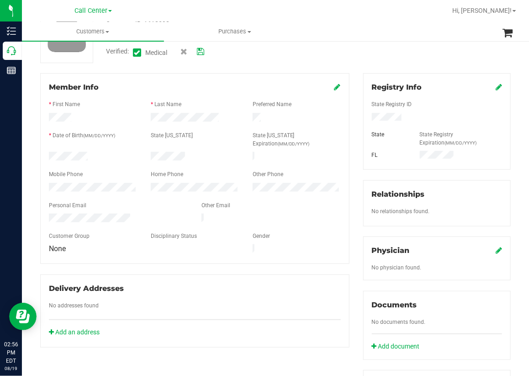
click at [496, 249] on icon at bounding box center [499, 249] width 6 height 7
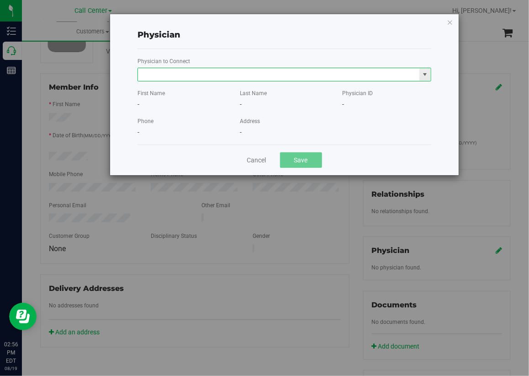
click at [153, 74] on input "text" at bounding box center [279, 74] width 282 height 13
paste input "BRUECK"
click at [162, 88] on li "ROBERT BRUECK" at bounding box center [284, 90] width 293 height 14
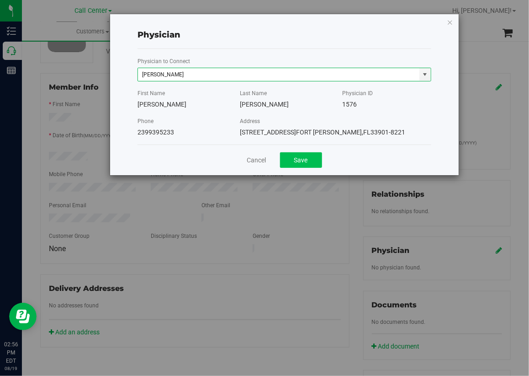
type input "ROBERT BRUECK"
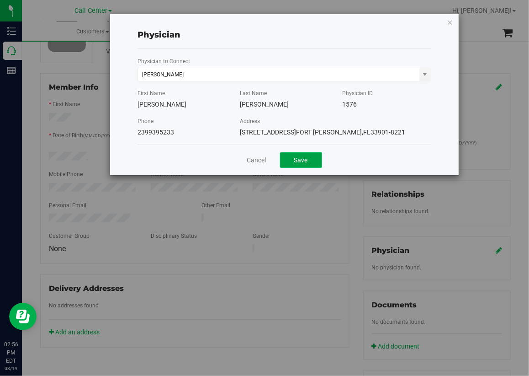
click at [298, 155] on button "Save" at bounding box center [301, 160] width 42 height 16
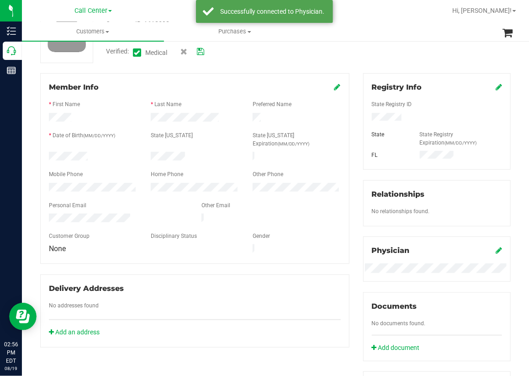
click at [202, 52] on icon at bounding box center [200, 51] width 7 height 6
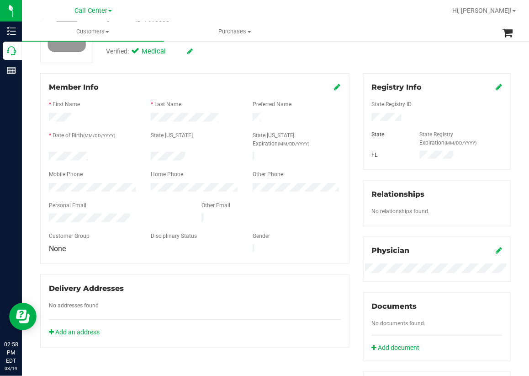
click at [259, 59] on div "Verified: Medical" at bounding box center [220, 51] width 242 height 20
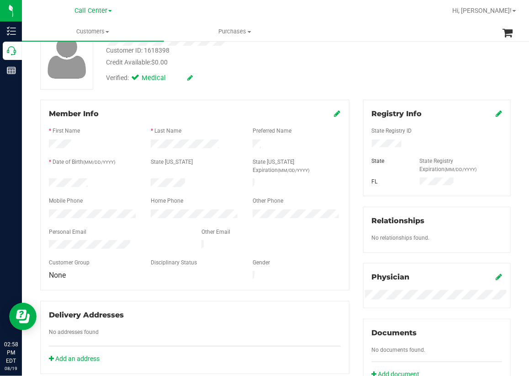
scroll to position [0, 0]
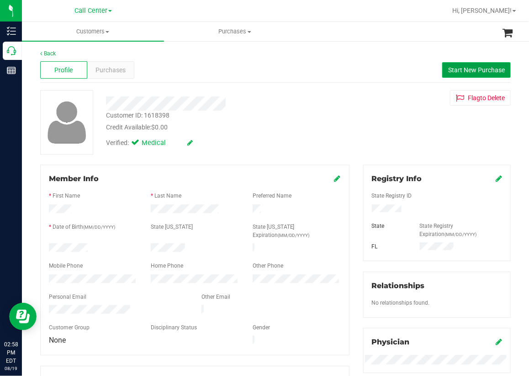
click at [462, 67] on span "Start New Purchase" at bounding box center [476, 69] width 57 height 7
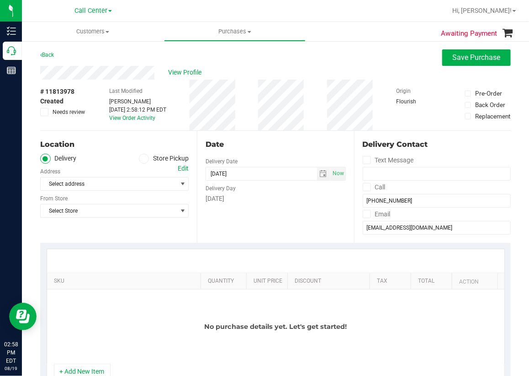
click at [141, 159] on icon at bounding box center [143, 159] width 5 height 0
click at [0, 0] on input "Store Pickup" at bounding box center [0, 0] width 0 height 0
click at [86, 185] on span "Select Store" at bounding box center [109, 183] width 136 height 13
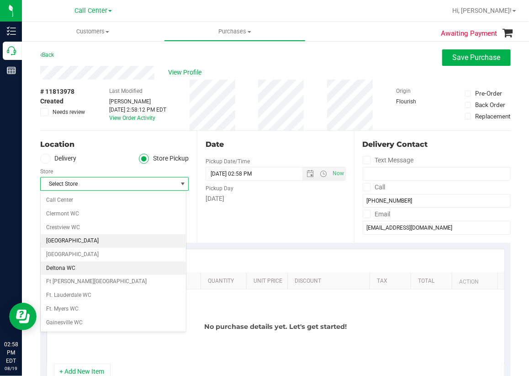
scroll to position [91, 0]
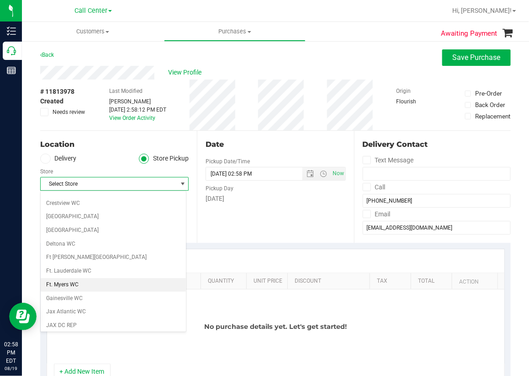
click at [60, 284] on li "Ft. Myers WC" at bounding box center [113, 285] width 145 height 14
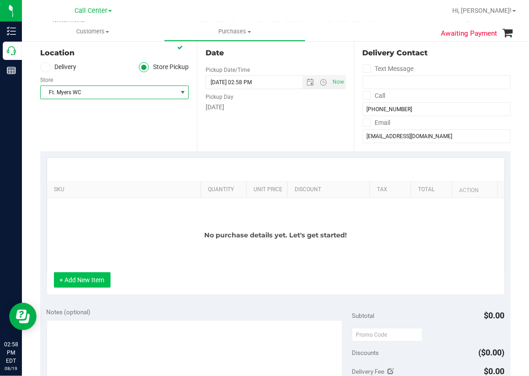
click at [88, 280] on button "+ Add New Item" at bounding box center [82, 280] width 57 height 16
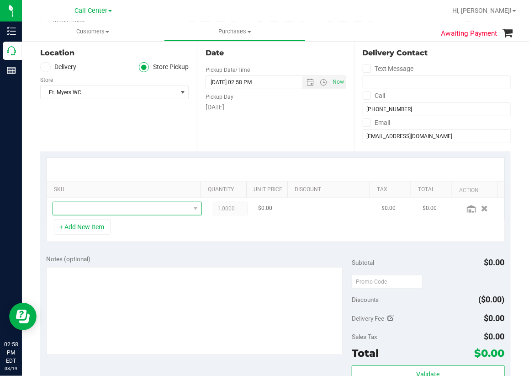
click at [90, 207] on span "NO DATA FOUND" at bounding box center [121, 208] width 137 height 13
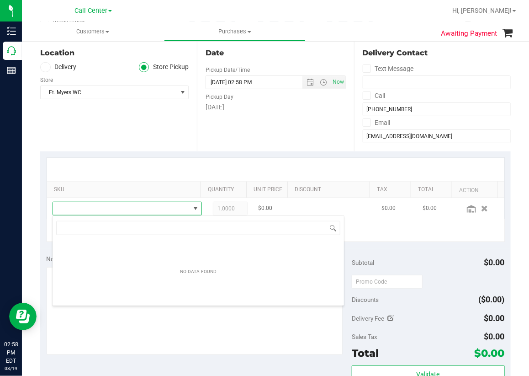
scroll to position [13, 129]
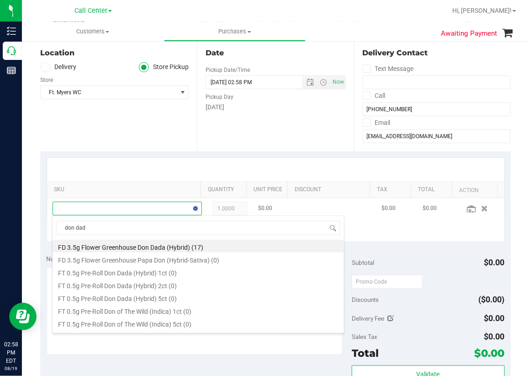
type input "don dada"
click at [150, 246] on li "FD 3.5g Flower Greenhouse Don Dada (Hybrid) (17)" at bounding box center [199, 245] width 292 height 13
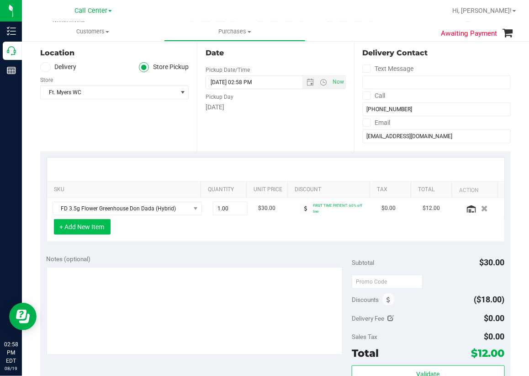
click at [91, 232] on button "+ Add New Item" at bounding box center [82, 227] width 57 height 16
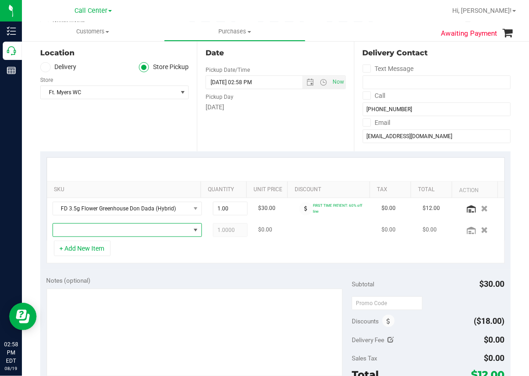
click at [81, 234] on span "NO DATA FOUND" at bounding box center [121, 229] width 137 height 13
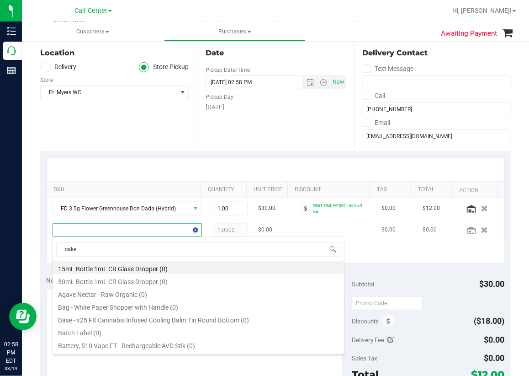
type input "cakez"
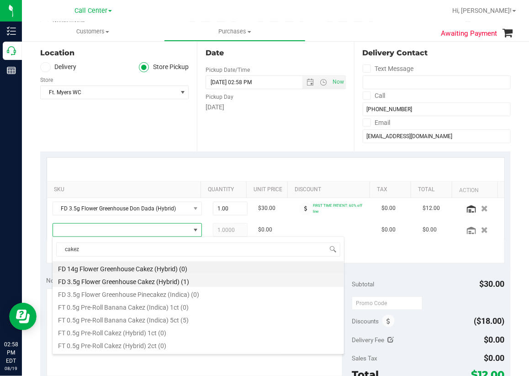
click at [155, 282] on li "FD 3.5g Flower Greenhouse Cakez (Hybrid) (1)" at bounding box center [199, 280] width 292 height 13
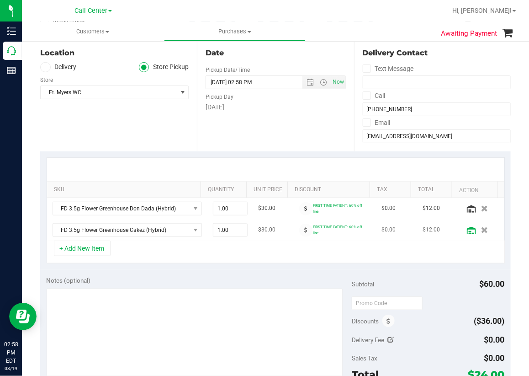
click at [467, 227] on icon at bounding box center [471, 230] width 9 height 7
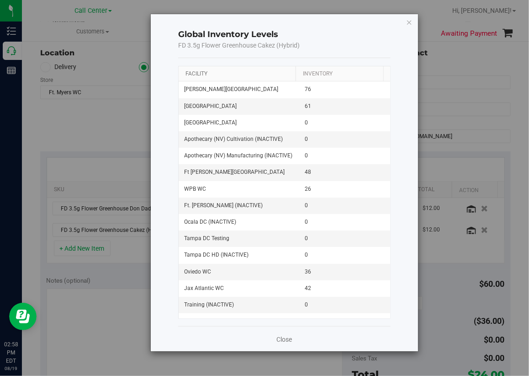
click at [198, 74] on link "Facility" at bounding box center [197, 73] width 22 height 6
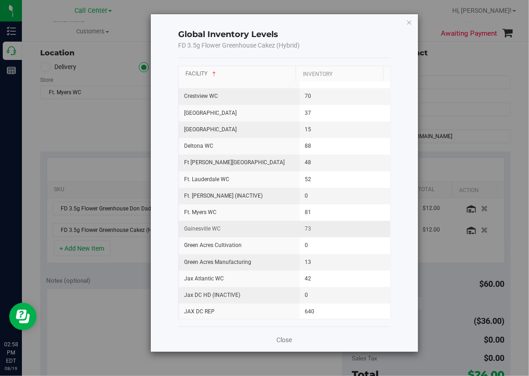
scroll to position [229, 0]
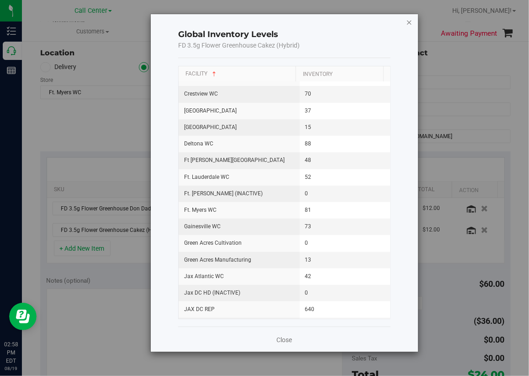
click at [409, 22] on icon "button" at bounding box center [409, 21] width 6 height 11
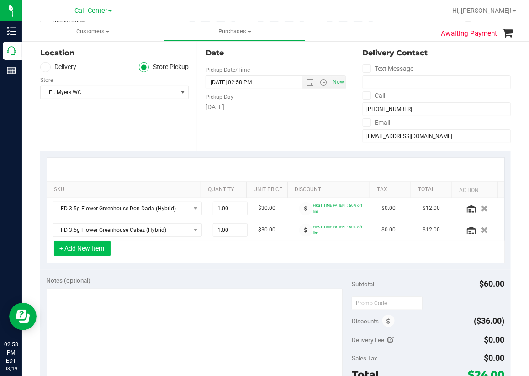
click at [90, 248] on button "+ Add New Item" at bounding box center [82, 248] width 57 height 16
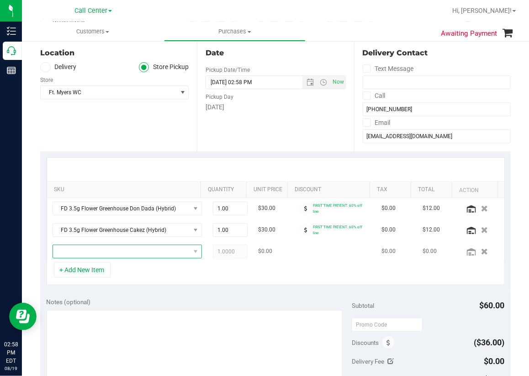
click at [84, 250] on span "NO DATA FOUND" at bounding box center [121, 251] width 137 height 13
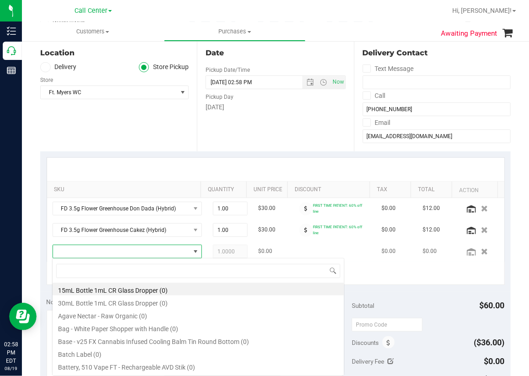
scroll to position [13, 129]
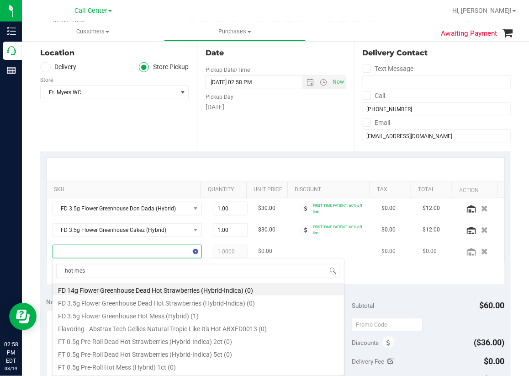
type input "hot mess"
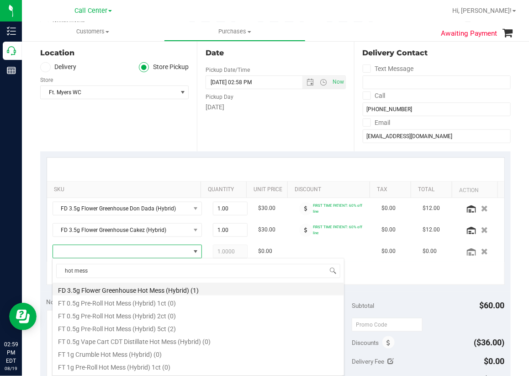
click at [131, 289] on li "FD 3.5g Flower Greenhouse Hot Mess (Hybrid) (1)" at bounding box center [199, 288] width 292 height 13
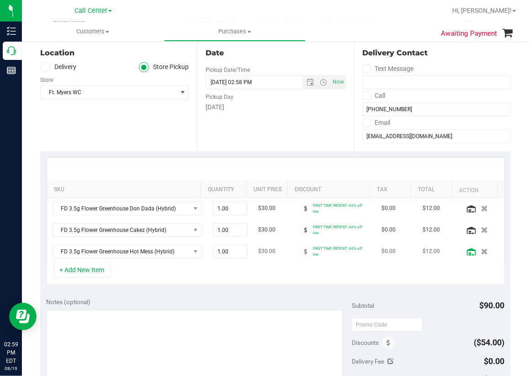
click at [467, 251] on icon at bounding box center [471, 251] width 9 height 7
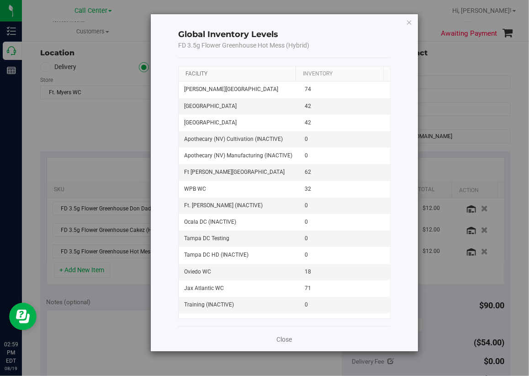
click at [200, 71] on link "Facility" at bounding box center [197, 73] width 22 height 6
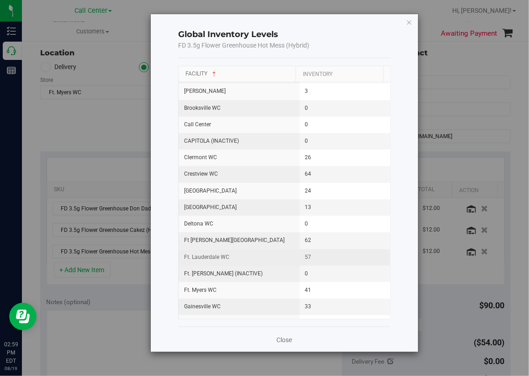
scroll to position [229, 0]
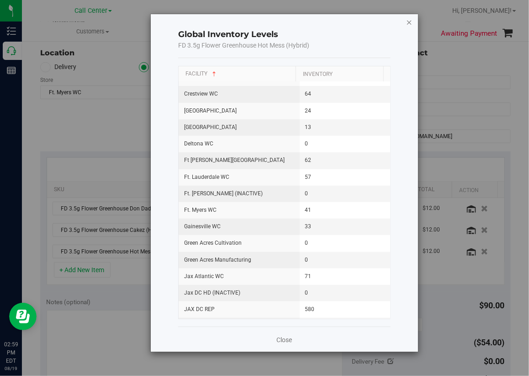
click at [410, 21] on icon "button" at bounding box center [409, 21] width 6 height 11
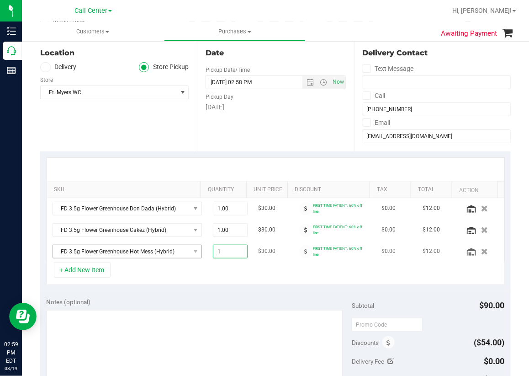
drag, startPoint x: 225, startPoint y: 252, endPoint x: 168, endPoint y: 253, distance: 57.6
click at [169, 253] on tr "FD 3.5g Flower Greenhouse Hot Mess (Hybrid) 1.00 1 $30.00 FIRST TIME PATIENT: 6…" at bounding box center [275, 251] width 457 height 21
type input "2"
type input "2.00"
click at [276, 278] on div "+ Add New Item" at bounding box center [276, 273] width 458 height 23
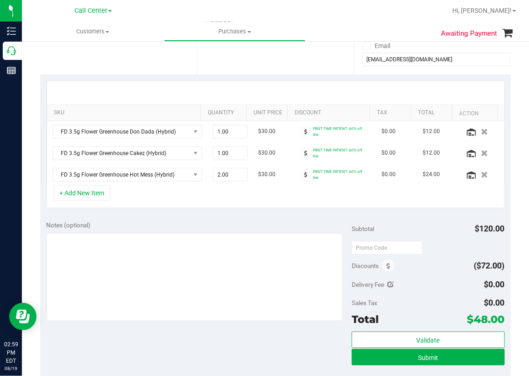
scroll to position [183, 0]
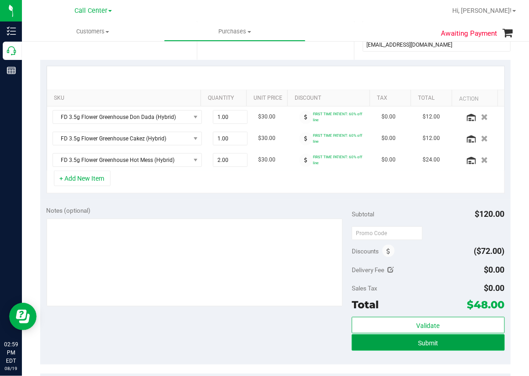
click at [418, 341] on span "Submit" at bounding box center [428, 342] width 20 height 7
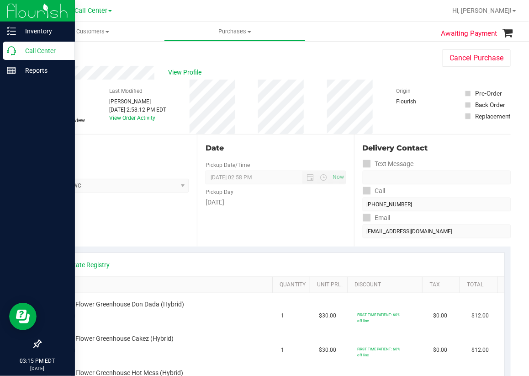
click at [15, 48] on icon at bounding box center [11, 50] width 9 height 9
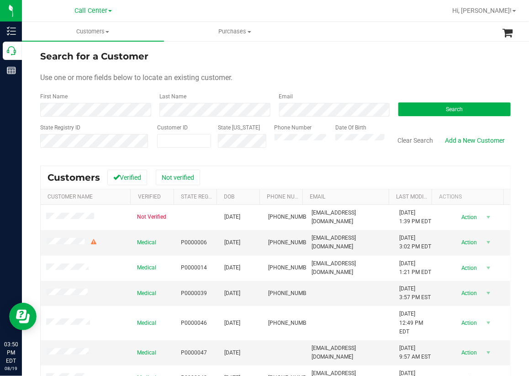
click at [227, 79] on span "Use one or more fields below to locate an existing customer." at bounding box center [136, 77] width 192 height 9
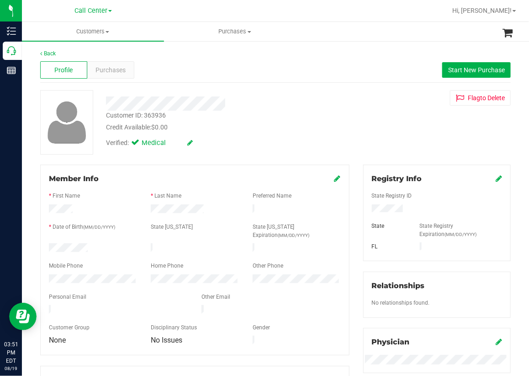
click at [302, 135] on div "Verified: Medical" at bounding box center [220, 142] width 242 height 20
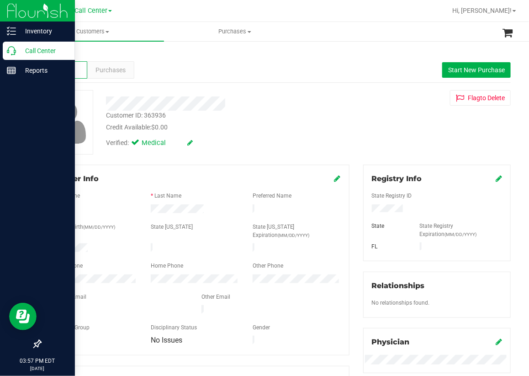
click at [14, 48] on icon at bounding box center [11, 50] width 9 height 9
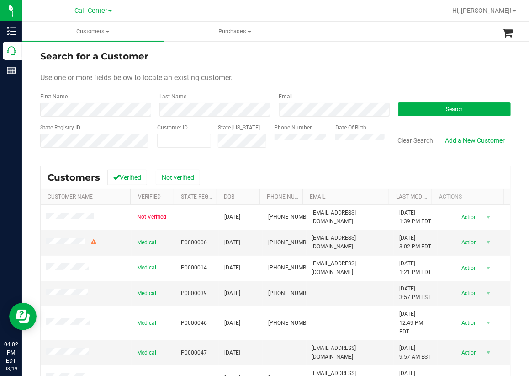
click at [260, 67] on form "Search for a Customer Use one or more fields below to locate an existing custom…" at bounding box center [275, 102] width 471 height 106
click at [423, 104] on button "Search" at bounding box center [455, 109] width 112 height 14
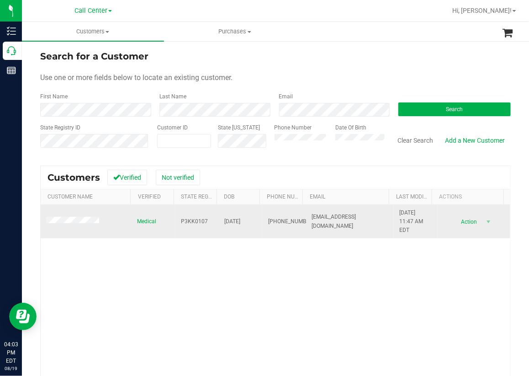
click at [190, 220] on span "P3KK0107" at bounding box center [194, 221] width 27 height 9
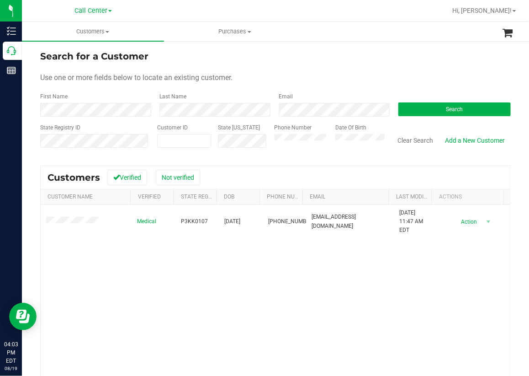
drag, startPoint x: 254, startPoint y: 300, endPoint x: 251, endPoint y: 287, distance: 12.7
click at [252, 295] on div "Medical P3KK0107 09/21/1972 (407) 860-7050 artcoston@gmail.com 5/21/2025 11:47 …" at bounding box center [276, 323] width 470 height 237
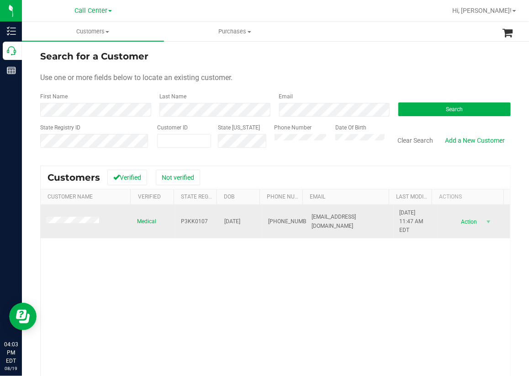
click at [234, 220] on span "09/21/1972" at bounding box center [232, 221] width 16 height 9
click at [233, 220] on span "09/21/1972" at bounding box center [232, 221] width 16 height 9
copy span "09/21/1972"
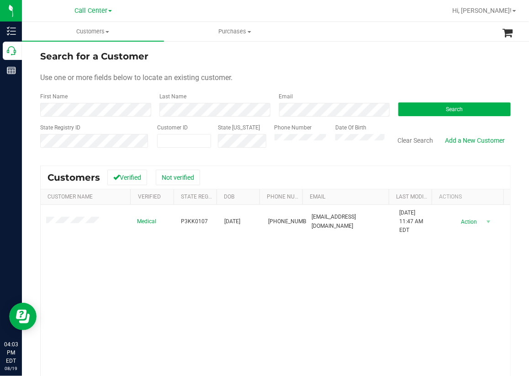
drag, startPoint x: 231, startPoint y: 288, endPoint x: 211, endPoint y: 278, distance: 22.5
click at [229, 287] on div "Medical P3KK0107 09/21/1972 (407) 860-7050 artcoston@gmail.com 5/21/2025 11:47 …" at bounding box center [276, 323] width 470 height 237
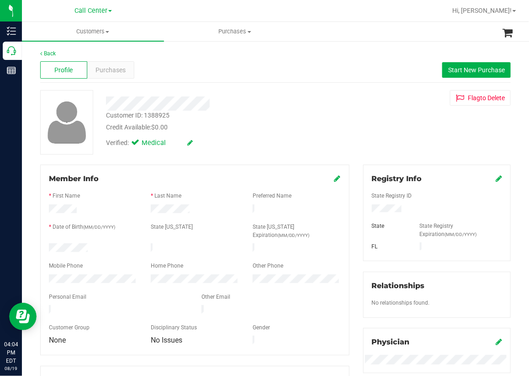
click at [269, 106] on div at bounding box center [220, 103] width 242 height 14
click at [472, 66] on span "Start New Purchase" at bounding box center [476, 69] width 57 height 7
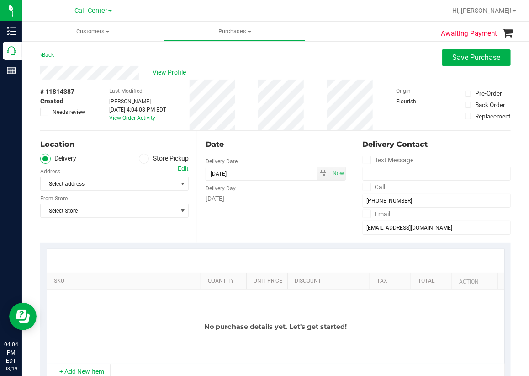
click at [139, 157] on span at bounding box center [144, 159] width 11 height 11
click at [0, 0] on input "Store Pickup" at bounding box center [0, 0] width 0 height 0
click at [88, 185] on span "Select Store" at bounding box center [109, 183] width 136 height 13
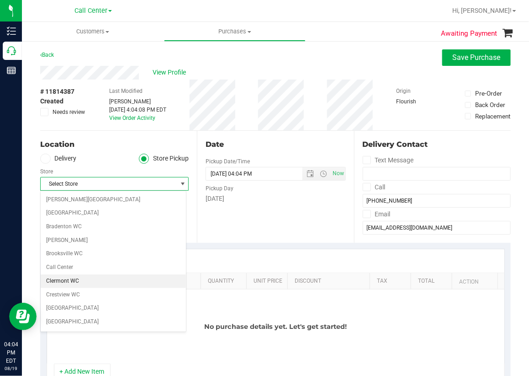
click at [68, 280] on li "Clermont WC" at bounding box center [113, 281] width 145 height 14
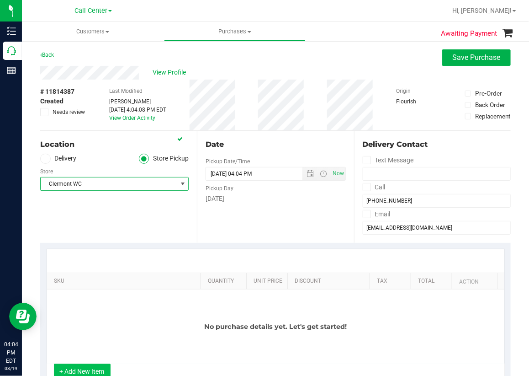
click at [89, 371] on button "+ Add New Item" at bounding box center [82, 371] width 57 height 16
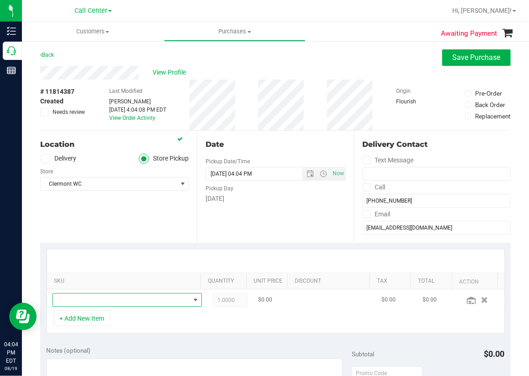
click at [73, 301] on span "NO DATA FOUND" at bounding box center [121, 299] width 137 height 13
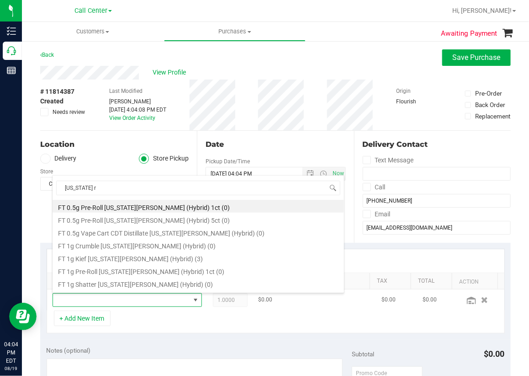
type input "georgia ru"
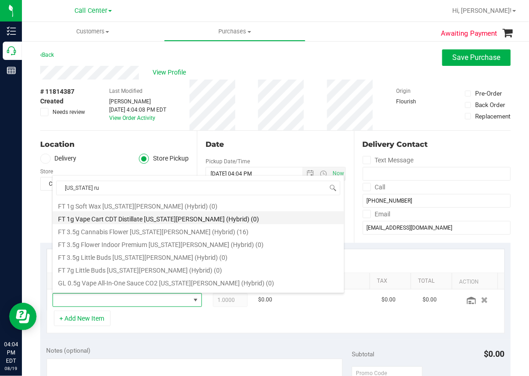
scroll to position [91, 0]
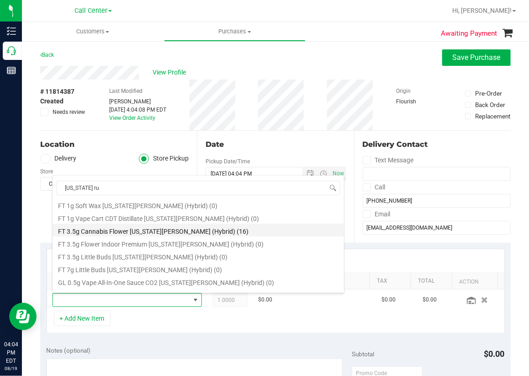
click at [116, 229] on li "FT 3.5g Cannabis Flower Georgia Runtz (Hybrid) (16)" at bounding box center [199, 229] width 292 height 13
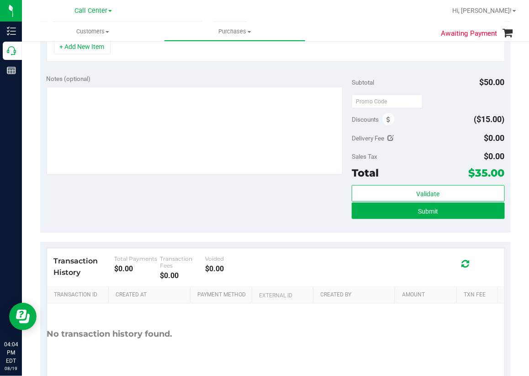
scroll to position [274, 0]
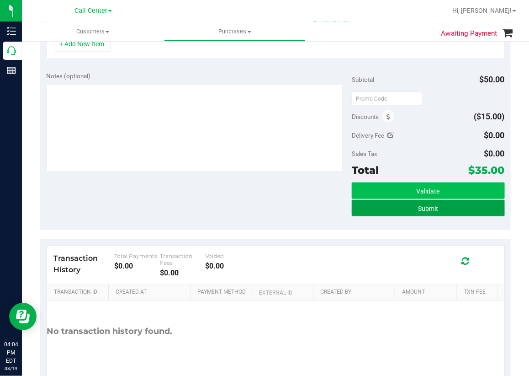
click at [390, 205] on button "Submit" at bounding box center [428, 208] width 153 height 16
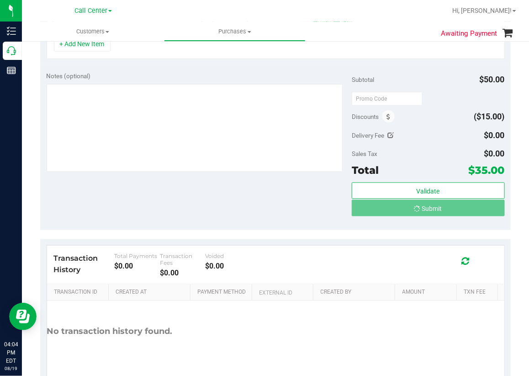
scroll to position [260, 0]
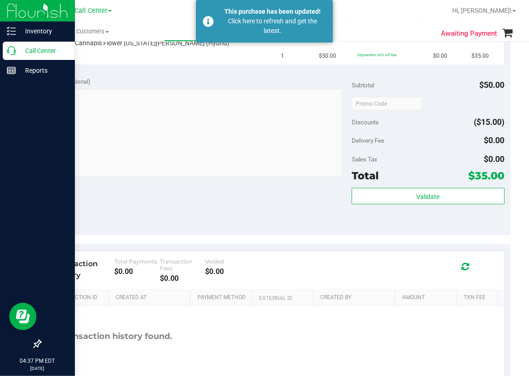
click at [11, 51] on icon at bounding box center [11, 50] width 9 height 9
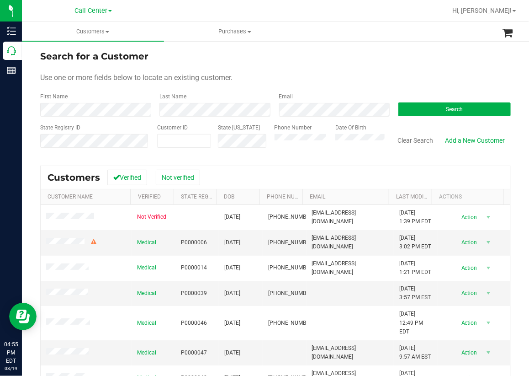
click at [253, 50] on div "Search for a Customer" at bounding box center [275, 56] width 471 height 14
click at [415, 112] on button "Search" at bounding box center [455, 109] width 112 height 14
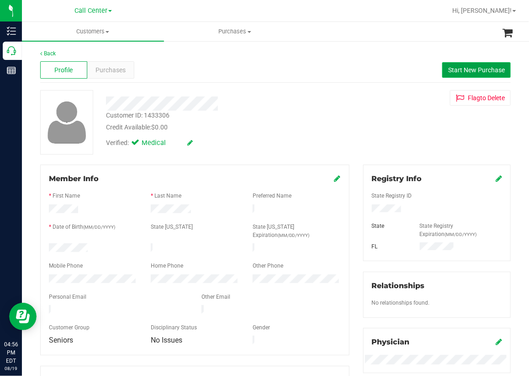
click at [471, 65] on button "Start New Purchase" at bounding box center [476, 70] width 69 height 16
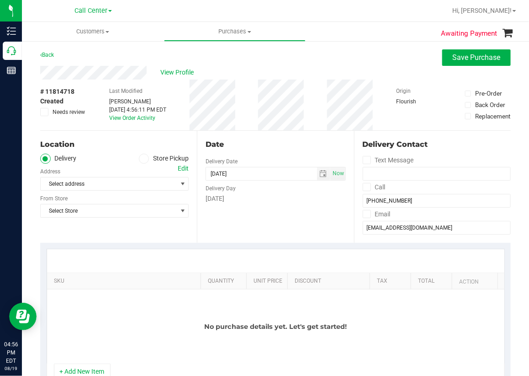
click at [144, 159] on icon at bounding box center [143, 159] width 5 height 0
click at [0, 0] on input "Store Pickup" at bounding box center [0, 0] width 0 height 0
click at [90, 180] on span "Select Store" at bounding box center [109, 183] width 136 height 13
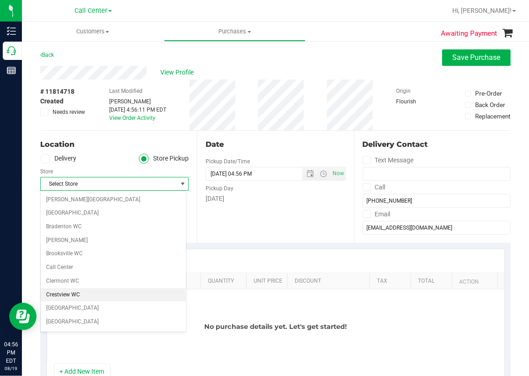
click at [61, 292] on li "Crestview WC" at bounding box center [113, 295] width 145 height 14
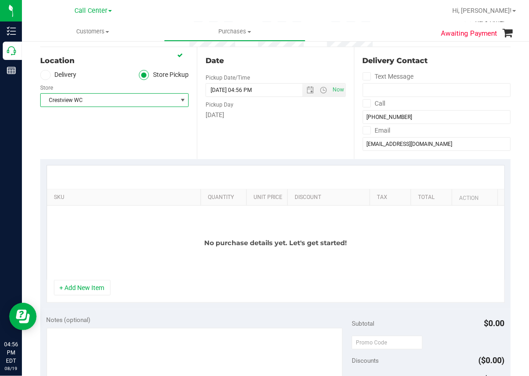
scroll to position [91, 0]
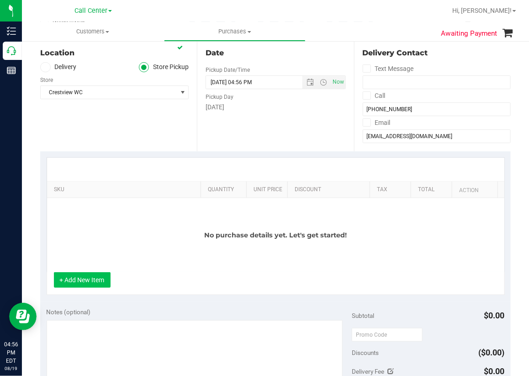
click at [83, 279] on button "+ Add New Item" at bounding box center [82, 280] width 57 height 16
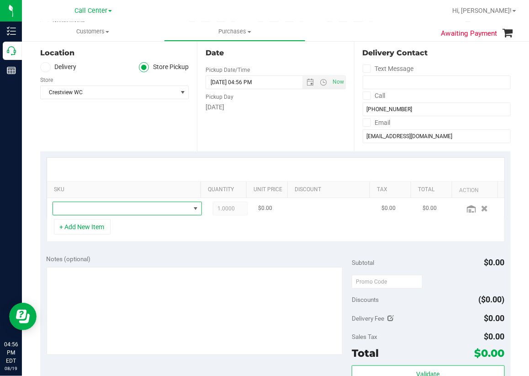
click at [83, 207] on span "NO DATA FOUND" at bounding box center [121, 208] width 137 height 13
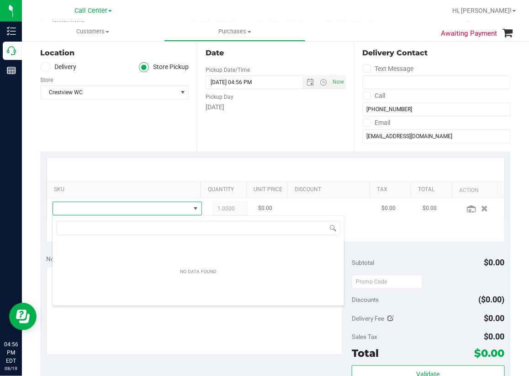
scroll to position [13, 129]
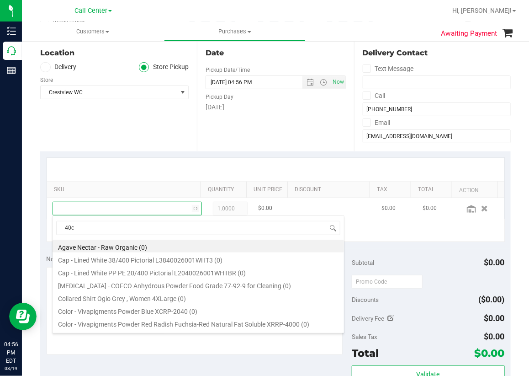
type input "40ct"
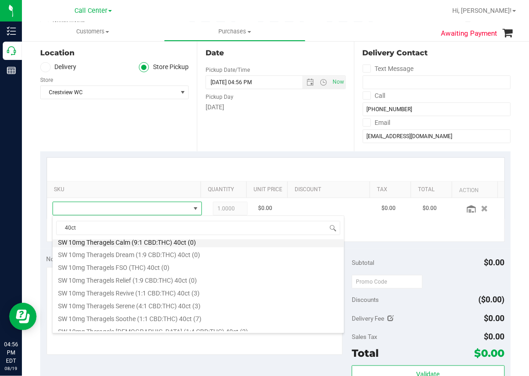
scroll to position [548, 0]
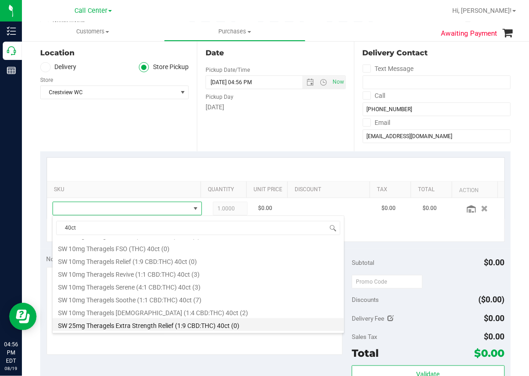
click at [152, 326] on li "SW 25mg Theragels Extra Strength Relief (1:9 CBD:THC) 40ct (0)" at bounding box center [199, 324] width 292 height 13
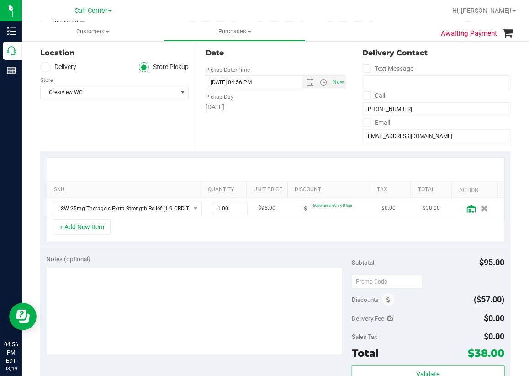
click at [467, 209] on icon at bounding box center [471, 208] width 9 height 7
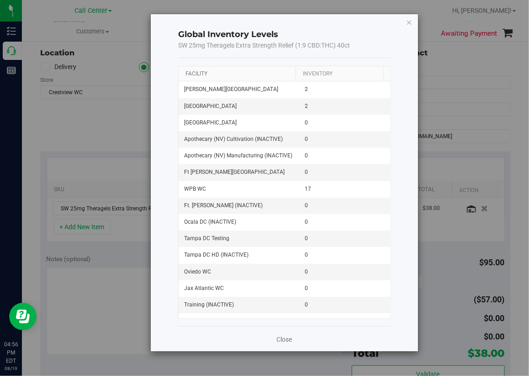
click at [197, 75] on link "Facility" at bounding box center [197, 73] width 22 height 6
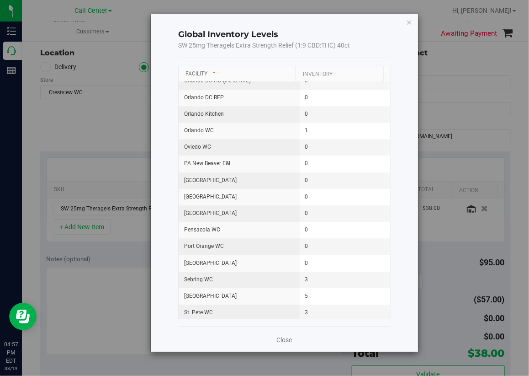
scroll to position [743, 0]
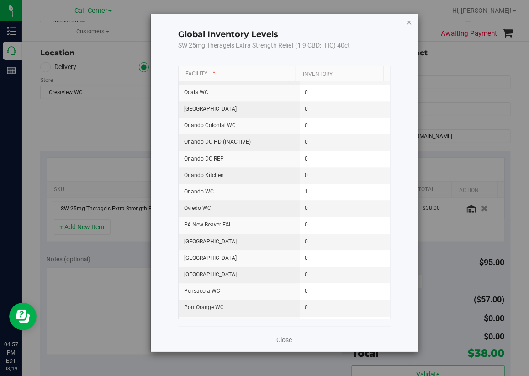
click at [410, 21] on icon "button" at bounding box center [409, 21] width 6 height 11
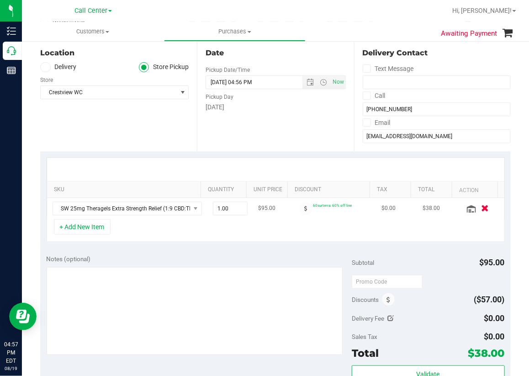
click at [481, 207] on icon "button" at bounding box center [485, 208] width 8 height 7
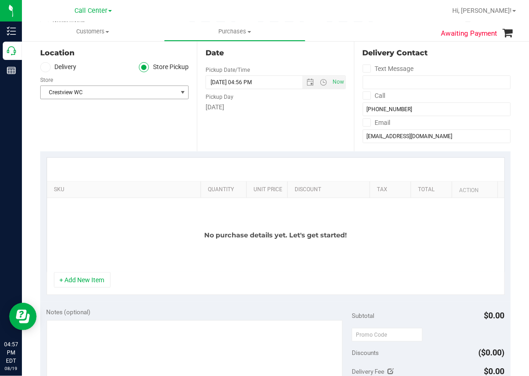
click at [96, 92] on span "Crestview WC" at bounding box center [109, 92] width 136 height 13
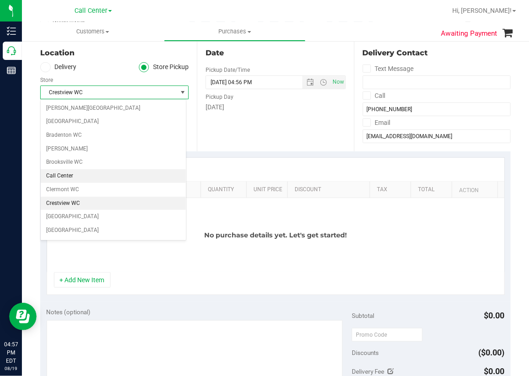
click at [59, 176] on li "Call Center" at bounding box center [113, 176] width 145 height 14
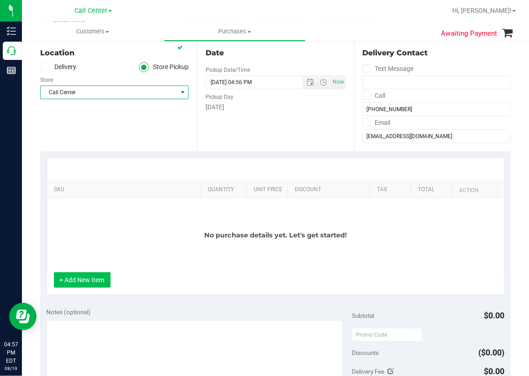
click at [86, 276] on button "+ Add New Item" at bounding box center [82, 280] width 57 height 16
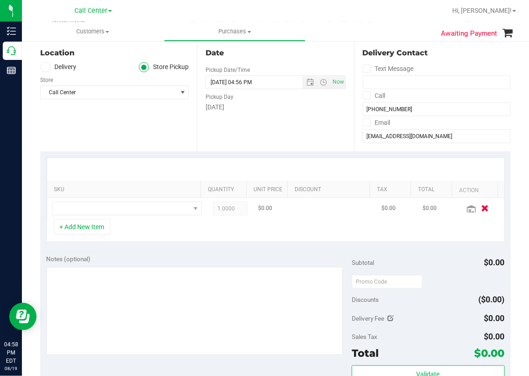
click at [481, 208] on icon "button" at bounding box center [485, 208] width 8 height 7
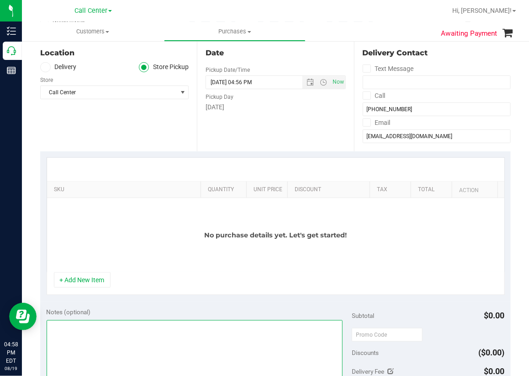
click at [69, 331] on textarea at bounding box center [195, 364] width 297 height 88
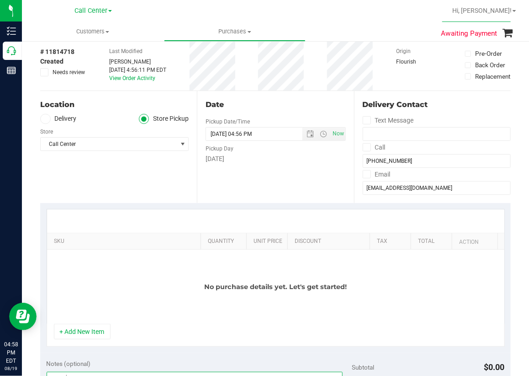
scroll to position [0, 0]
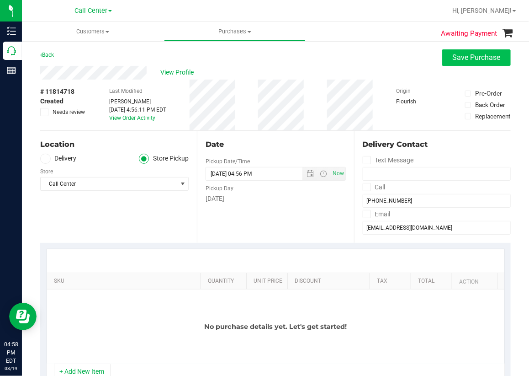
type textarea "oos mjs"
click at [453, 56] on span "Save Purchase" at bounding box center [477, 57] width 48 height 9
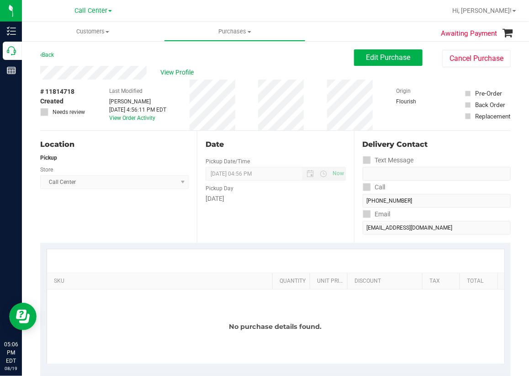
click at [136, 224] on div "Location Pickup Store Call Center Select Store Bonita Springs WC Boynton Beach …" at bounding box center [118, 187] width 157 height 112
drag, startPoint x: 241, startPoint y: 59, endPoint x: 121, endPoint y: 59, distance: 120.2
click at [241, 59] on div "Back Edit Purchase Cancel Purchase" at bounding box center [275, 57] width 471 height 16
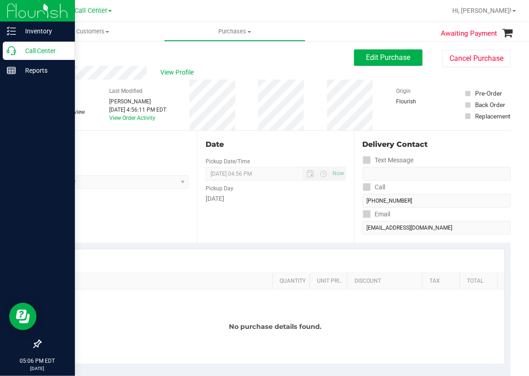
click at [11, 51] on icon at bounding box center [11, 50] width 9 height 9
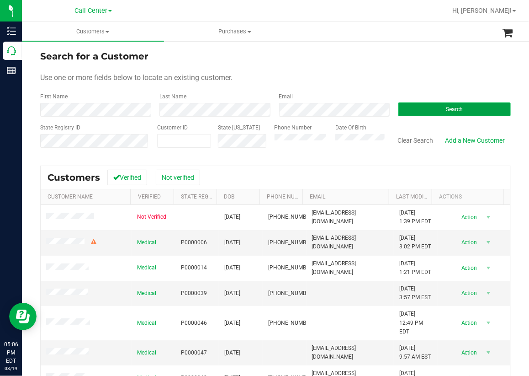
click at [446, 107] on span "Search" at bounding box center [454, 109] width 17 height 6
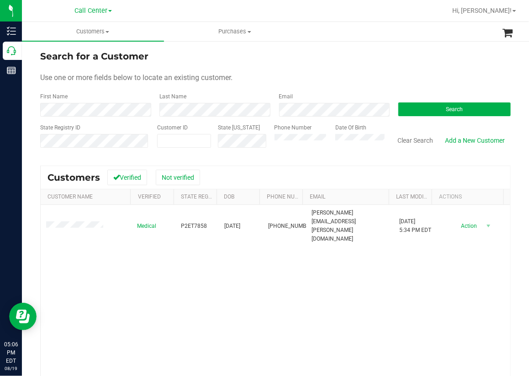
click at [240, 297] on div "Medical P2ET7858 02/26/1994 (561) 596-1933 mastromarino.eric@gmail.com 10/30/20…" at bounding box center [276, 323] width 470 height 237
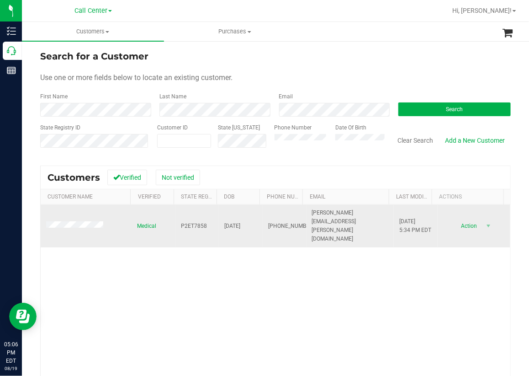
click at [184, 222] on span "P2ET7858" at bounding box center [194, 226] width 26 height 9
click at [224, 222] on span "02/26/1994" at bounding box center [232, 226] width 16 height 9
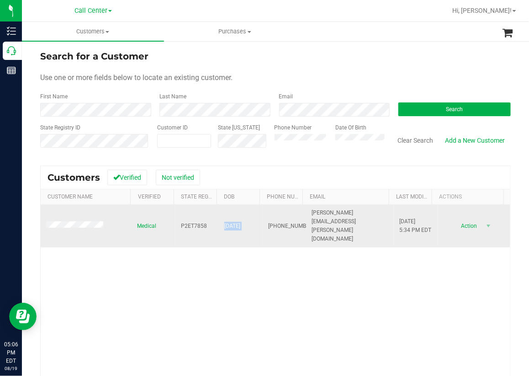
click at [224, 222] on span "02/26/1994" at bounding box center [232, 226] width 16 height 9
copy span "02/26/1994"
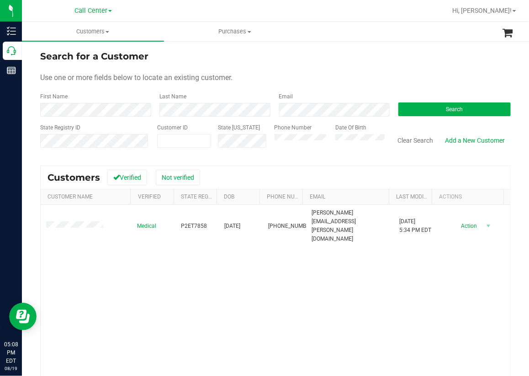
click at [224, 287] on div "Medical P2ET7858 02/26/1994 (561) 596-1933 mastromarino.eric@gmail.com 10/30/20…" at bounding box center [276, 323] width 470 height 237
click at [412, 138] on button "Clear Search" at bounding box center [416, 141] width 48 height 16
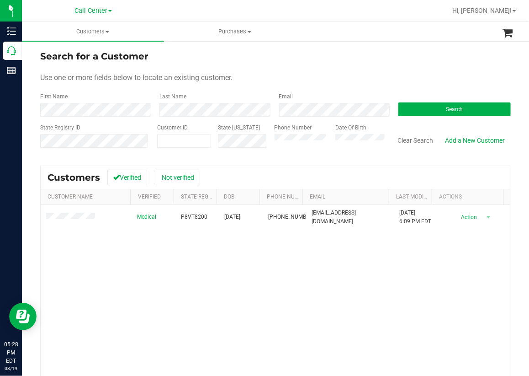
drag, startPoint x: 245, startPoint y: 253, endPoint x: 230, endPoint y: 249, distance: 14.8
click at [244, 253] on div "Medical P8VT8200 08/22/1975 (904) 870-5336 rickyrobertson2026@gmail.com 8/14/20…" at bounding box center [276, 323] width 470 height 237
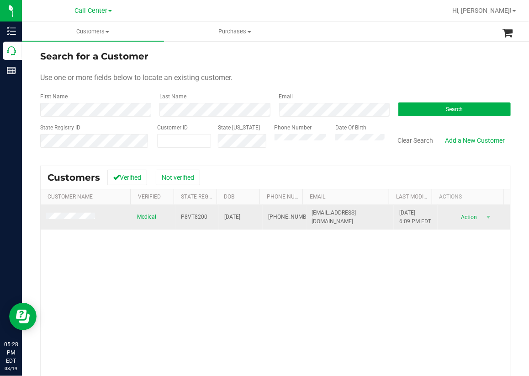
click at [181, 216] on span "P8VT8200" at bounding box center [194, 217] width 27 height 9
click at [236, 218] on span "08/22/1975" at bounding box center [232, 217] width 16 height 9
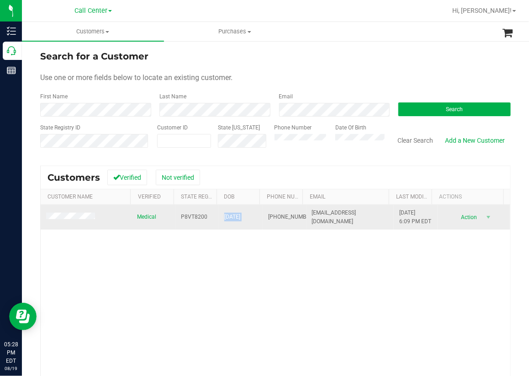
copy span "08/22/1975"
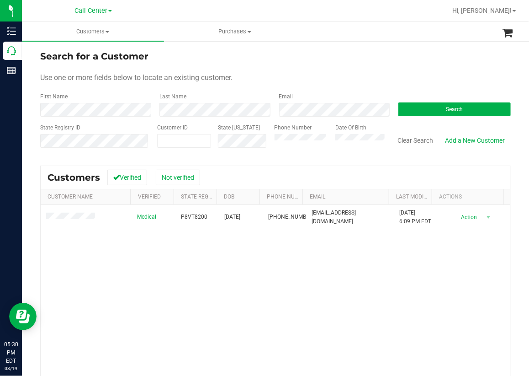
click at [248, 59] on div "Search for a Customer" at bounding box center [275, 56] width 471 height 14
click at [402, 139] on button "Clear Search" at bounding box center [416, 141] width 48 height 16
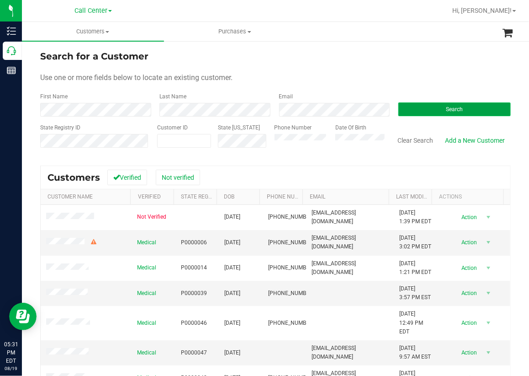
click at [431, 110] on button "Search" at bounding box center [455, 109] width 112 height 14
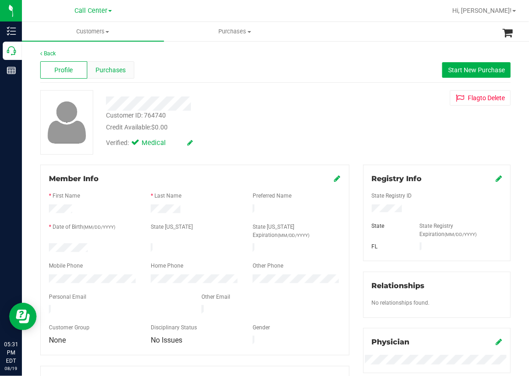
click at [121, 73] on span "Purchases" at bounding box center [111, 70] width 30 height 10
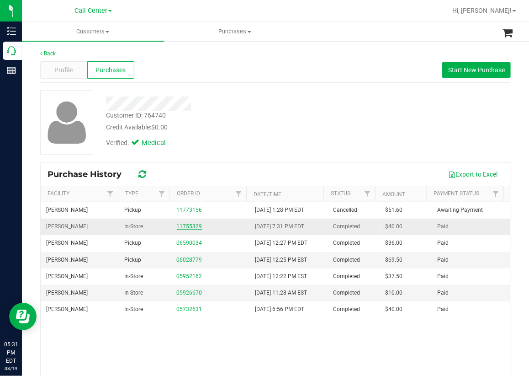
click at [185, 224] on link "11755329" at bounding box center [190, 226] width 26 height 6
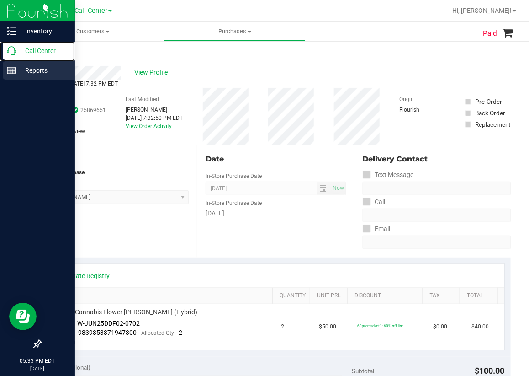
click at [11, 59] on div "Call Center" at bounding box center [39, 51] width 72 height 18
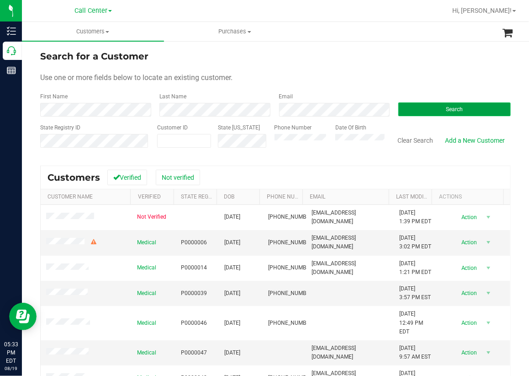
drag, startPoint x: 433, startPoint y: 108, endPoint x: 428, endPoint y: 108, distance: 5.0
click at [432, 108] on button "Search" at bounding box center [455, 109] width 112 height 14
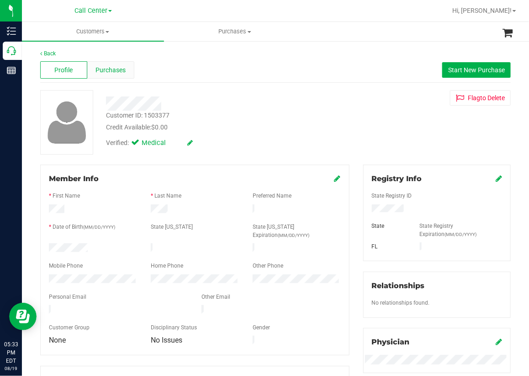
click at [114, 71] on span "Purchases" at bounding box center [111, 70] width 30 height 10
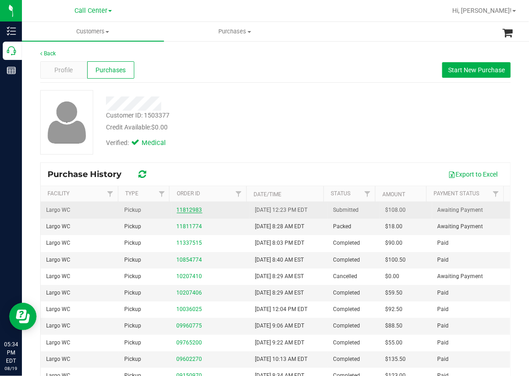
click at [184, 209] on link "11812983" at bounding box center [190, 210] width 26 height 6
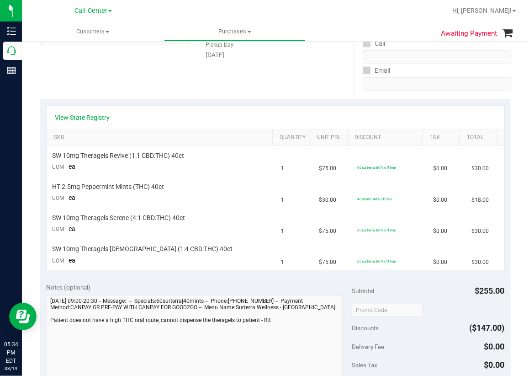
scroll to position [91, 0]
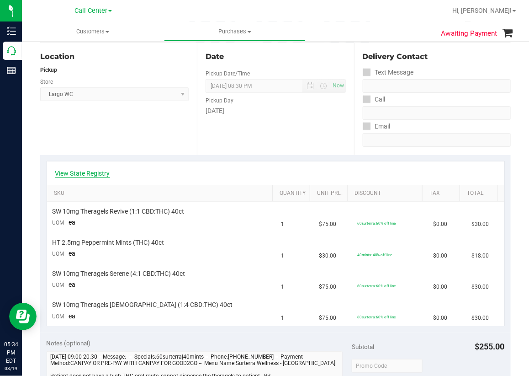
click at [85, 169] on link "View State Registry" at bounding box center [82, 173] width 55 height 9
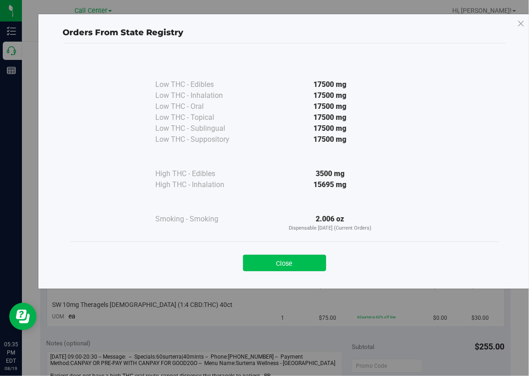
click at [288, 259] on button "Close" at bounding box center [284, 263] width 83 height 16
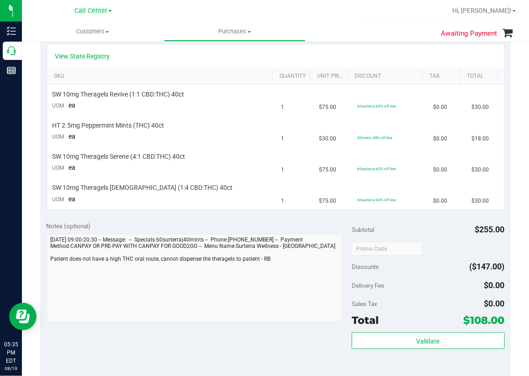
scroll to position [229, 0]
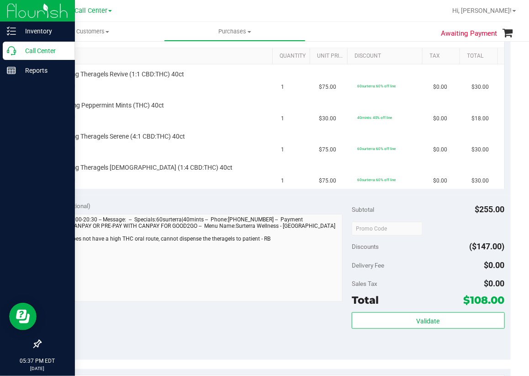
click at [23, 52] on p "Call Center" at bounding box center [43, 50] width 55 height 11
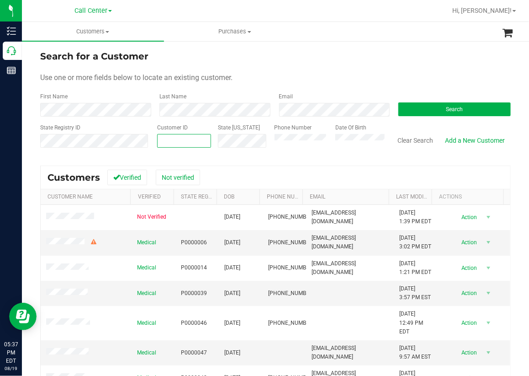
click at [162, 140] on input "text" at bounding box center [184, 140] width 53 height 13
paste input "409947"
type input "409947"
click at [427, 106] on button "Search" at bounding box center [455, 109] width 112 height 14
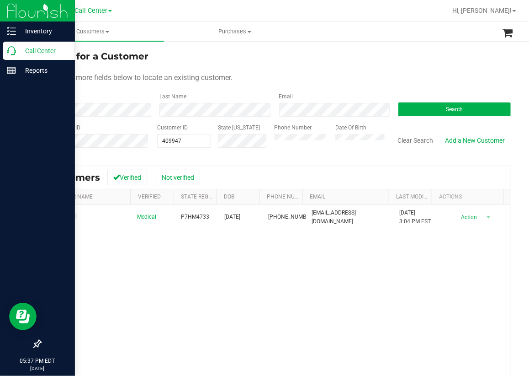
click at [28, 227] on div at bounding box center [37, 208] width 75 height 254
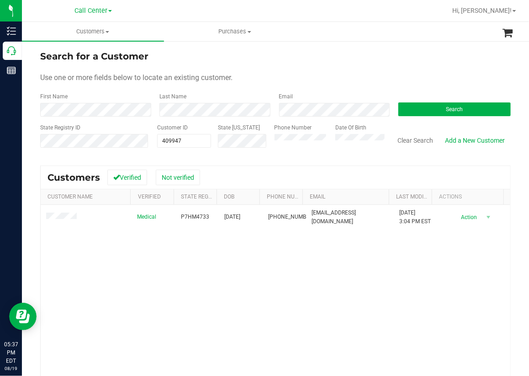
click at [134, 248] on div "Medical P7HM4733 07/19/1974 (813) 713-7410 b.beach33525@yahoo.com 12/16/2022 3:…" at bounding box center [276, 323] width 470 height 237
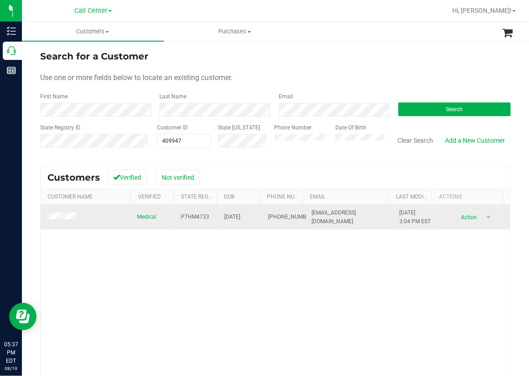
click at [238, 216] on span "07/19/1974" at bounding box center [232, 217] width 16 height 9
click at [269, 214] on span "(813) 713-7410" at bounding box center [291, 217] width 46 height 9
click at [268, 213] on span "(813) 713-7410" at bounding box center [291, 217] width 46 height 9
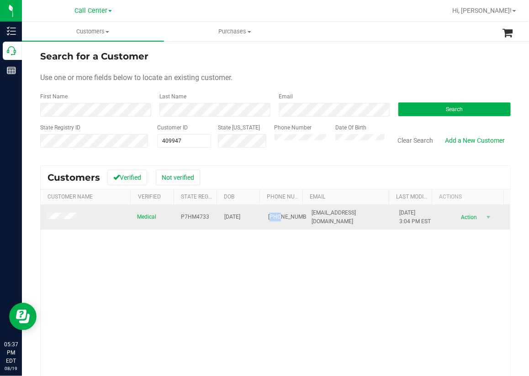
click at [268, 213] on span "(813) 713-7410" at bounding box center [291, 217] width 46 height 9
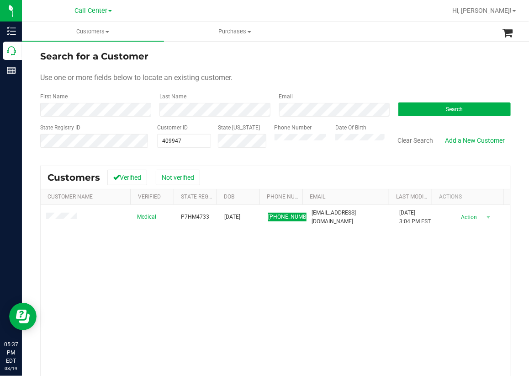
click at [214, 282] on div "Medical P7HM4733 07/19/1974 (813) 713-7410 b.beach33525@yahoo.com 12/16/2022 3:…" at bounding box center [276, 323] width 470 height 237
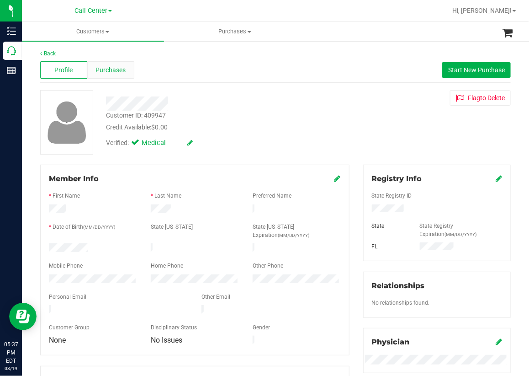
click at [120, 70] on span "Purchases" at bounding box center [111, 70] width 30 height 10
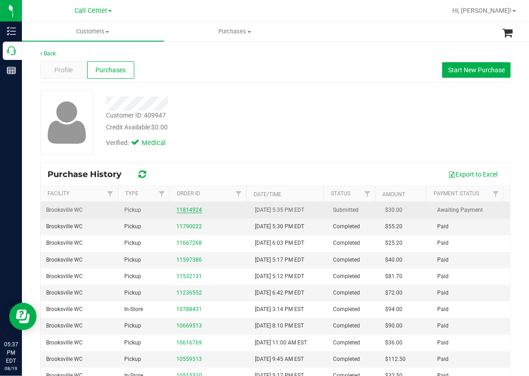
click at [187, 208] on link "11814924" at bounding box center [190, 210] width 26 height 6
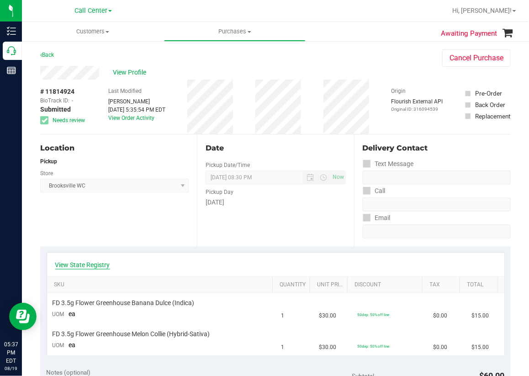
click at [109, 266] on link "View State Registry" at bounding box center [82, 264] width 55 height 9
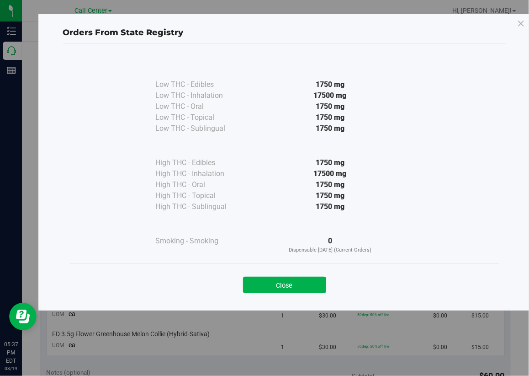
click at [301, 281] on button "Close" at bounding box center [284, 284] width 83 height 16
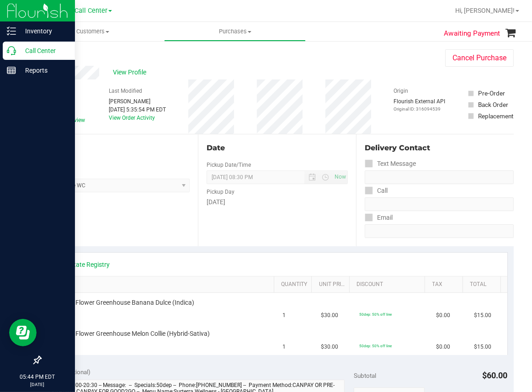
click at [14, 50] on icon at bounding box center [11, 50] width 9 height 9
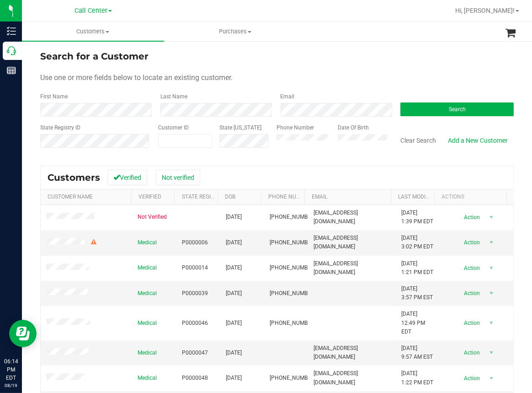
click at [265, 46] on div "Search for a Customer Use one or more fields below to locate an existing custom…" at bounding box center [277, 262] width 510 height 445
click at [439, 109] on button "Search" at bounding box center [456, 109] width 113 height 14
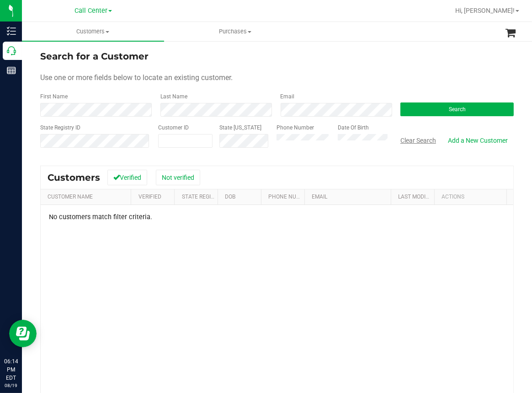
click at [410, 138] on button "Clear Search" at bounding box center [418, 141] width 48 height 16
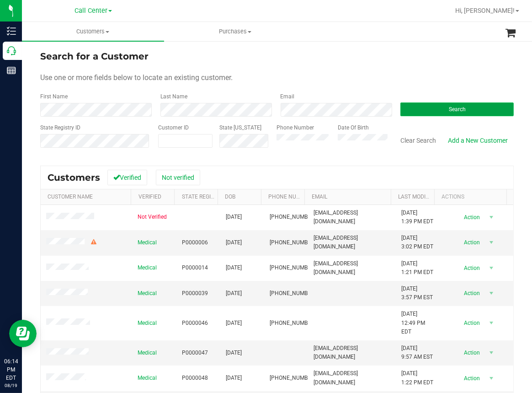
click at [418, 106] on button "Search" at bounding box center [456, 109] width 113 height 14
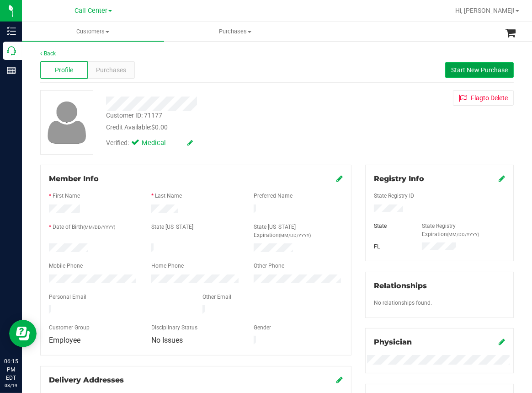
click at [458, 72] on span "Start New Purchase" at bounding box center [479, 69] width 57 height 7
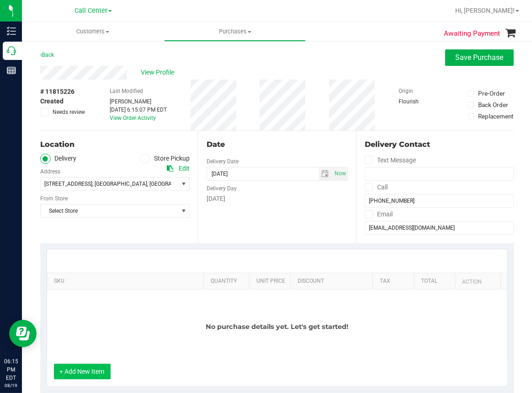
click at [81, 370] on button "+ Add New Item" at bounding box center [82, 371] width 57 height 16
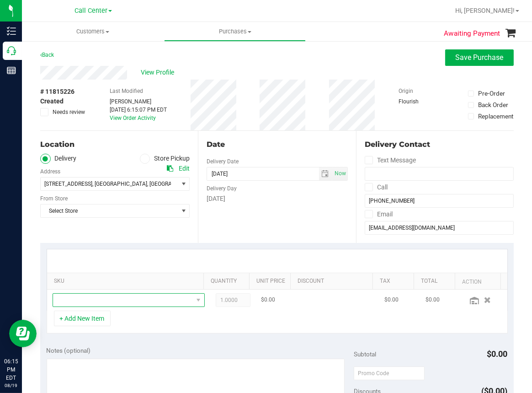
click at [69, 300] on span "NO DATA FOUND" at bounding box center [123, 299] width 140 height 13
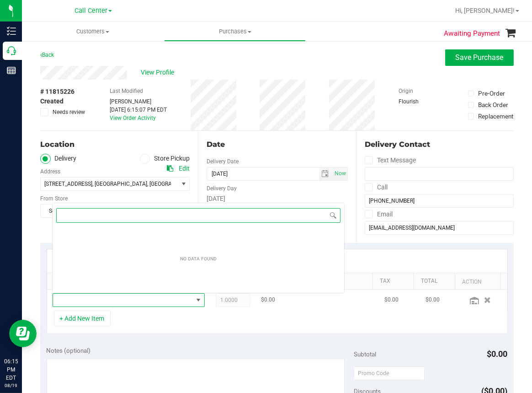
scroll to position [13, 132]
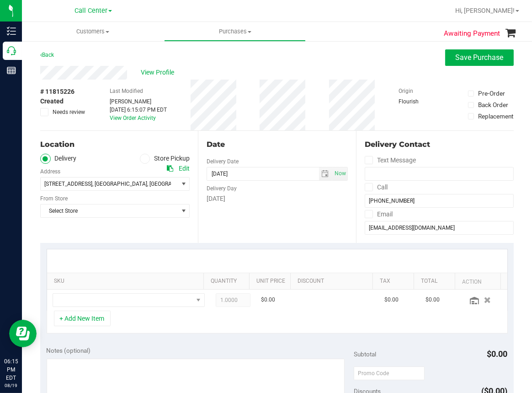
click at [144, 159] on icon at bounding box center [144, 159] width 5 height 0
click at [0, 0] on input "Store Pickup" at bounding box center [0, 0] width 0 height 0
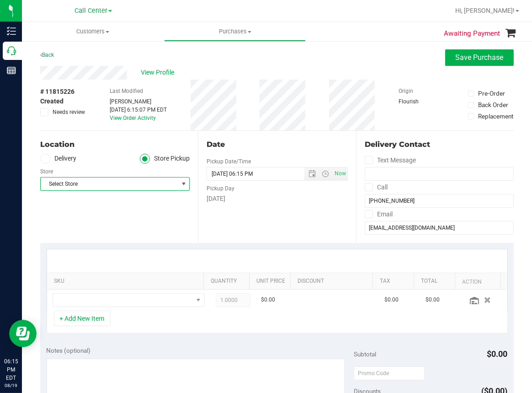
click at [92, 185] on span "Select Store" at bounding box center [109, 183] width 137 height 13
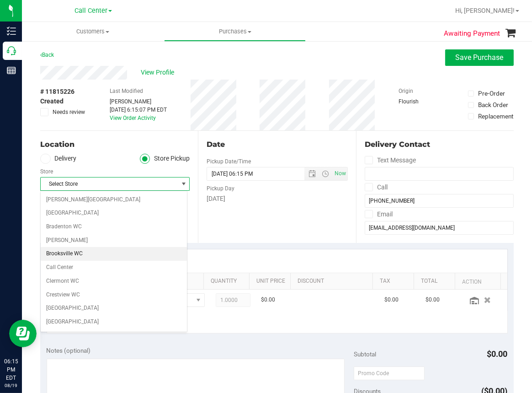
click at [62, 255] on li "Brooksville WC" at bounding box center [114, 254] width 146 height 14
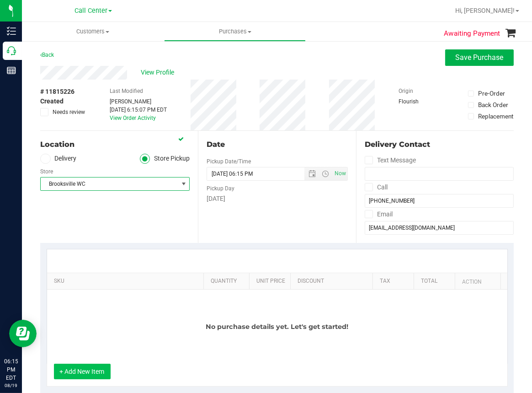
click at [74, 372] on button "+ Add New Item" at bounding box center [82, 371] width 57 height 16
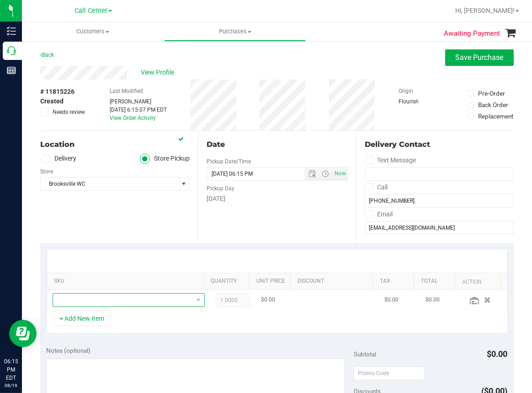
click at [88, 300] on span "NO DATA FOUND" at bounding box center [123, 299] width 140 height 13
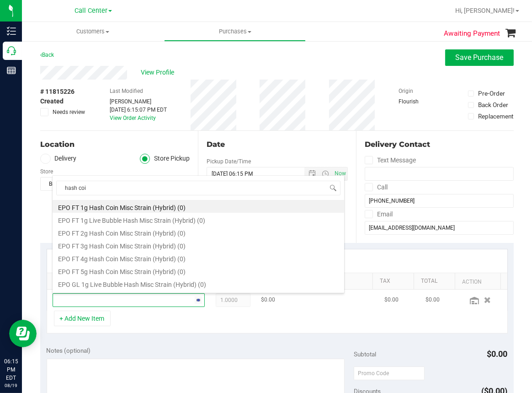
type input "hash coin"
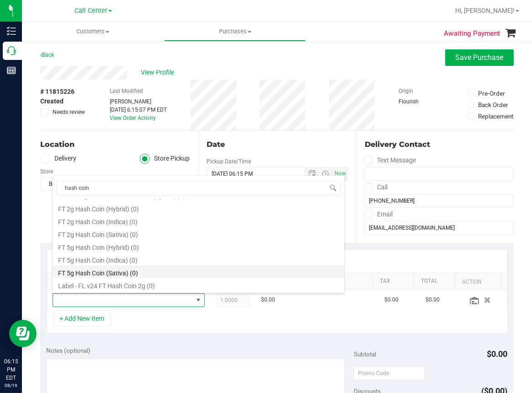
scroll to position [91, 0]
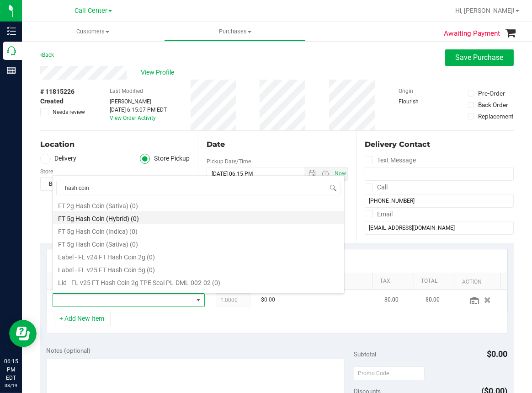
click at [104, 215] on li "FT 5g Hash Coin (Hybrid) (0)" at bounding box center [199, 217] width 292 height 13
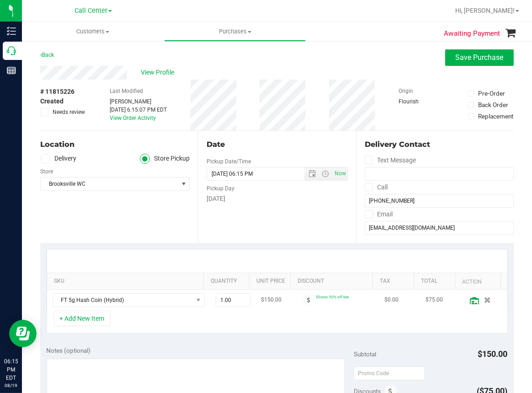
click at [470, 303] on icon at bounding box center [474, 300] width 9 height 7
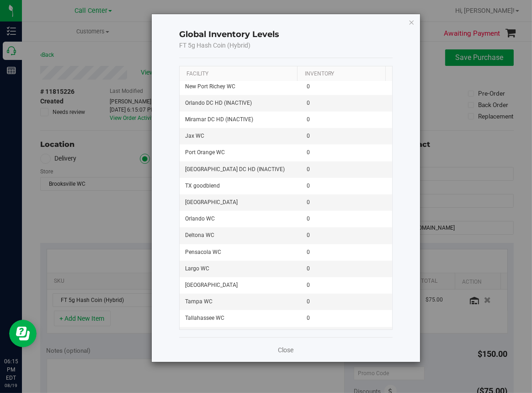
scroll to position [632, 0]
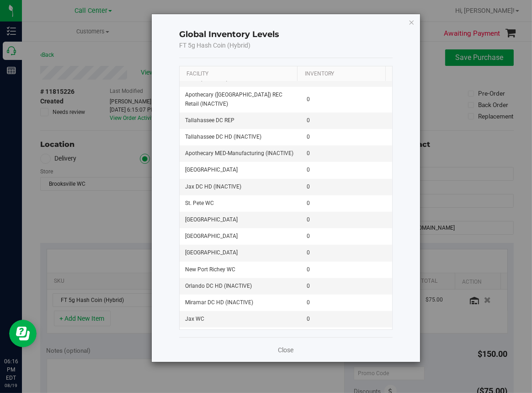
click at [412, 21] on icon "button" at bounding box center [412, 21] width 6 height 11
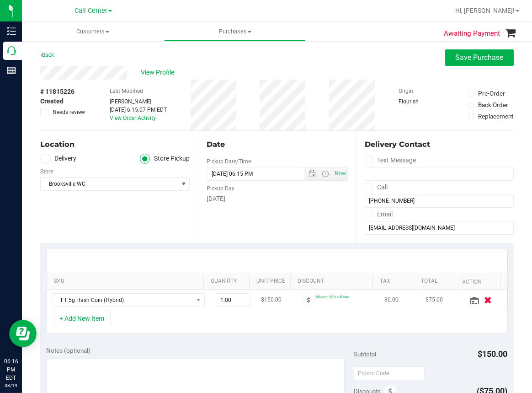
click at [484, 298] on icon "button" at bounding box center [488, 299] width 8 height 7
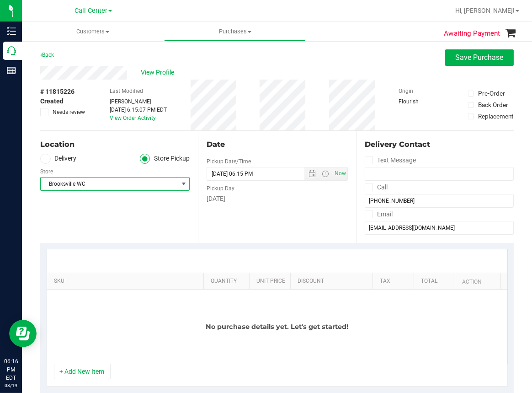
click at [88, 185] on span "Brooksville WC" at bounding box center [109, 183] width 137 height 13
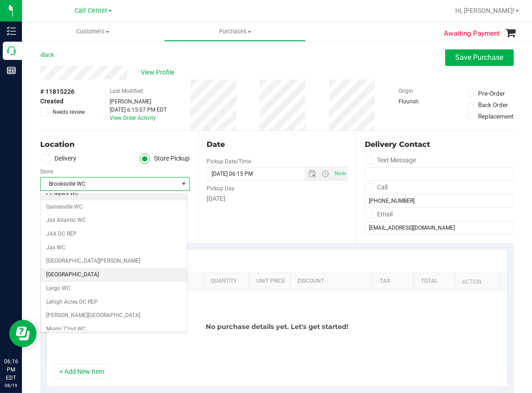
scroll to position [0, 0]
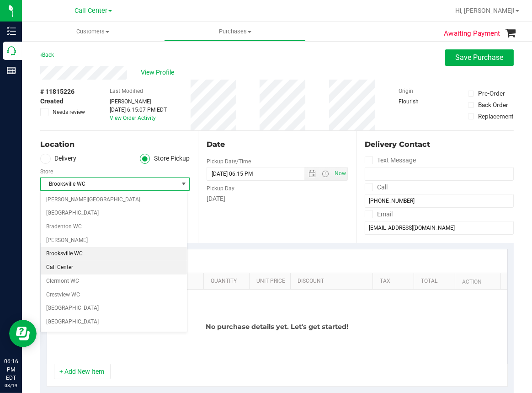
click at [60, 266] on li "Call Center" at bounding box center [114, 267] width 146 height 14
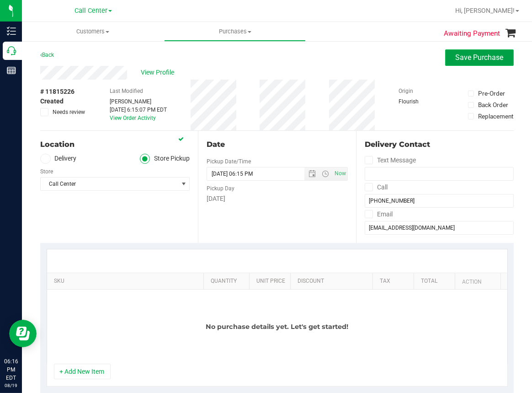
click at [473, 63] on button "Save Purchase" at bounding box center [479, 57] width 69 height 16
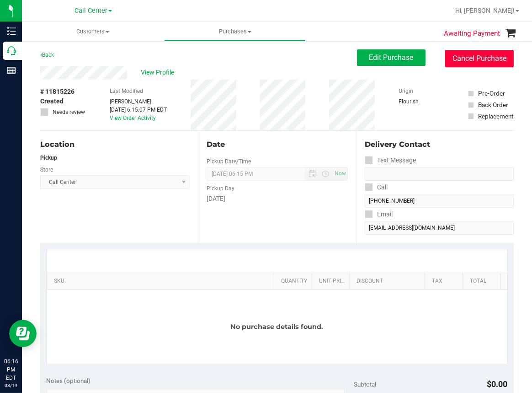
click at [468, 56] on button "Cancel Purchase" at bounding box center [479, 58] width 69 height 17
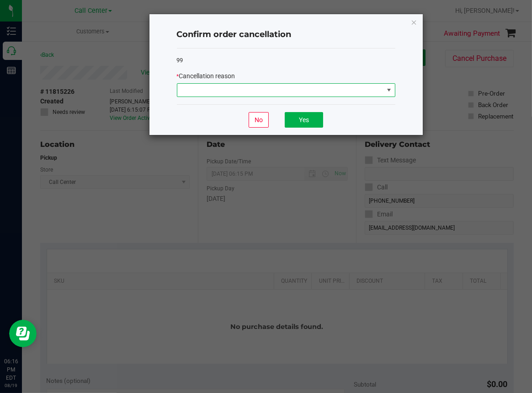
click at [266, 91] on span at bounding box center [280, 90] width 206 height 13
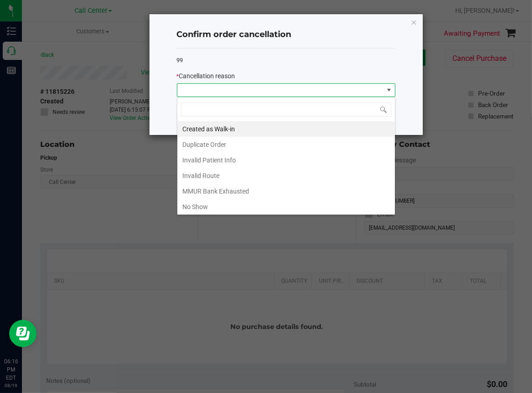
scroll to position [48, 0]
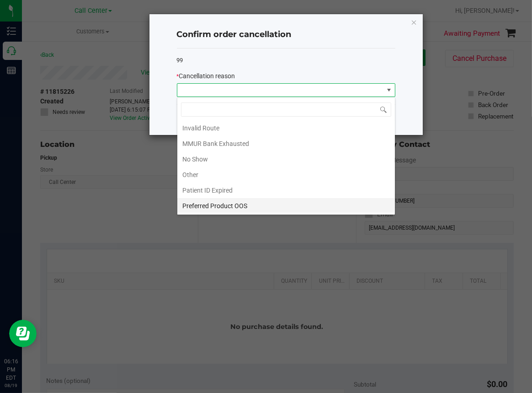
click at [210, 205] on li "Preferred Product OOS" at bounding box center [286, 206] width 218 height 16
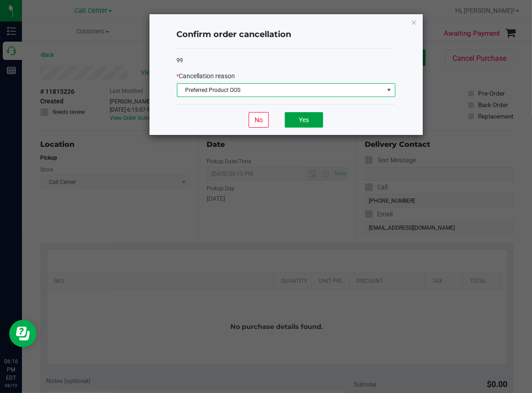
click at [295, 114] on button "Yes" at bounding box center [304, 120] width 38 height 16
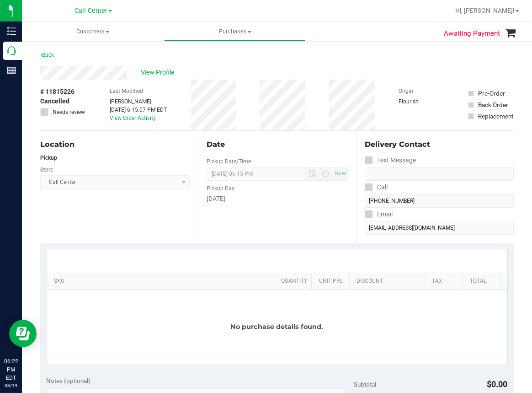
click at [395, 46] on div "Awaiting Payment Back View Profile # 11815226 Cancelled Needs review Last Modif…" at bounding box center [277, 380] width 510 height 681
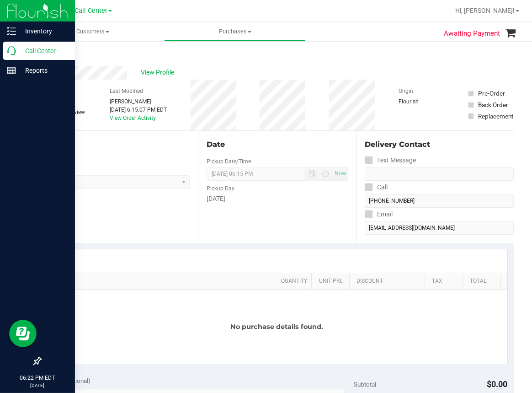
click at [16, 53] on p "Call Center" at bounding box center [43, 50] width 55 height 11
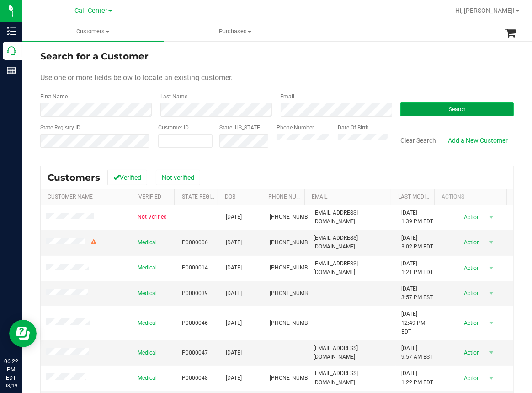
click at [449, 106] on span "Search" at bounding box center [457, 109] width 17 height 6
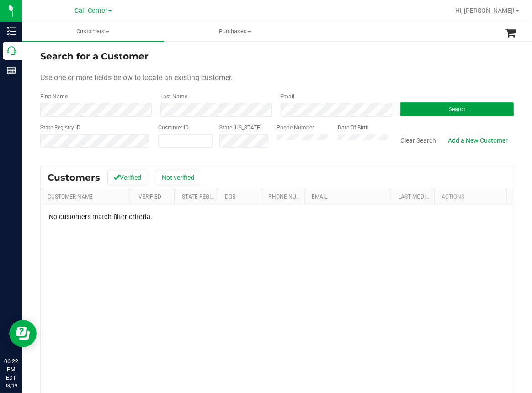
click at [449, 111] on span "Search" at bounding box center [457, 109] width 17 height 6
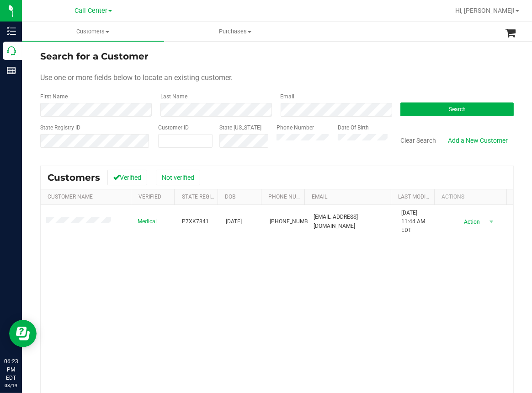
click at [325, 267] on div "Medical P7XK7841 11/15/1997 (305) 390-6270 bcperez1997@gmail.com 8/1/2025 11:44…" at bounding box center [277, 328] width 473 height 247
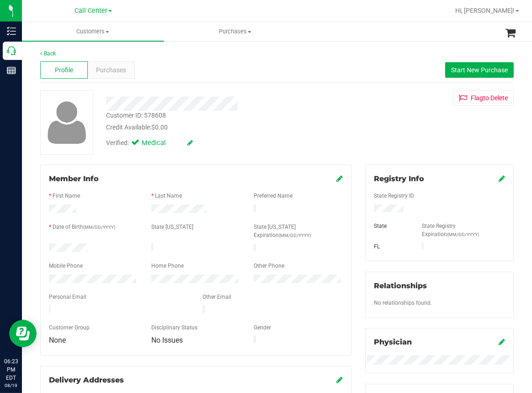
click at [237, 134] on div "Verified: Medical" at bounding box center [221, 142] width 244 height 20
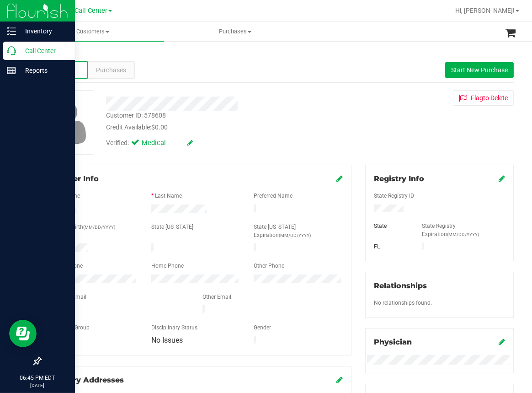
click at [9, 52] on icon at bounding box center [11, 50] width 9 height 9
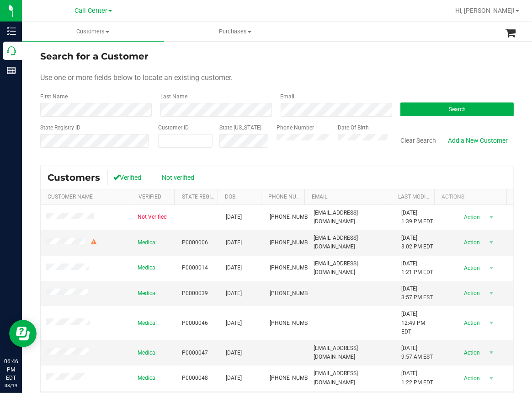
click at [338, 58] on div "Search for a Customer" at bounding box center [276, 56] width 473 height 14
click at [408, 106] on button "Search" at bounding box center [456, 109] width 113 height 14
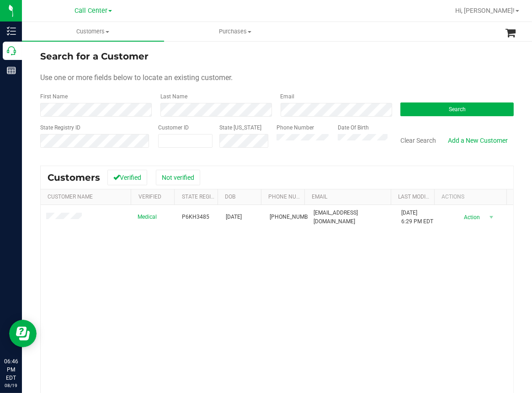
click at [197, 283] on div "Medical P6KH3485 12/02/1935 (813) 362-4861 drcrumenelli@aol.com 3/24/2023 6:29 …" at bounding box center [277, 328] width 473 height 247
click at [253, 59] on div "Search for a Customer" at bounding box center [276, 56] width 473 height 14
click at [417, 139] on button "Clear Search" at bounding box center [418, 141] width 48 height 16
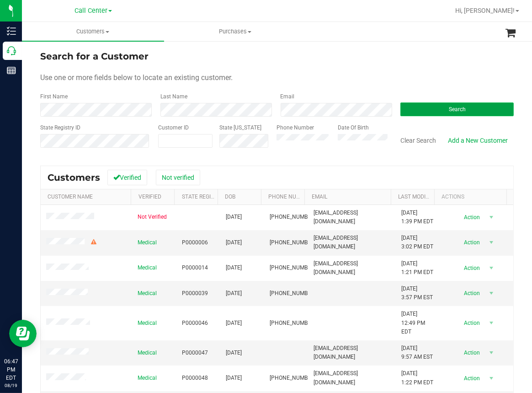
click at [441, 105] on button "Search" at bounding box center [456, 109] width 113 height 14
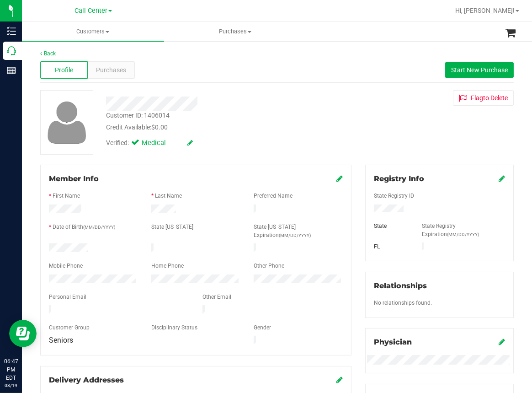
click at [213, 133] on div "Verified: Medical" at bounding box center [221, 142] width 244 height 20
drag, startPoint x: 213, startPoint y: 165, endPoint x: 176, endPoint y: 180, distance: 40.1
click at [213, 167] on div "Member Info * First Name * Last Name Preferred Name * Date of Birth (MM/DD/YYYY…" at bounding box center [195, 260] width 311 height 191
click at [236, 123] on div "Credit Available: $0.00" at bounding box center [221, 127] width 230 height 10
click at [118, 69] on span "Purchases" at bounding box center [111, 70] width 30 height 10
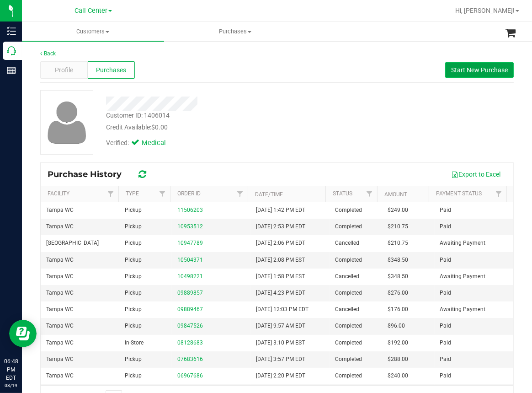
click at [467, 69] on span "Start New Purchase" at bounding box center [479, 69] width 57 height 7
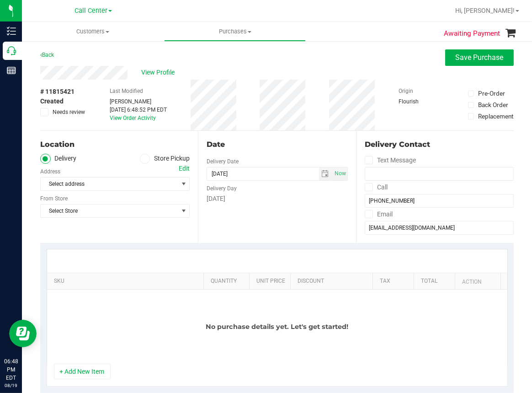
click at [142, 159] on icon at bounding box center [144, 159] width 5 height 0
click at [0, 0] on input "Store Pickup" at bounding box center [0, 0] width 0 height 0
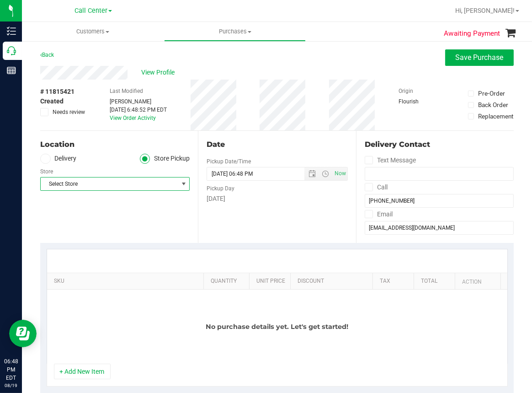
click at [63, 183] on span "Select Store" at bounding box center [109, 183] width 137 height 13
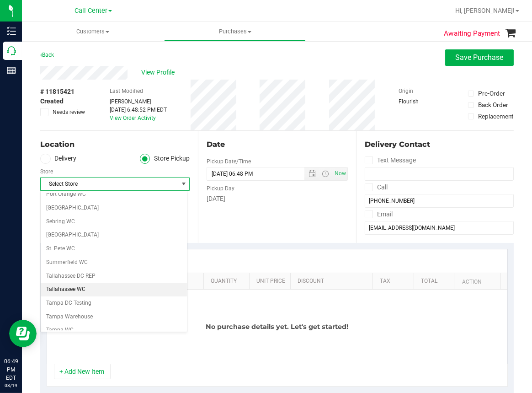
scroll to position [594, 0]
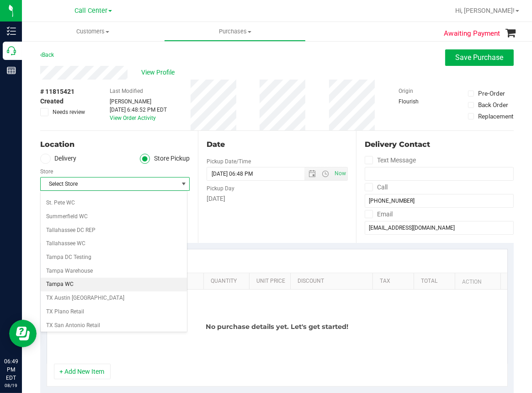
click at [53, 280] on li "Tampa WC" at bounding box center [114, 284] width 146 height 14
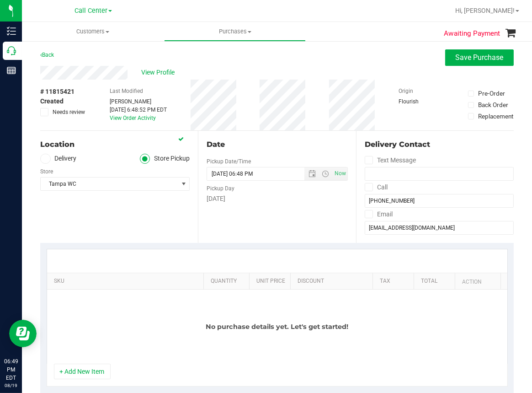
click at [314, 215] on div "Date Pickup Date/Time 08/19/2025 Now 08/19/2025 06:48 PM Now Pickup Day Tuesday" at bounding box center [277, 187] width 158 height 112
click at [85, 369] on button "+ Add New Item" at bounding box center [82, 371] width 57 height 16
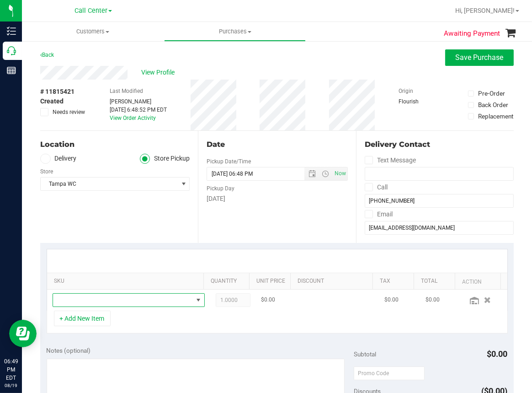
click at [90, 301] on span "NO DATA FOUND" at bounding box center [123, 299] width 140 height 13
click at [230, 233] on div "Date Pickup Date/Time 08/19/2025 Now 08/19/2025 06:48 PM Now Pickup Day Tuesday" at bounding box center [277, 187] width 158 height 112
click at [83, 298] on span "NO DATA FOUND" at bounding box center [123, 299] width 140 height 13
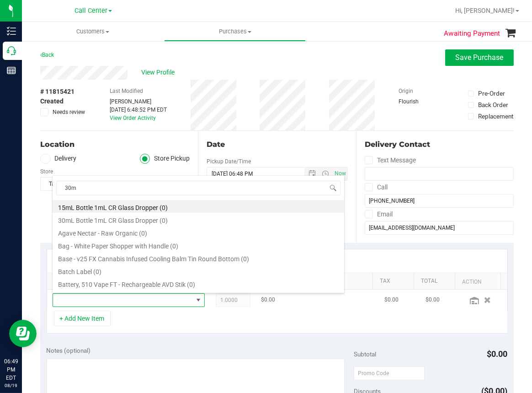
type input "30ml"
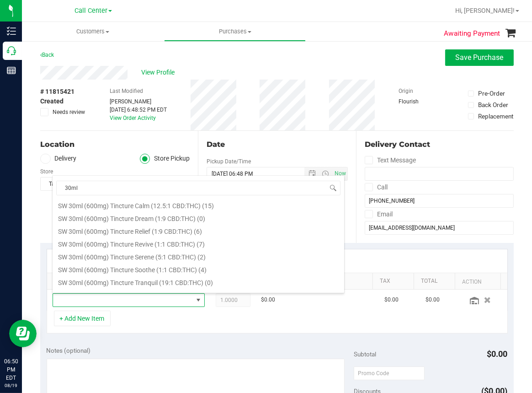
scroll to position [548, 0]
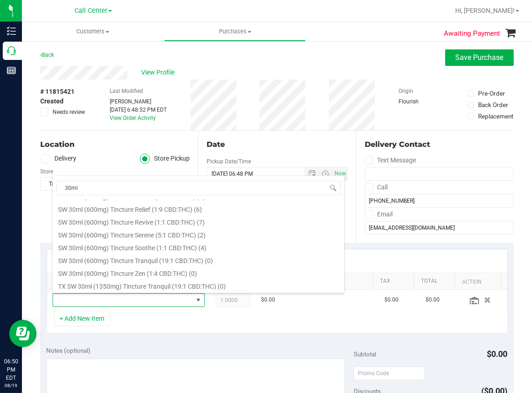
click at [387, 34] on ul "Customers All customers Add a new customer All physicians Purchases All purchas…" at bounding box center [288, 32] width 532 height 20
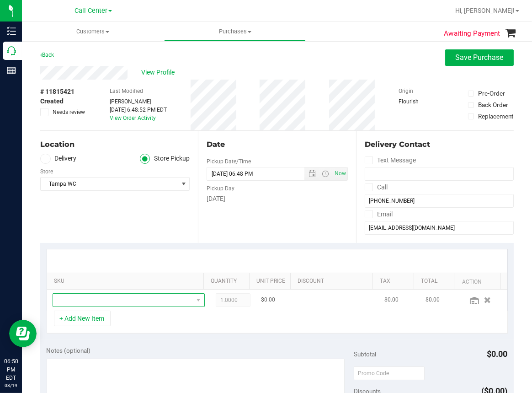
click at [104, 299] on span "NO DATA FOUND" at bounding box center [123, 299] width 140 height 13
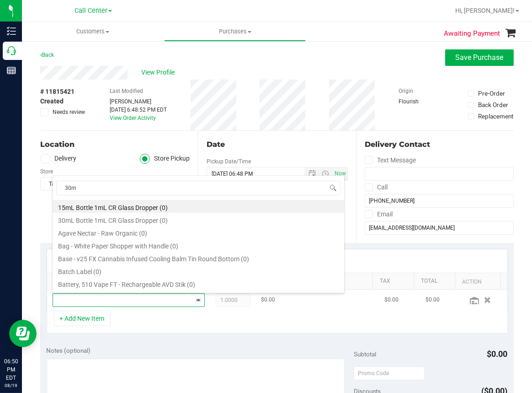
type input "30ml"
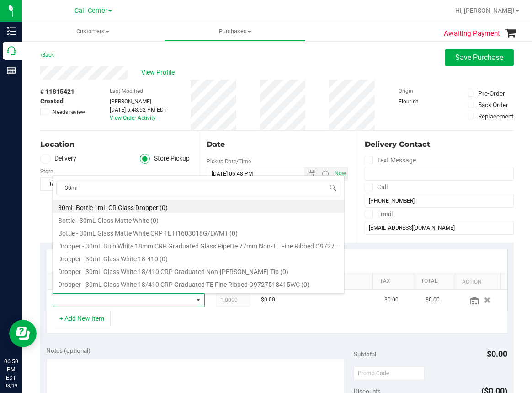
click at [242, 58] on div "Back Save Purchase" at bounding box center [276, 57] width 473 height 16
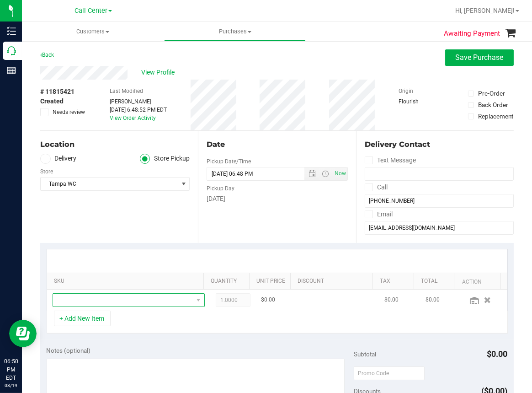
click at [118, 303] on span "NO DATA FOUND" at bounding box center [123, 299] width 140 height 13
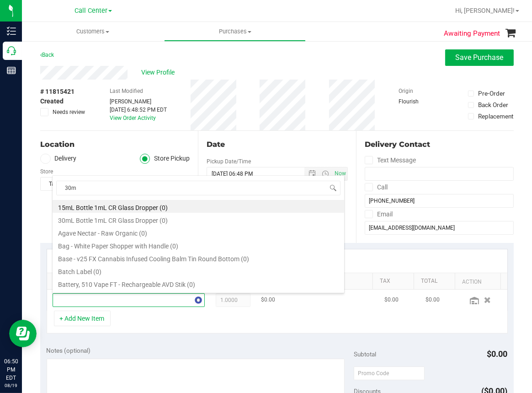
type input "30ml"
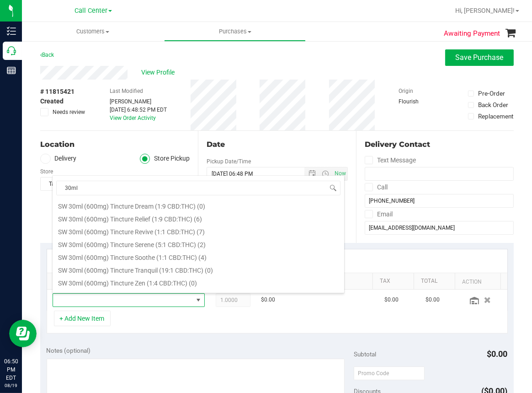
scroll to position [548, 0]
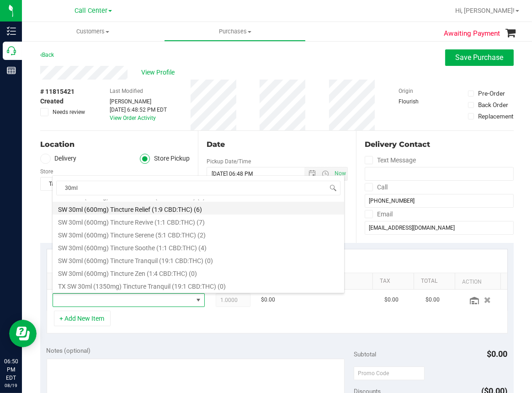
click at [147, 208] on li "SW 30ml (600mg) Tincture Relief (1:9 CBD:THC) (6)" at bounding box center [199, 208] width 292 height 13
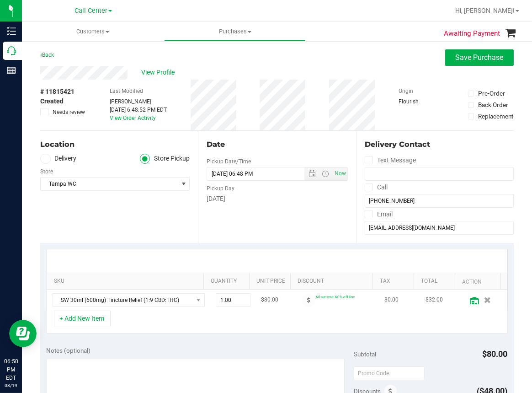
click at [470, 300] on icon at bounding box center [474, 300] width 9 height 7
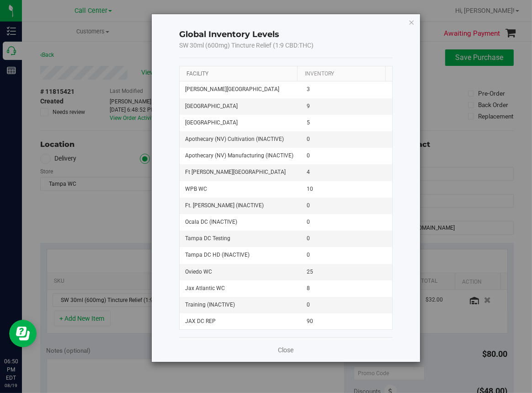
click at [196, 71] on link "Facility" at bounding box center [197, 73] width 22 height 6
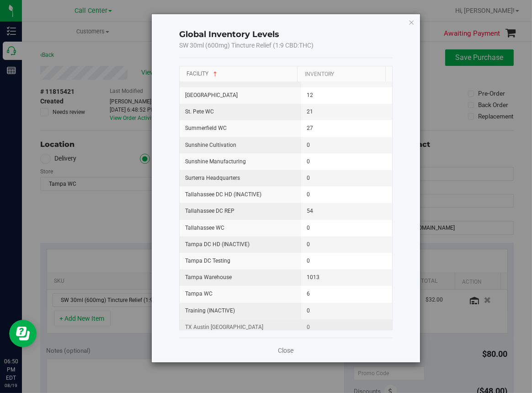
scroll to position [1005, 0]
click at [411, 20] on icon "button" at bounding box center [412, 21] width 6 height 11
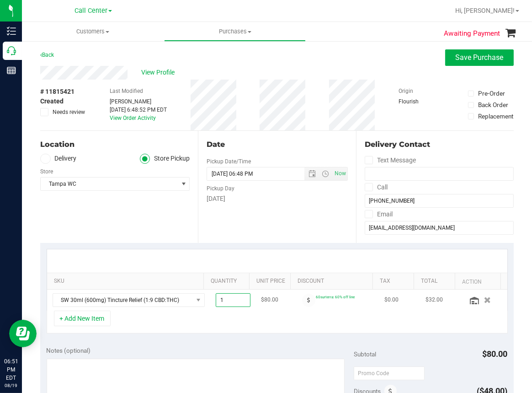
drag, startPoint x: 223, startPoint y: 300, endPoint x: 207, endPoint y: 301, distance: 15.6
click at [216, 301] on span "1.00 1" at bounding box center [233, 300] width 35 height 14
type input "6"
type input "6.00"
click at [287, 316] on div "+ Add New Item" at bounding box center [277, 321] width 461 height 23
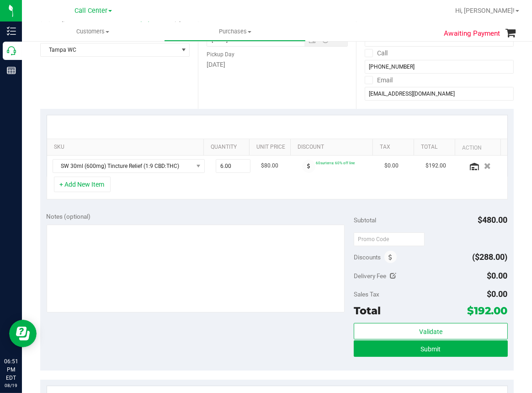
scroll to position [137, 0]
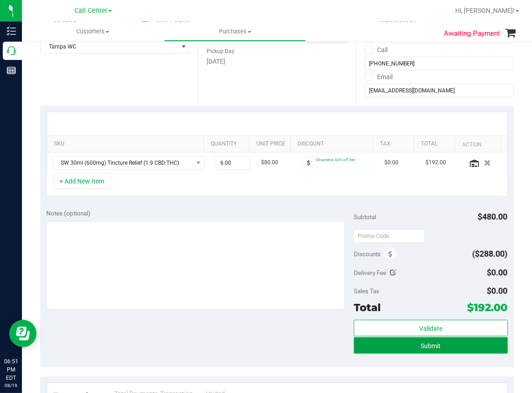
click at [427, 344] on span "Submit" at bounding box center [430, 345] width 20 height 7
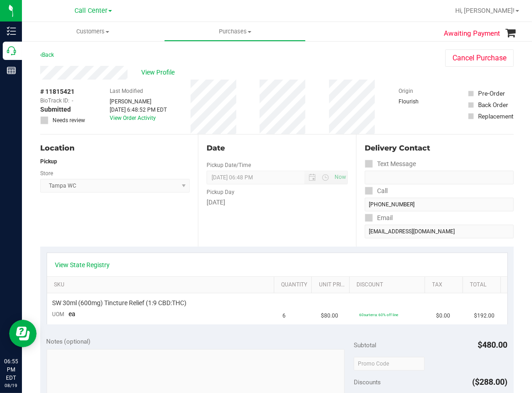
click at [199, 224] on div "Date Pickup Date/Time 08/19/2025 Now 08/19/2025 06:48 PM Now Pickup Day Tuesday" at bounding box center [277, 190] width 158 height 112
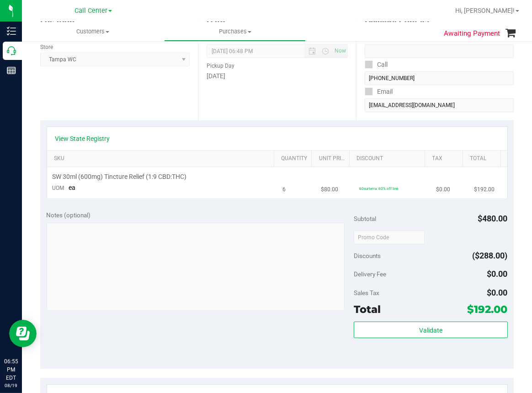
scroll to position [91, 0]
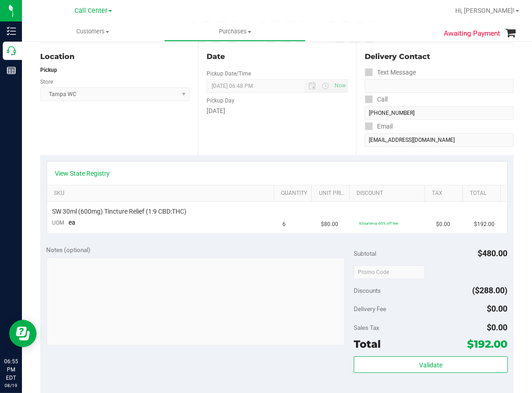
click at [119, 140] on div "Location Pickup Store Tampa WC Select Store Bonita Springs WC Boynton Beach WC …" at bounding box center [119, 99] width 158 height 112
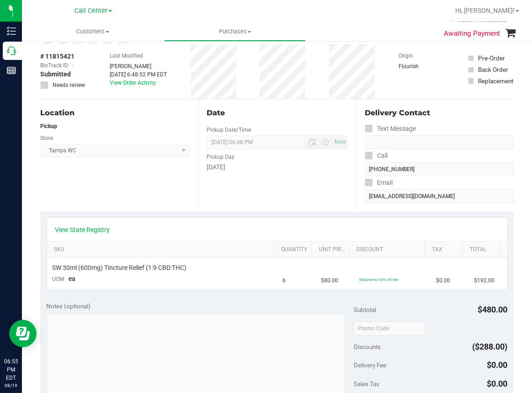
scroll to position [0, 0]
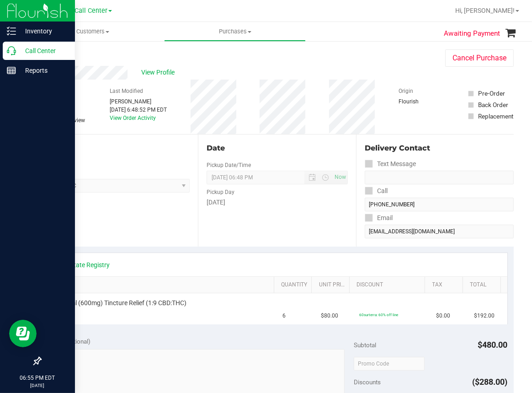
click at [5, 49] on div "Call Center" at bounding box center [39, 51] width 72 height 18
